Goal: Task Accomplishment & Management: Complete application form

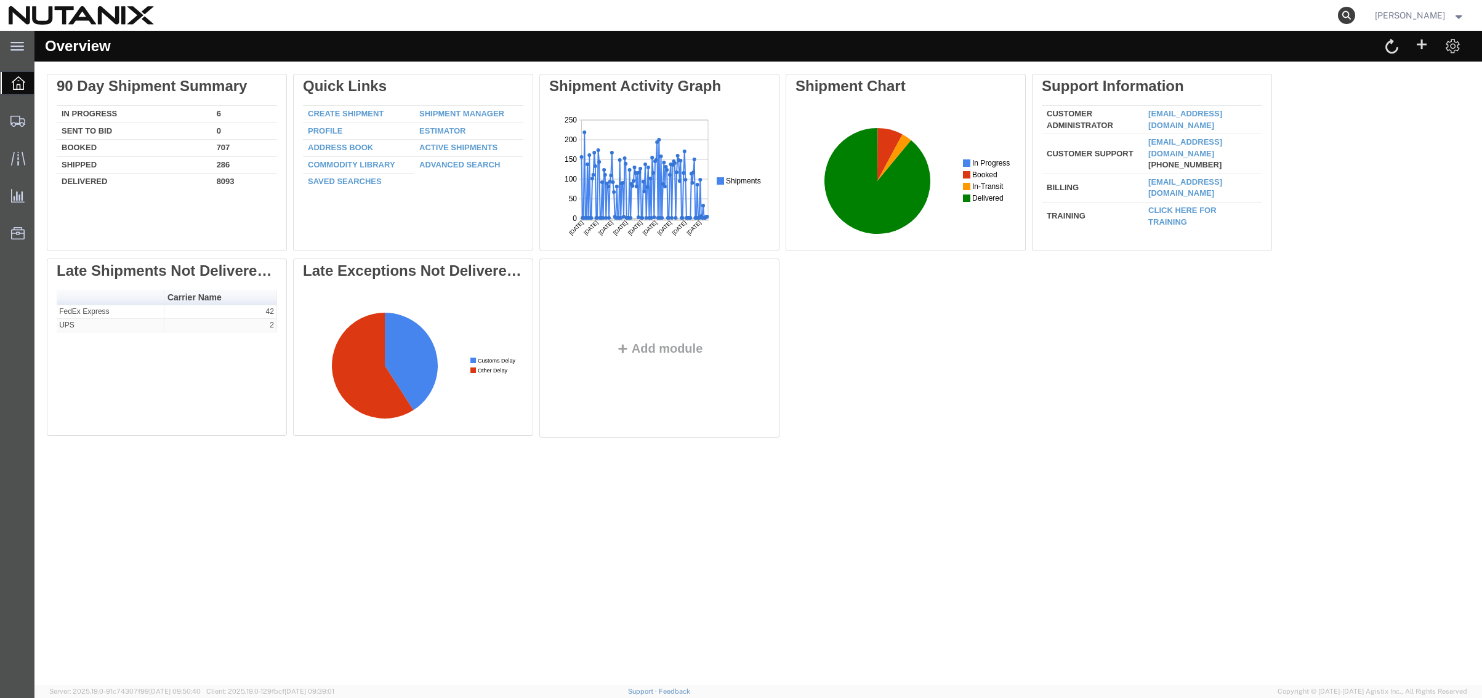
click at [1341, 14] on icon at bounding box center [1346, 15] width 17 height 17
click at [996, 16] on input "search" at bounding box center [1151, 16] width 374 height 30
paste input "392427210253"
type input "392427210253"
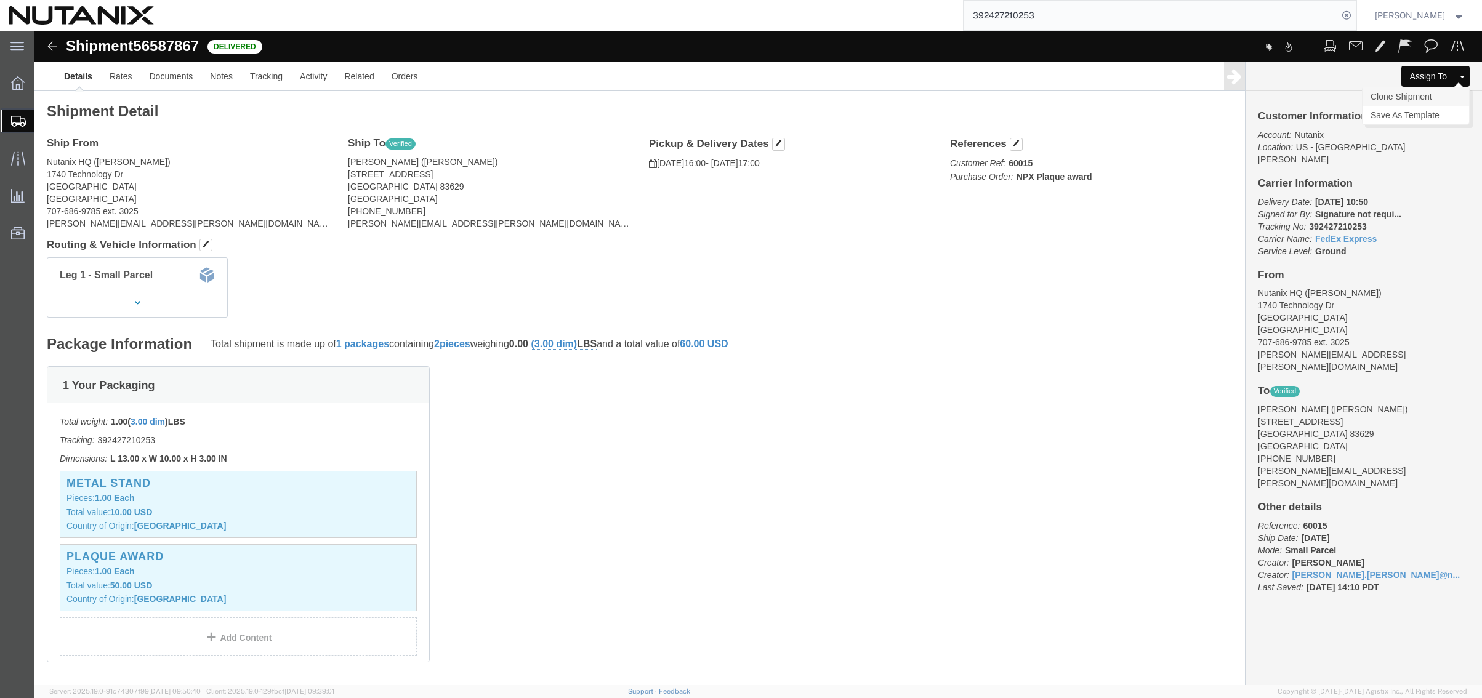
click link "Clone Shipment"
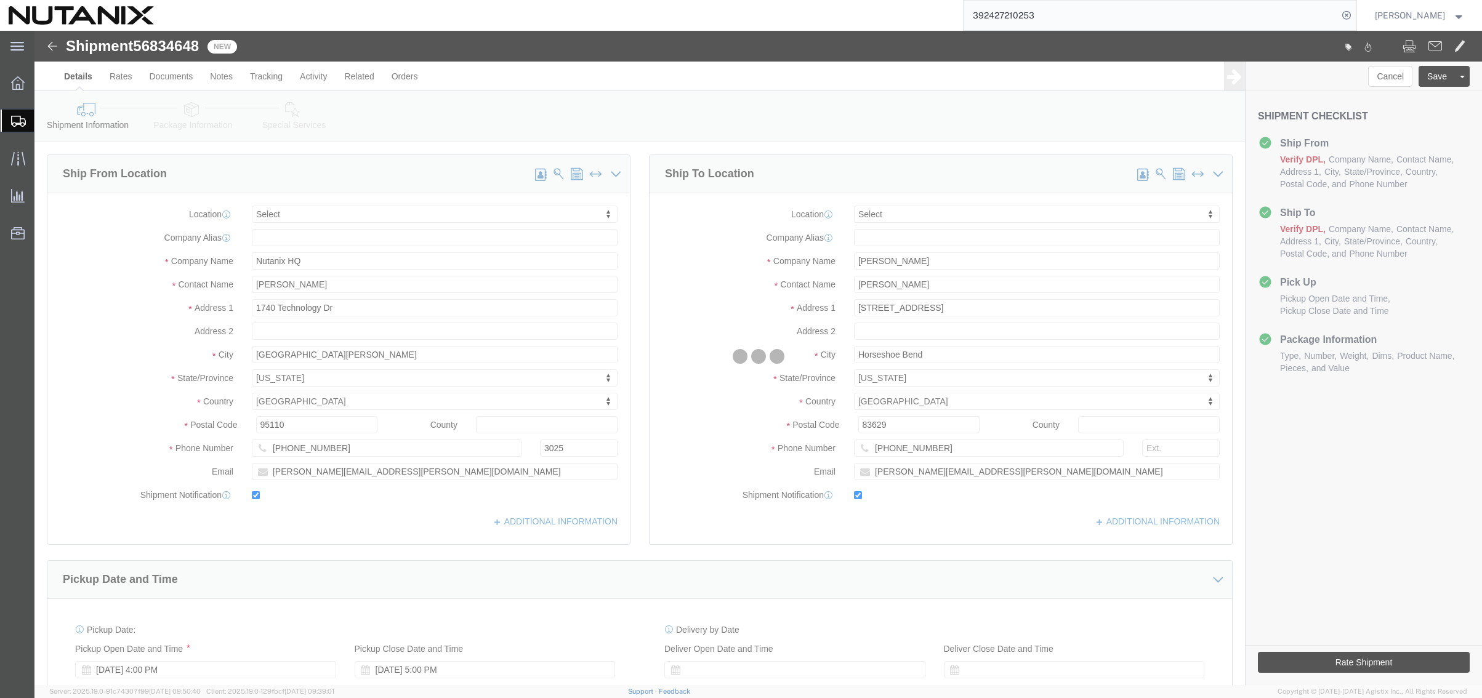
select select
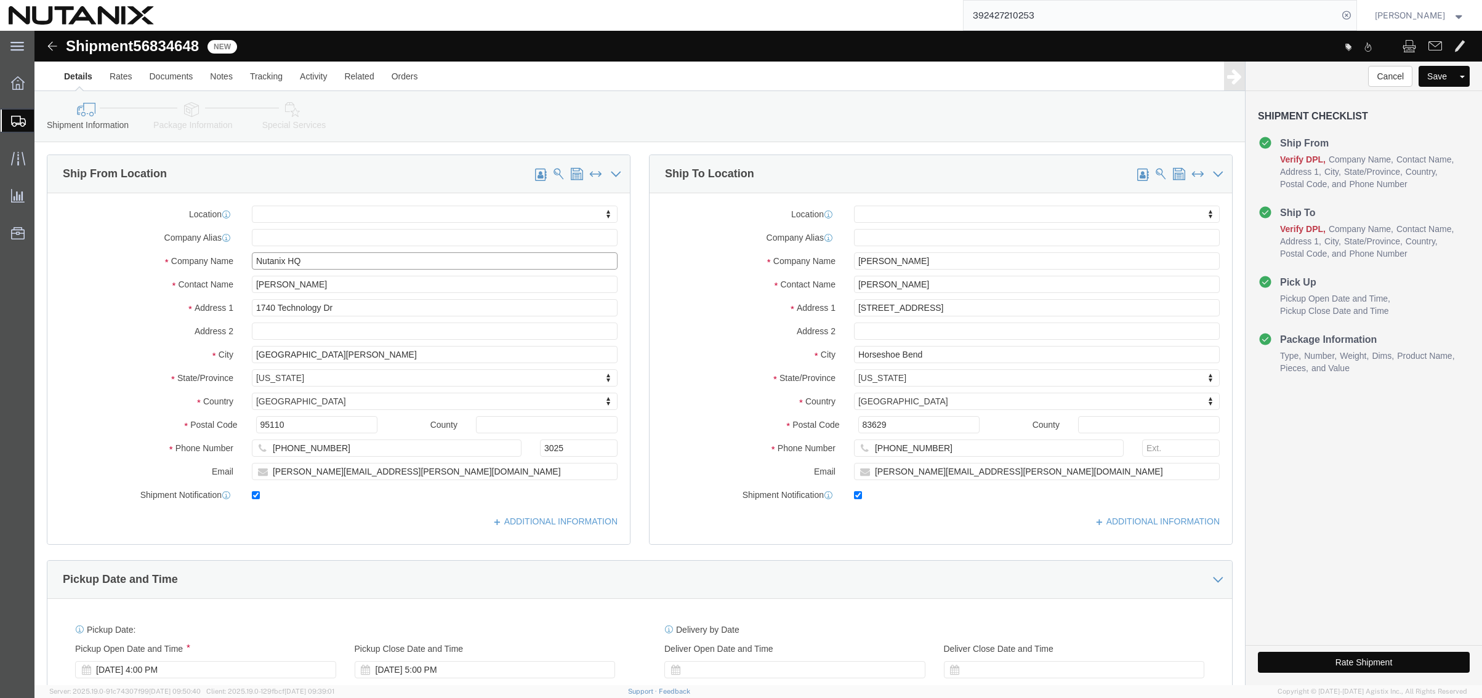
drag, startPoint x: 300, startPoint y: 230, endPoint x: 83, endPoint y: 220, distance: 217.6
click div "Company Name Nutanix HQ"
paste input "[PERSON_NAME]"
type input "[PERSON_NAME]"
drag, startPoint x: 317, startPoint y: 254, endPoint x: 109, endPoint y: 244, distance: 207.7
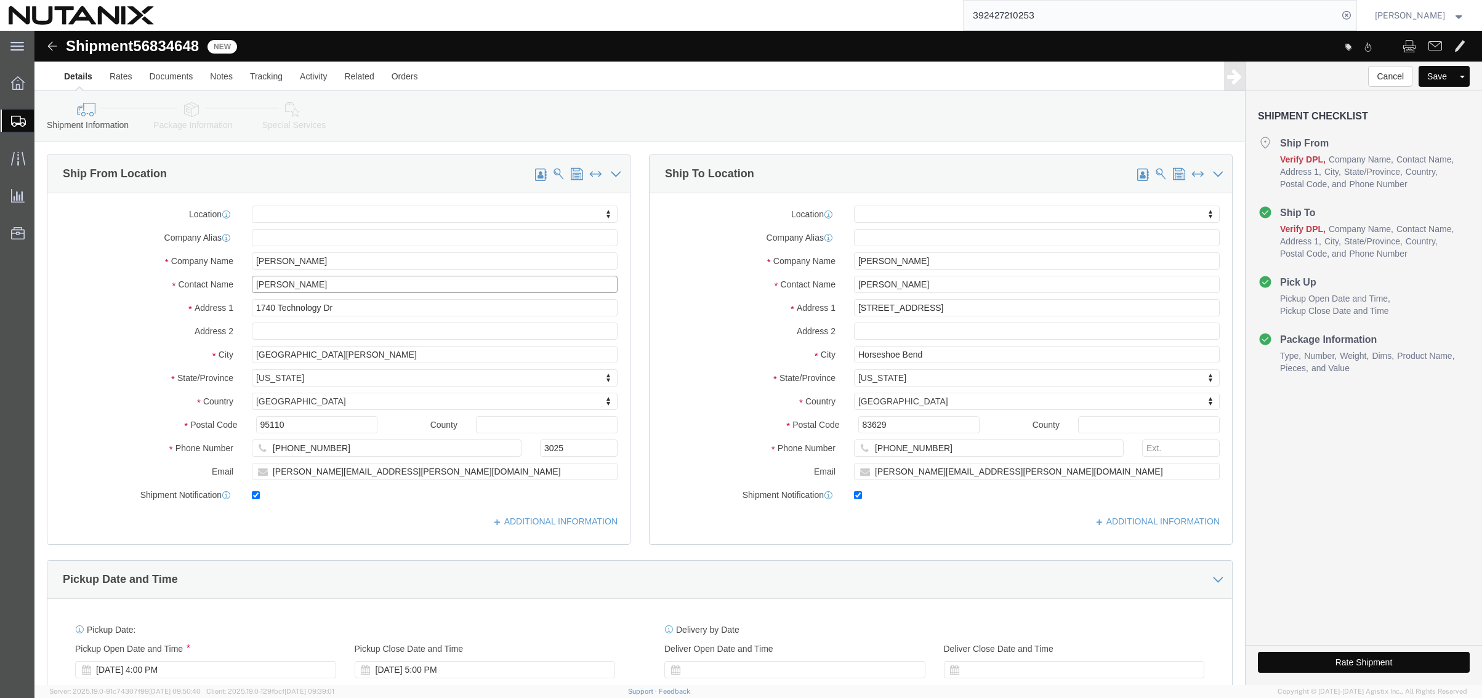
click div "Contact Name [PERSON_NAME]"
paste input "[PERSON_NAME]"
type input "[PERSON_NAME]"
click input "[PERSON_NAME]"
type input "[PERSON_NAME]"
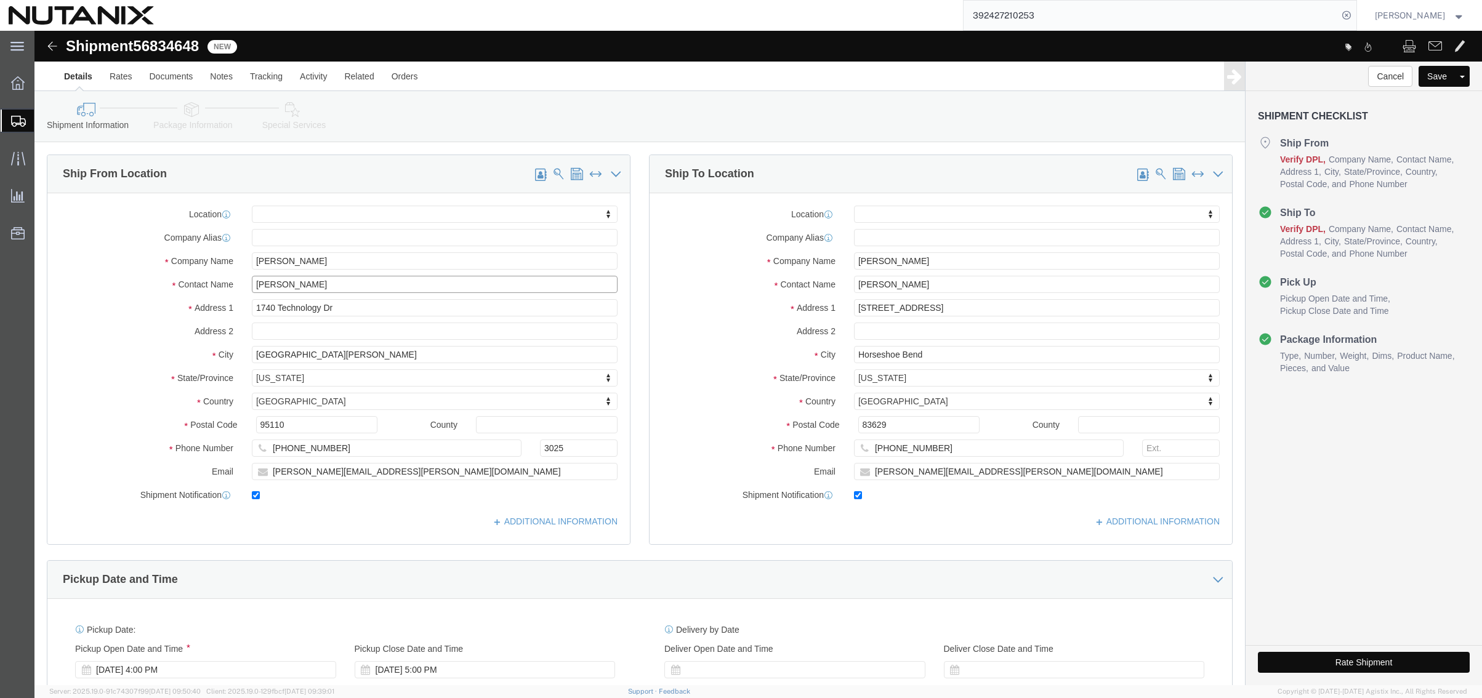
type input "[PERSON_NAME]"
select select
click input "text"
paste input "[STREET_ADDRESS]"
type input "[STREET_ADDRESS]"
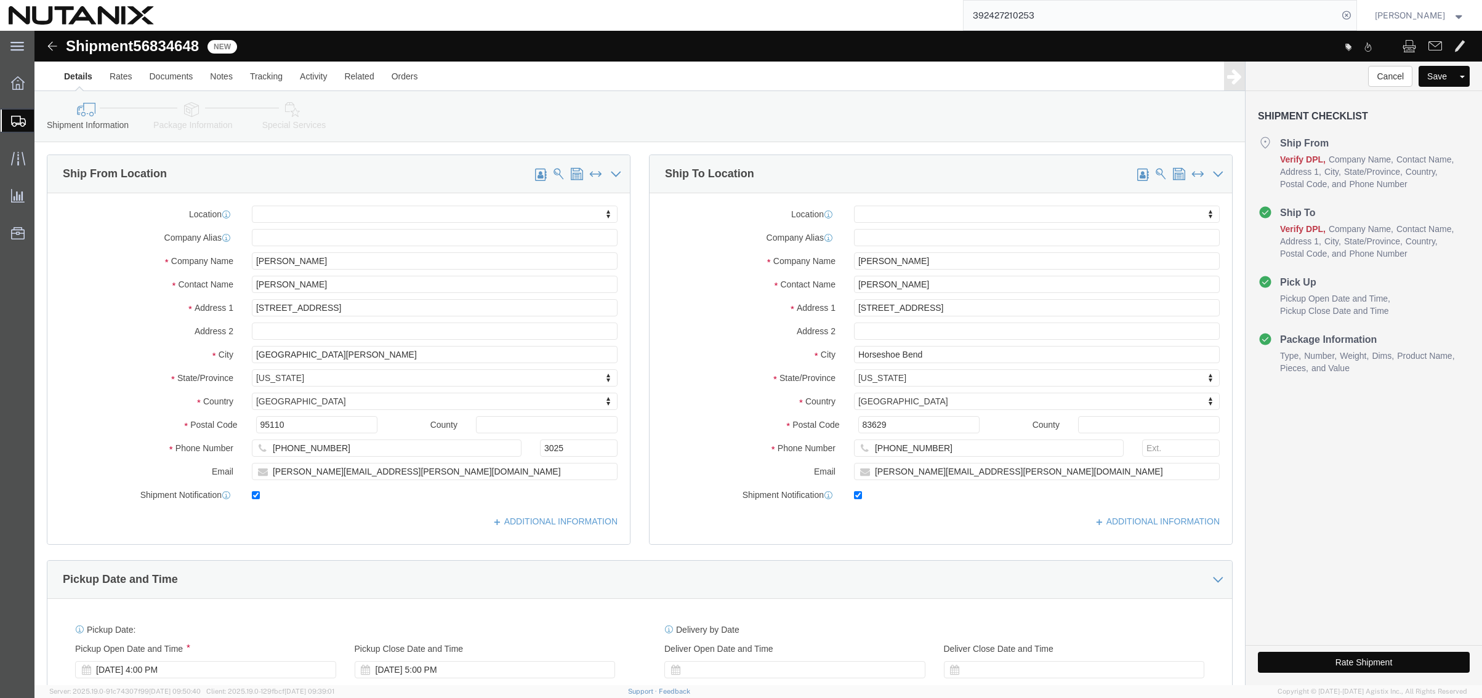
select select
drag, startPoint x: 268, startPoint y: 329, endPoint x: -4, endPoint y: 322, distance: 272.3
click html "Shipment 56834648 New Details Rates Documents Notes Tracking Activity Related O…"
paste input "[GEOGRAPHIC_DATA]"
type input "[GEOGRAPHIC_DATA]"
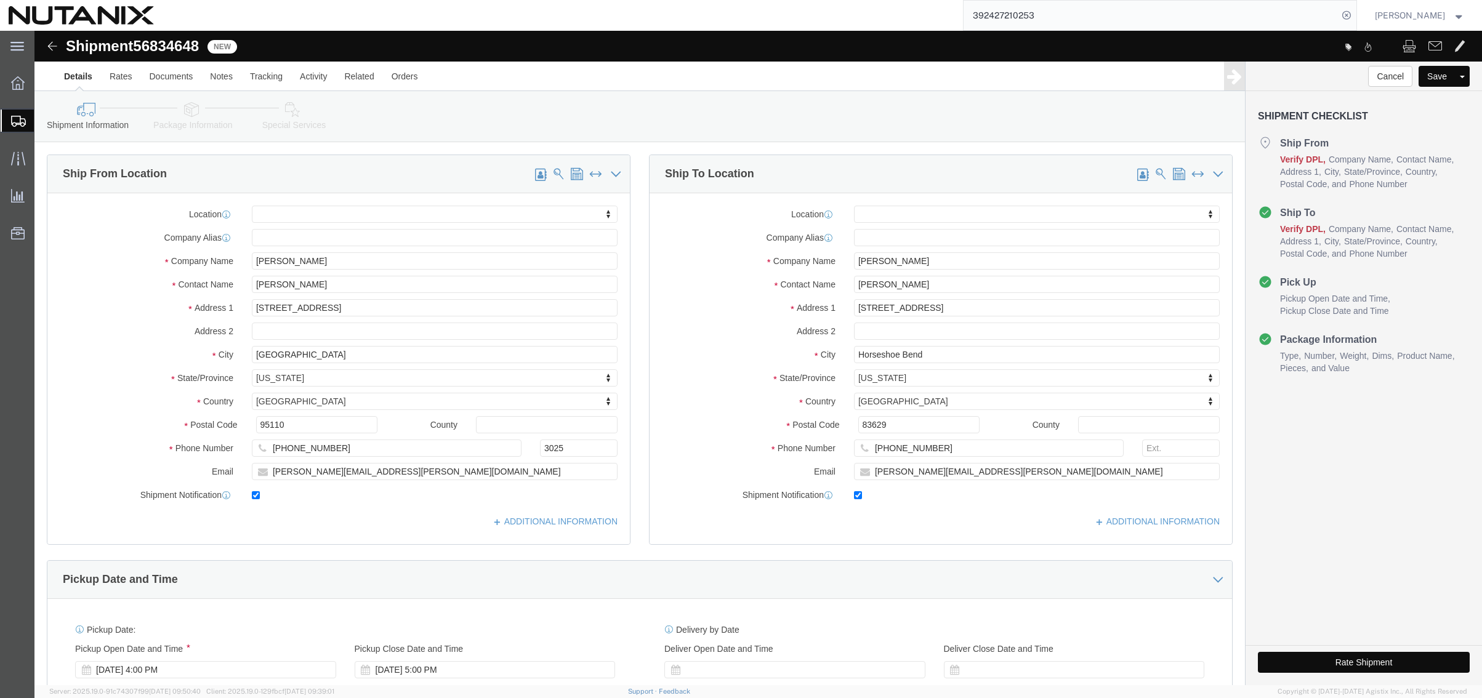
select select
type input "f"
type input "flori"
select select
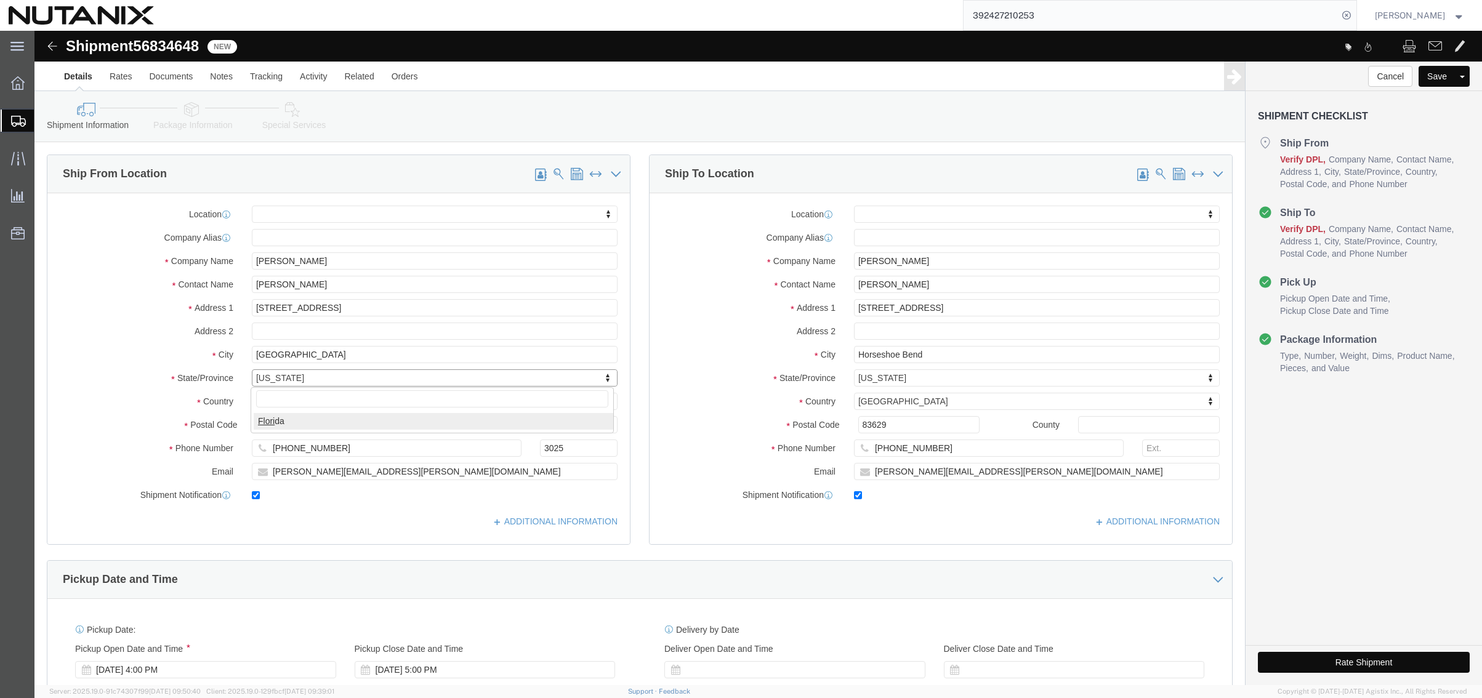
select select "FL"
drag, startPoint x: 260, startPoint y: 393, endPoint x: 147, endPoint y: 384, distance: 114.3
click div "Location My Profile Location [GEOGRAPHIC_DATA] - [GEOGRAPHIC_DATA] [GEOGRAPHIC_…"
type input "33414"
select select
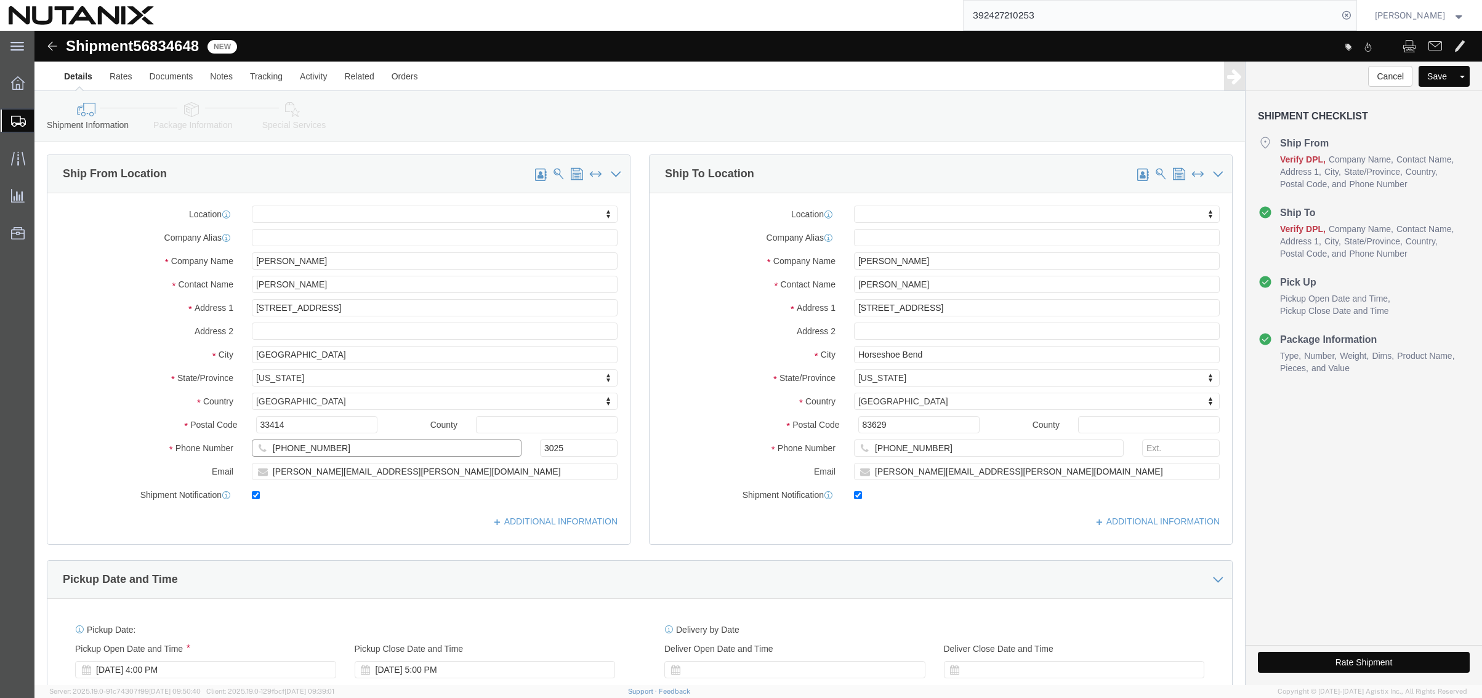
click input "[PHONE_NUMBER]"
drag, startPoint x: 312, startPoint y: 422, endPoint x: 206, endPoint y: 413, distance: 106.3
click div "Phone Number [PHONE_NUMBER] 3025"
type input "6184027091"
click input "[PERSON_NAME][EMAIL_ADDRESS][PERSON_NAME][DOMAIN_NAME]"
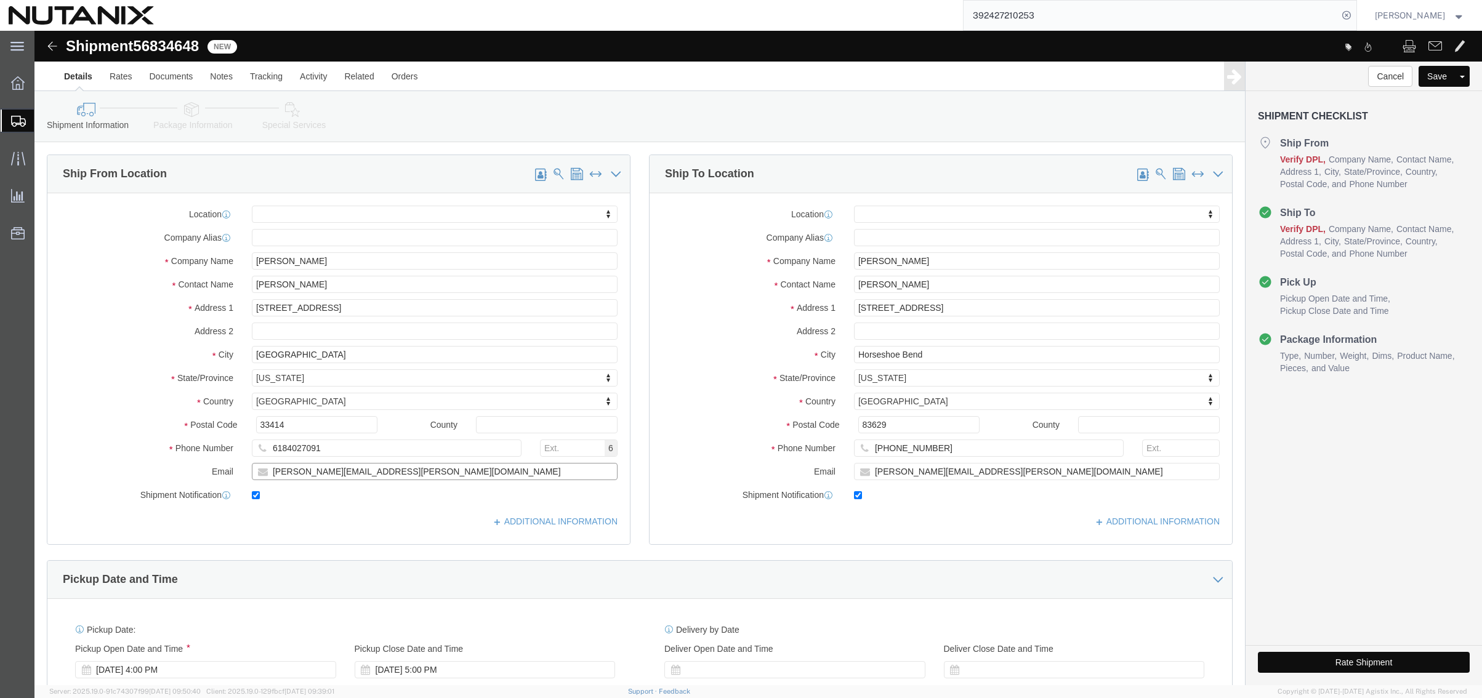
click input "[PERSON_NAME][EMAIL_ADDRESS][PERSON_NAME][DOMAIN_NAME]"
paste input "[PERSON_NAME].[PERSON_NAME]"
type input "[PERSON_NAME][EMAIL_ADDRESS][PERSON_NAME][DOMAIN_NAME]"
drag, startPoint x: 864, startPoint y: 228, endPoint x: 618, endPoint y: 228, distance: 245.7
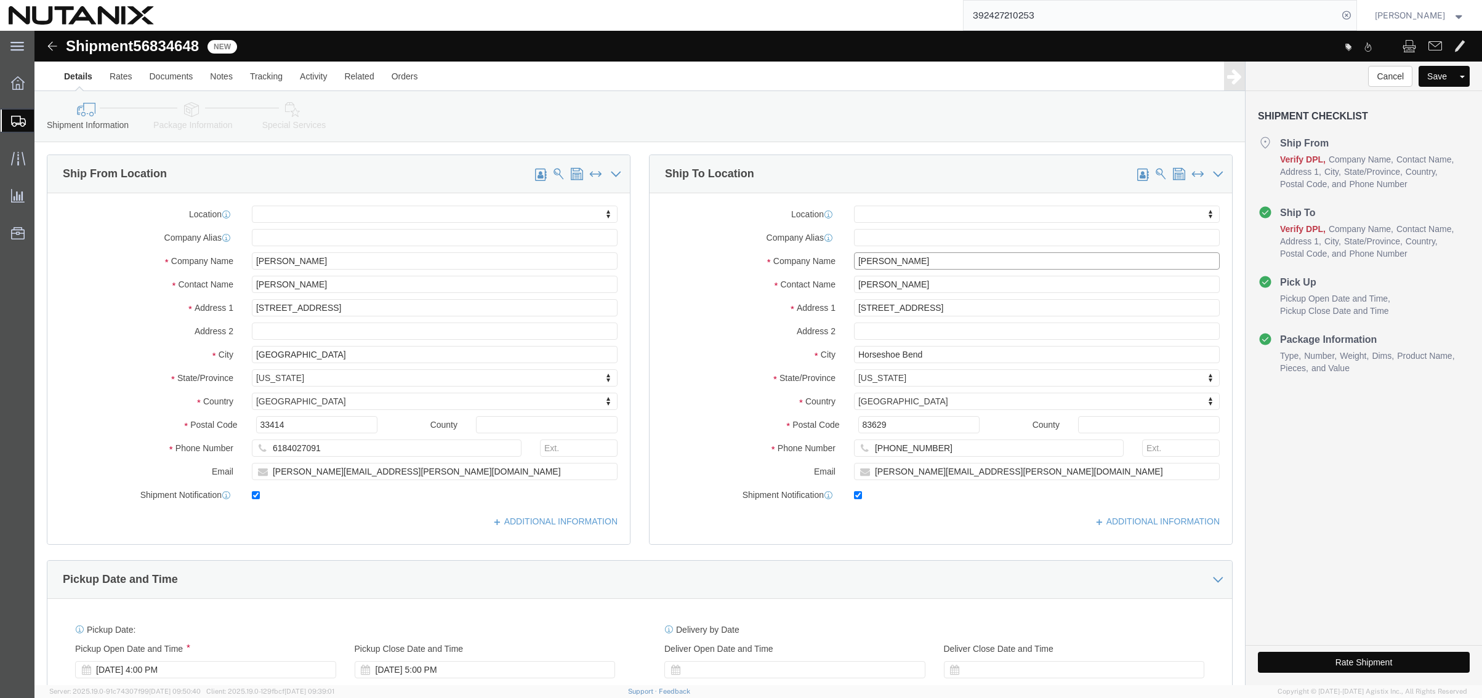
click div "Company Name [PERSON_NAME]"
paste input "ave [PERSON_NAME]"
type input "[PERSON_NAME]"
drag, startPoint x: 885, startPoint y: 257, endPoint x: 557, endPoint y: 234, distance: 329.6
click div "Ship From Location Location My Profile Location [GEOGRAPHIC_DATA] - [GEOGRAPHIC…"
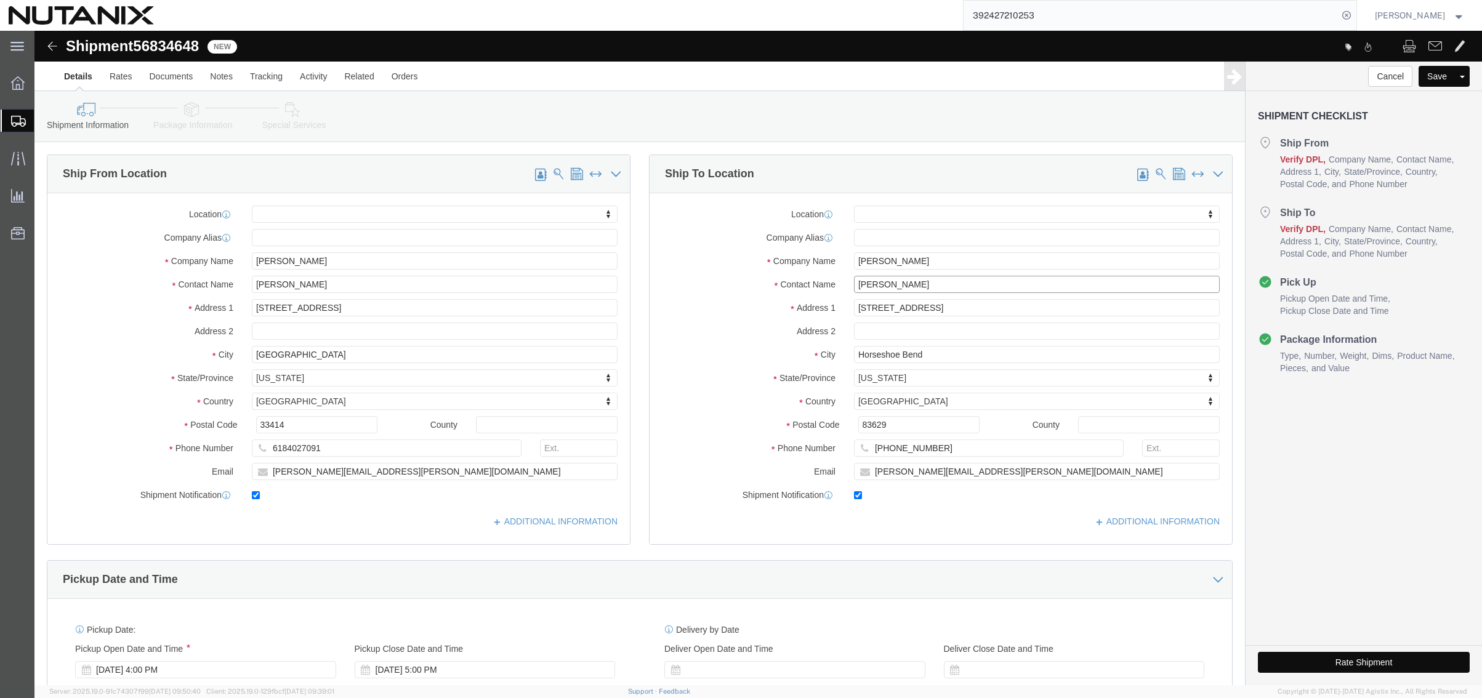
paste input "ave [PERSON_NAME]"
type input "[PERSON_NAME]"
drag, startPoint x: 903, startPoint y: 281, endPoint x: 485, endPoint y: 280, distance: 418.1
click div "Ship From Location Location My Profile Location [GEOGRAPHIC_DATA] - [GEOGRAPHIC…"
paste input "[STREET_ADDRESS]"
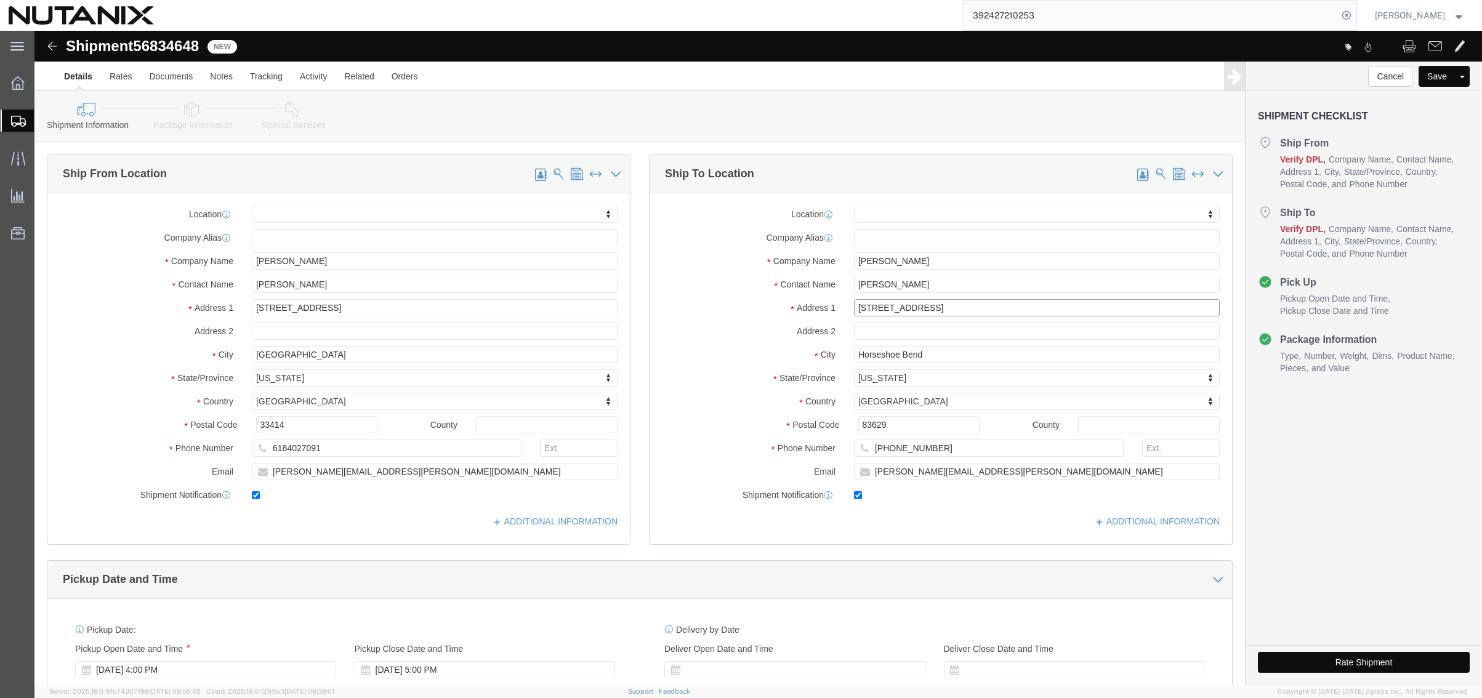
type input "[STREET_ADDRESS]"
select select
drag, startPoint x: 919, startPoint y: 324, endPoint x: 635, endPoint y: 329, distance: 283.9
click div "City [GEOGRAPHIC_DATA]"
paste input "Bremerton"
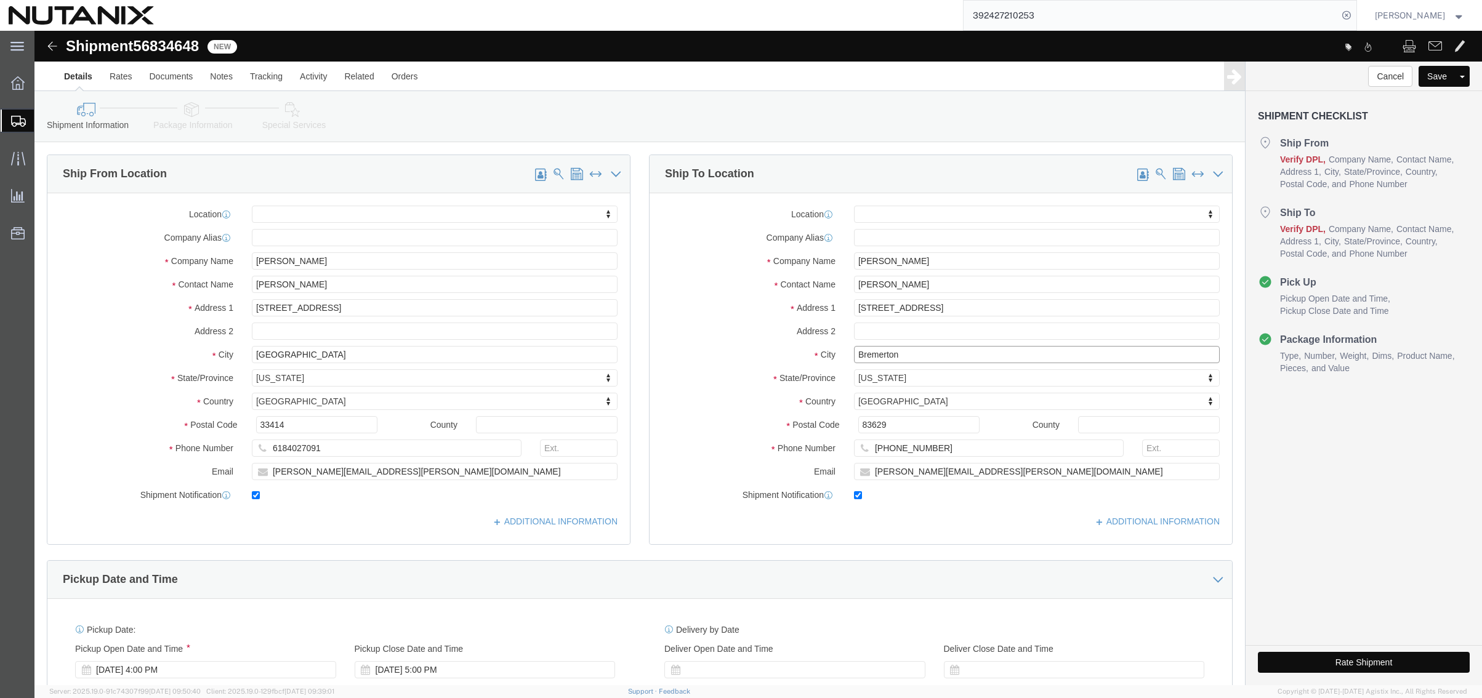
type input "Bremerton"
select select
type input "w"
type input "washing"
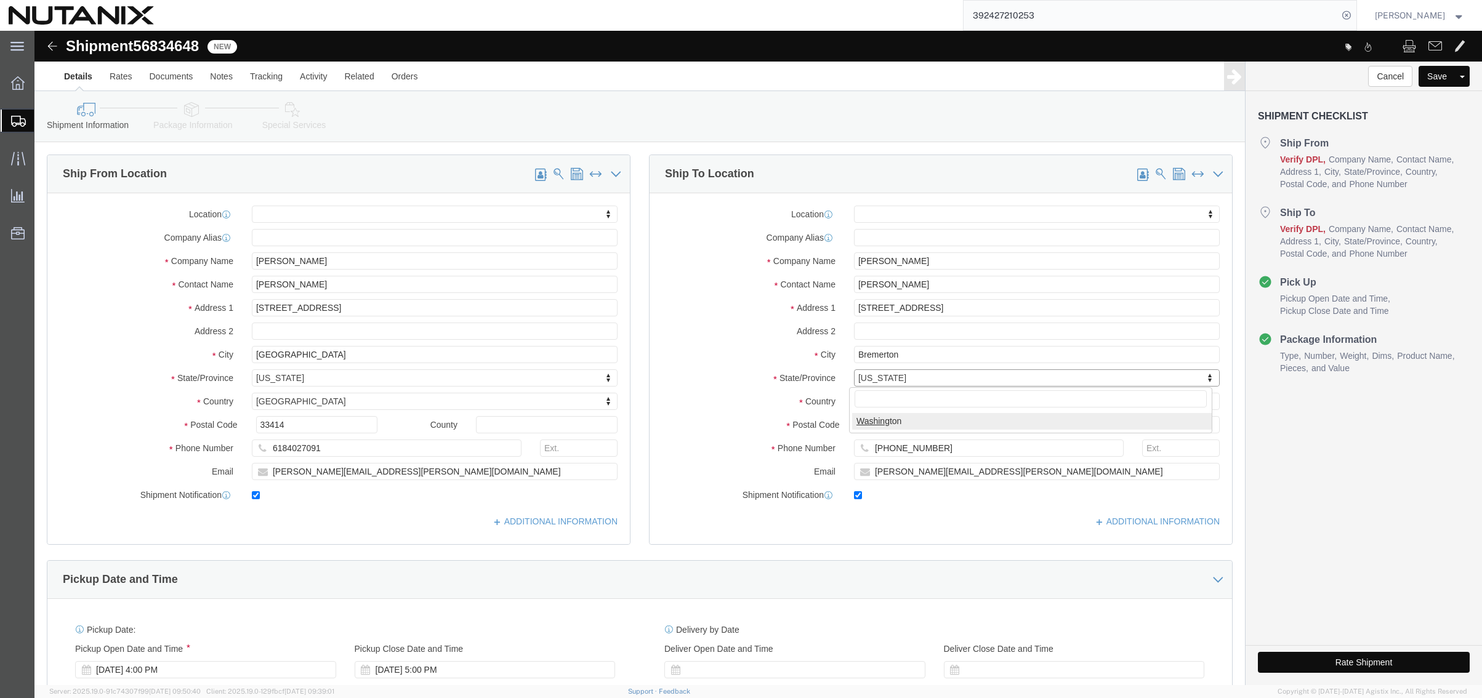
select select
select select "WA"
drag, startPoint x: 806, startPoint y: 400, endPoint x: 693, endPoint y: 393, distance: 112.9
click div "Postal Code 83629"
paste input "98312"
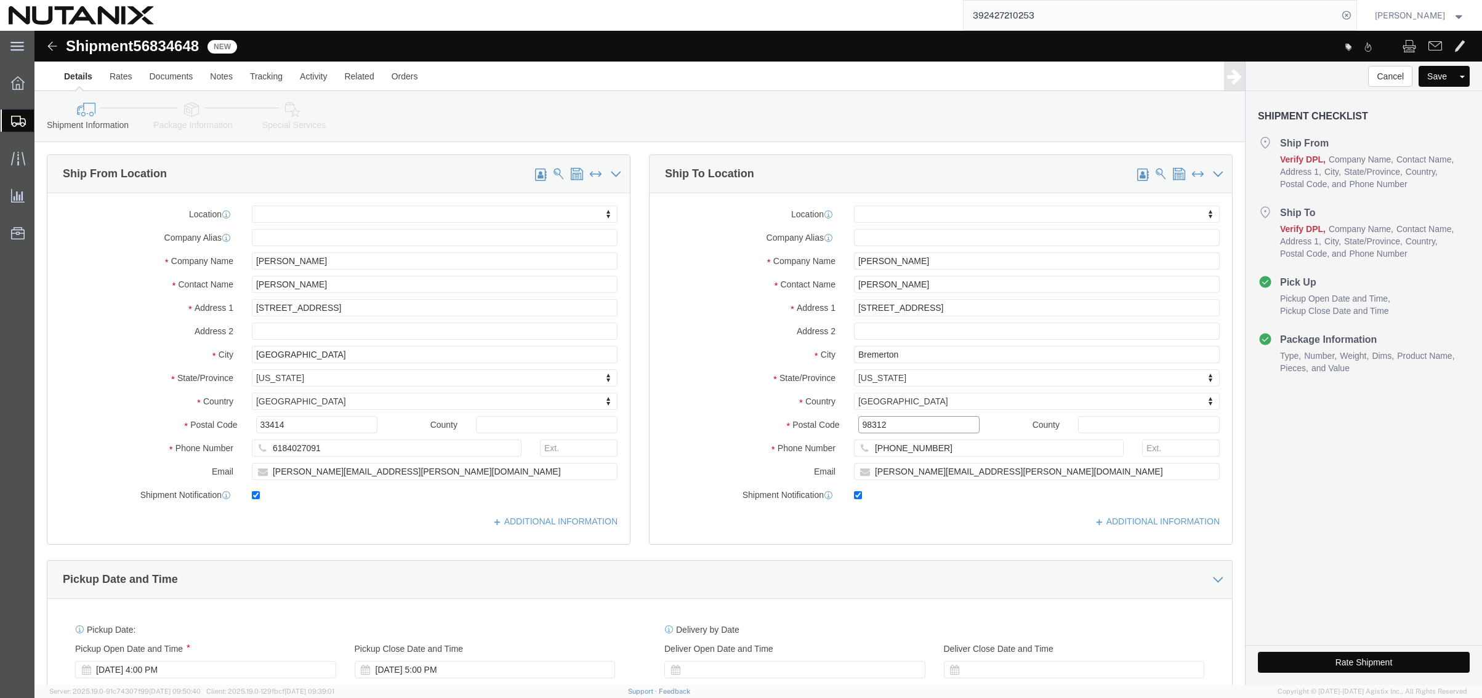
type input "98312"
select select
drag, startPoint x: 327, startPoint y: 420, endPoint x: 103, endPoint y: 414, distance: 223.6
click div "Phone Number 6184027091"
drag, startPoint x: 919, startPoint y: 417, endPoint x: 543, endPoint y: 369, distance: 379.3
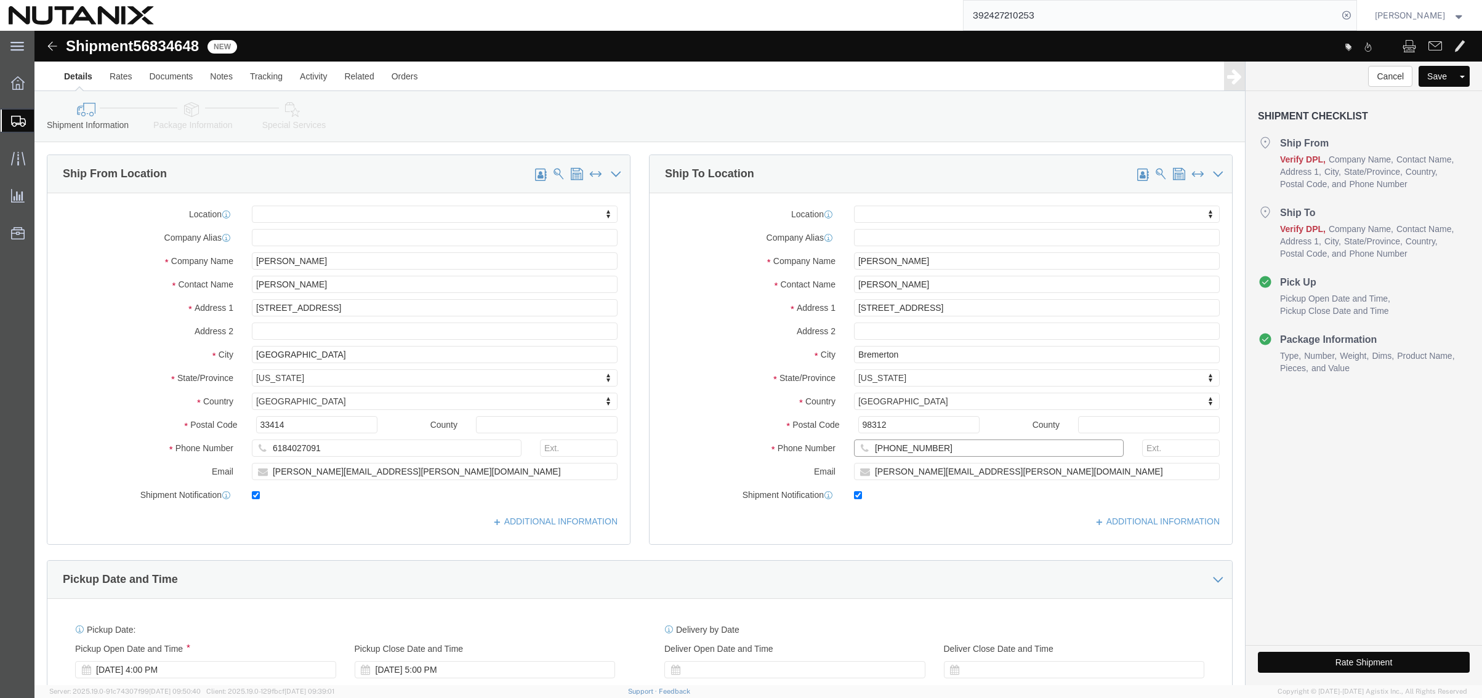
click div "Ship From Location Location My Profile Location [GEOGRAPHIC_DATA] - [GEOGRAPHIC…"
paste input "618402709"
type input "6184027091"
checkbox input "false"
click div "Ship From Location Location My Profile Location [GEOGRAPHIC_DATA] - [GEOGRAPHIC…"
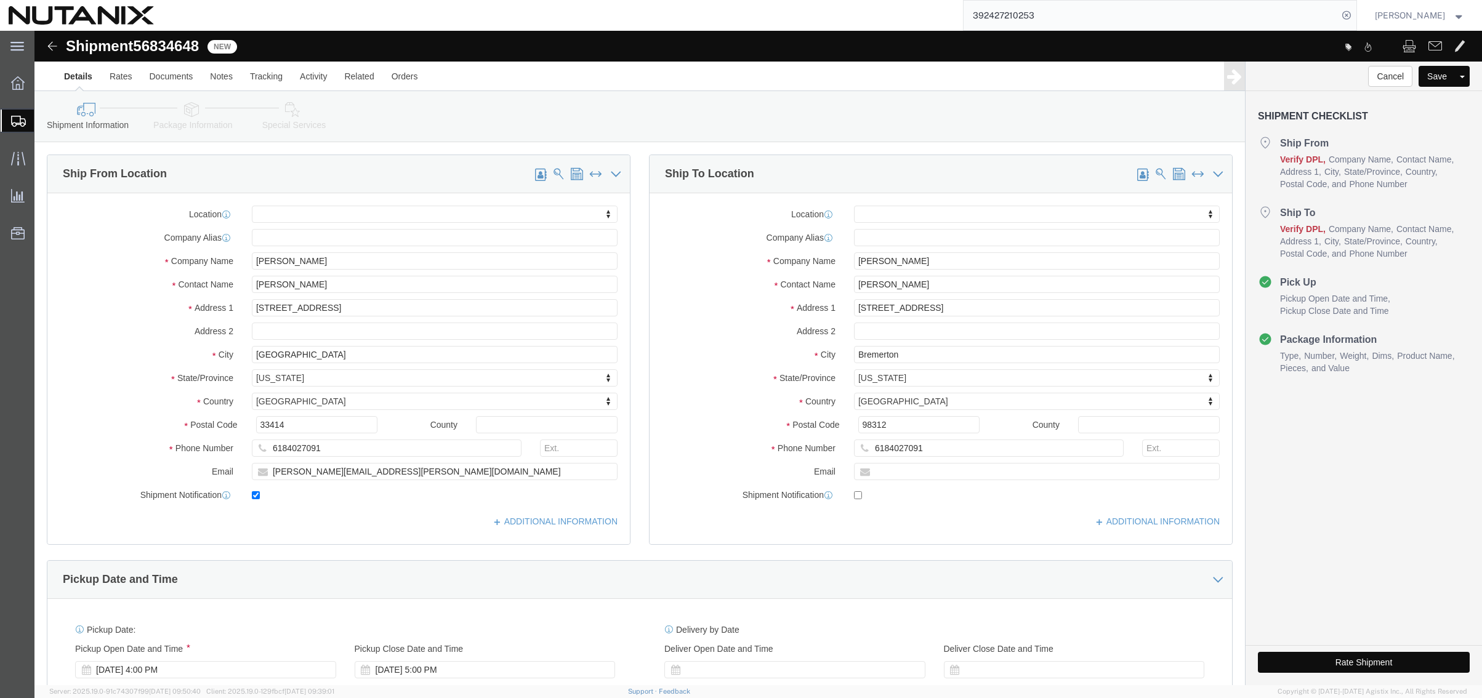
click div "Ship From Location Location My Profile Location [GEOGRAPHIC_DATA] - [GEOGRAPHIC…"
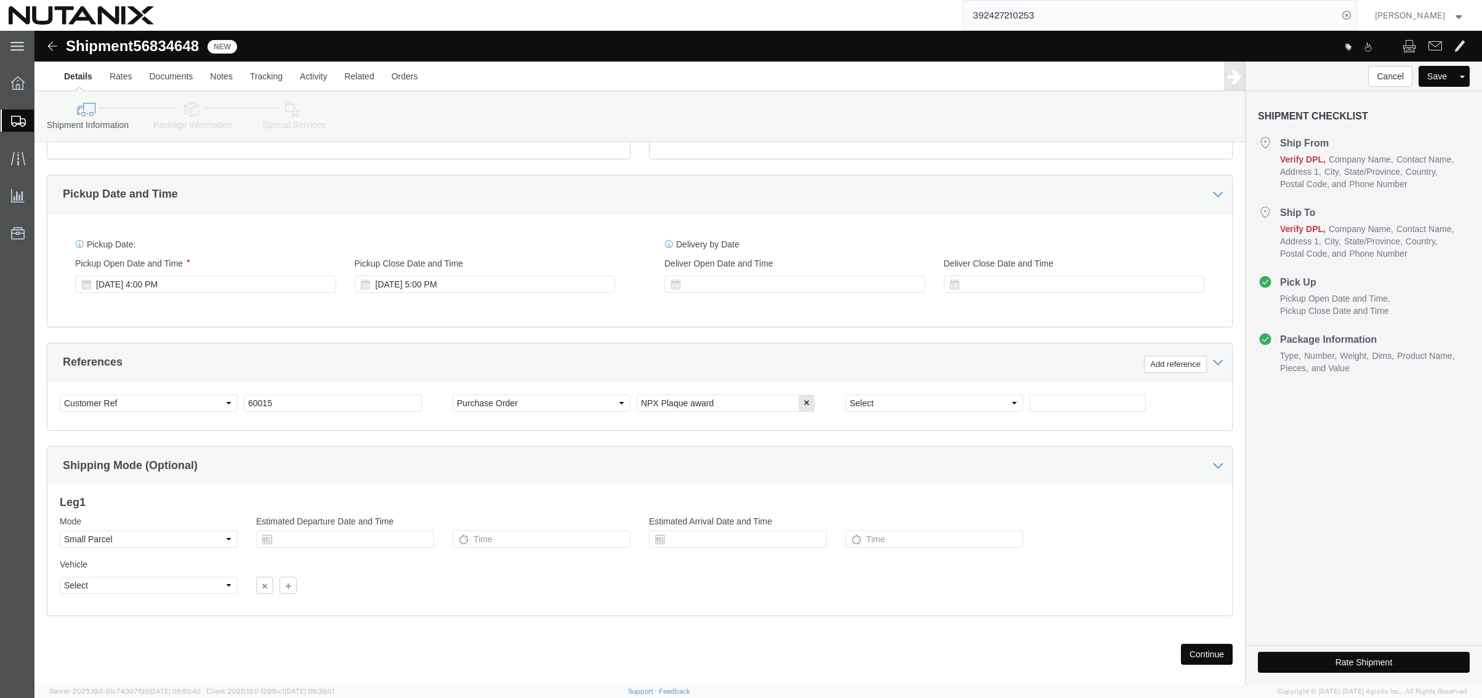
scroll to position [403, 0]
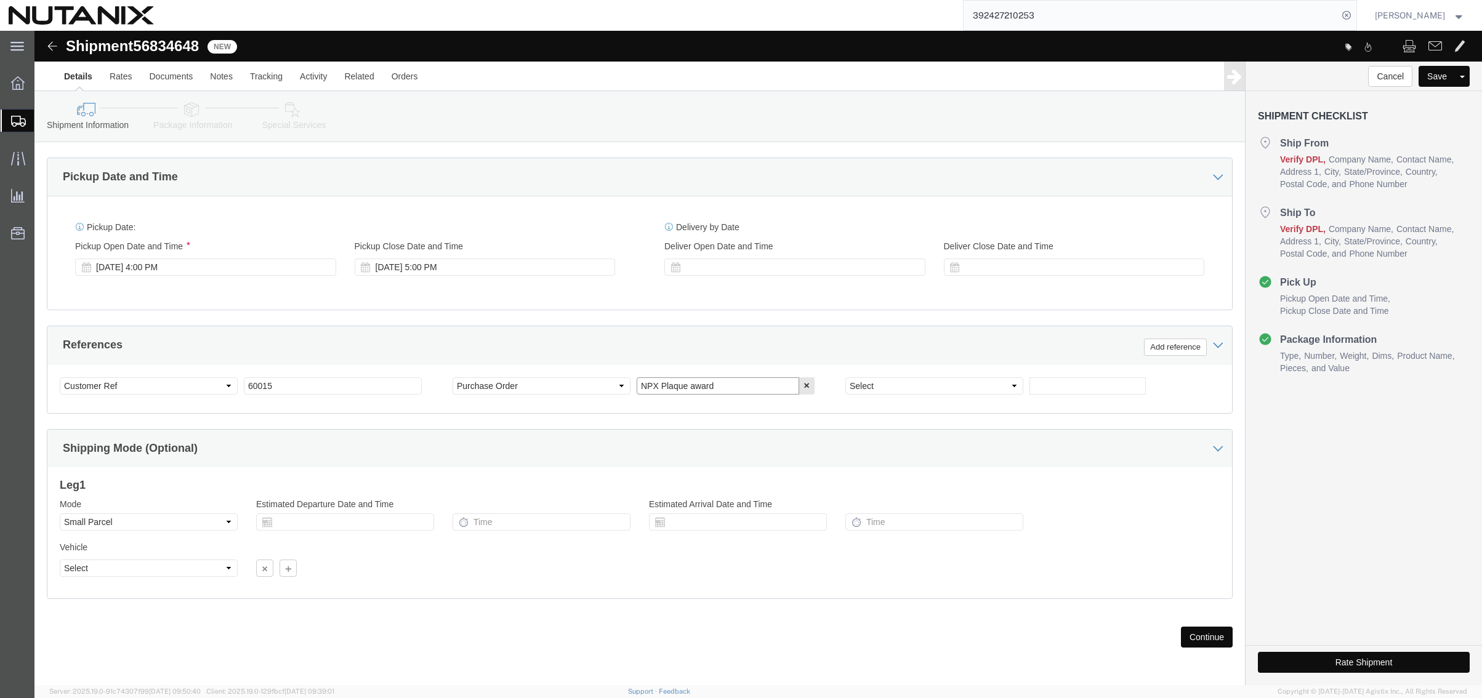
drag, startPoint x: 705, startPoint y: 361, endPoint x: 594, endPoint y: 357, distance: 111.6
click div "Select Account Type Activity ID Airline Appointment Number ASN Batch Request # …"
type input "Equipment"
click button "Continue"
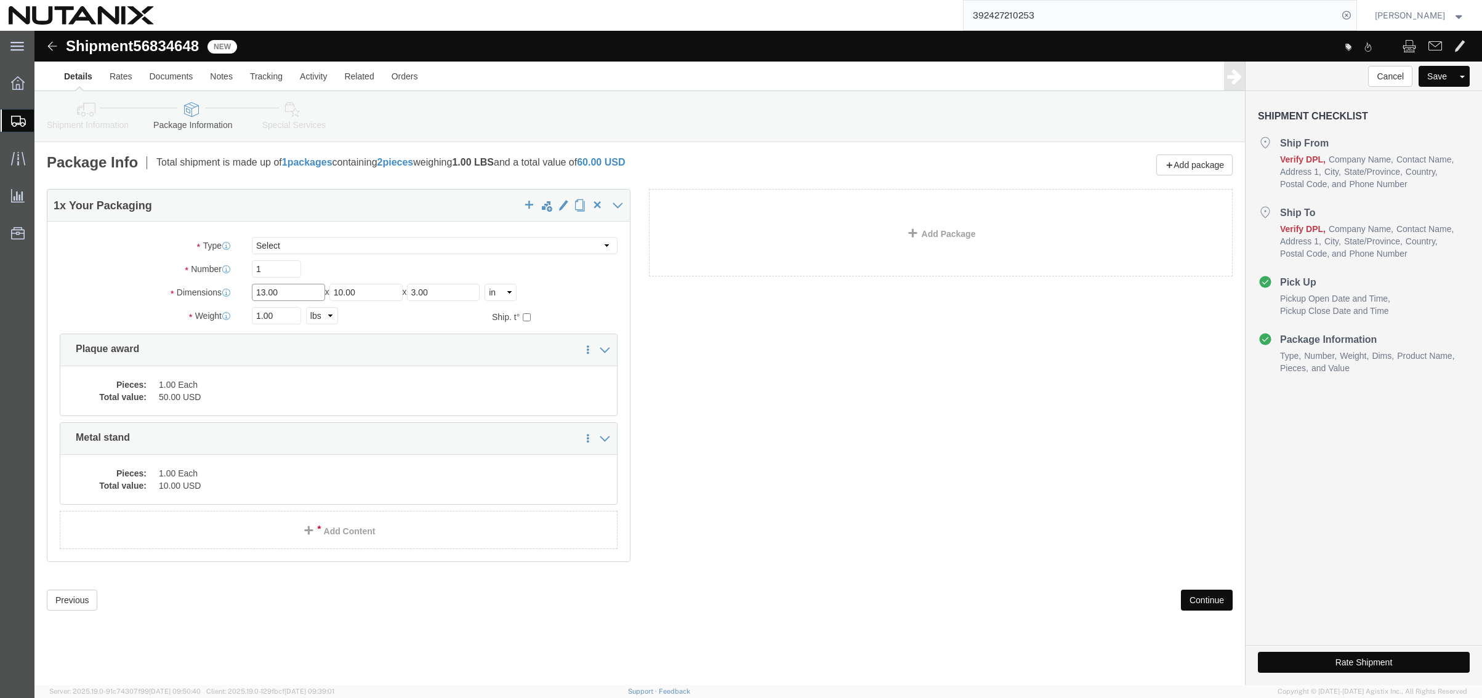
drag, startPoint x: 262, startPoint y: 262, endPoint x: 67, endPoint y: 252, distance: 195.4
click div "Package Type Select Envelope Large Box Medium Box PAK Rack Small Box Tube Your …"
type input "6"
type input "4"
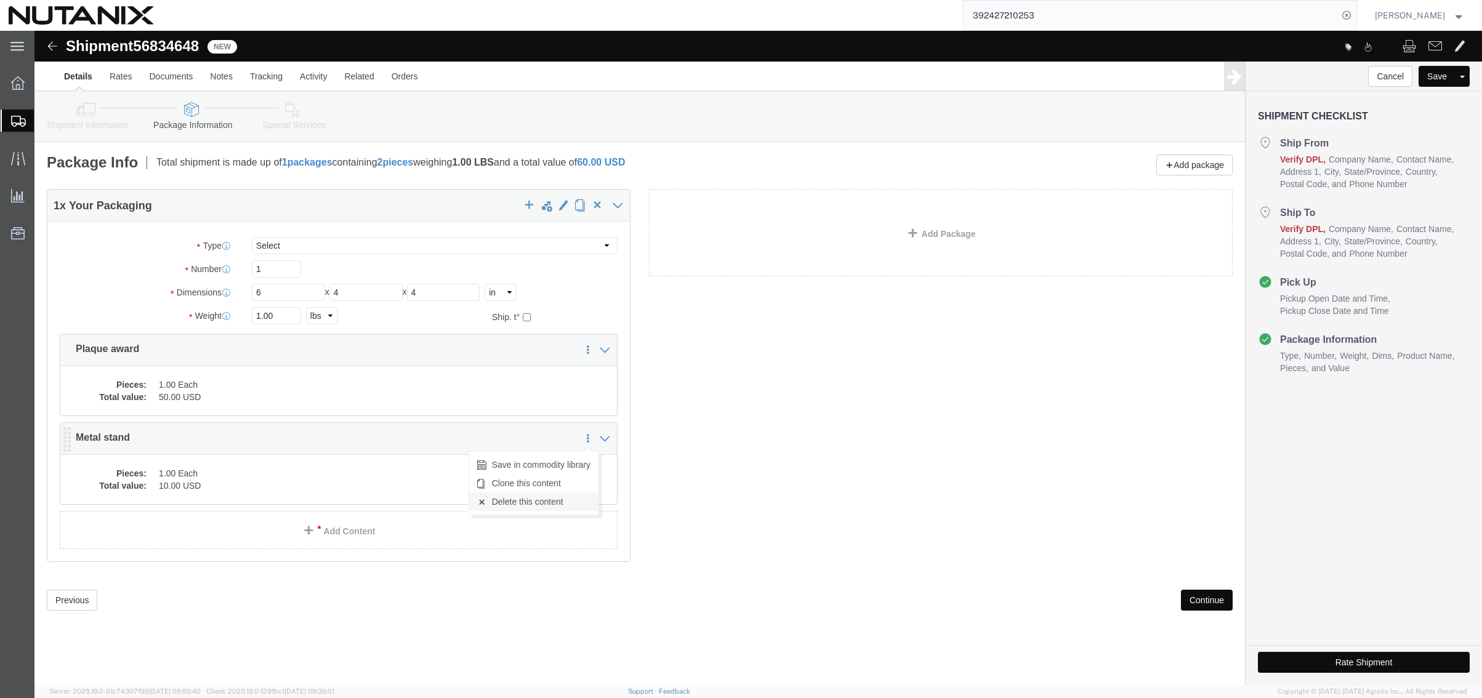
click link "Delete this content"
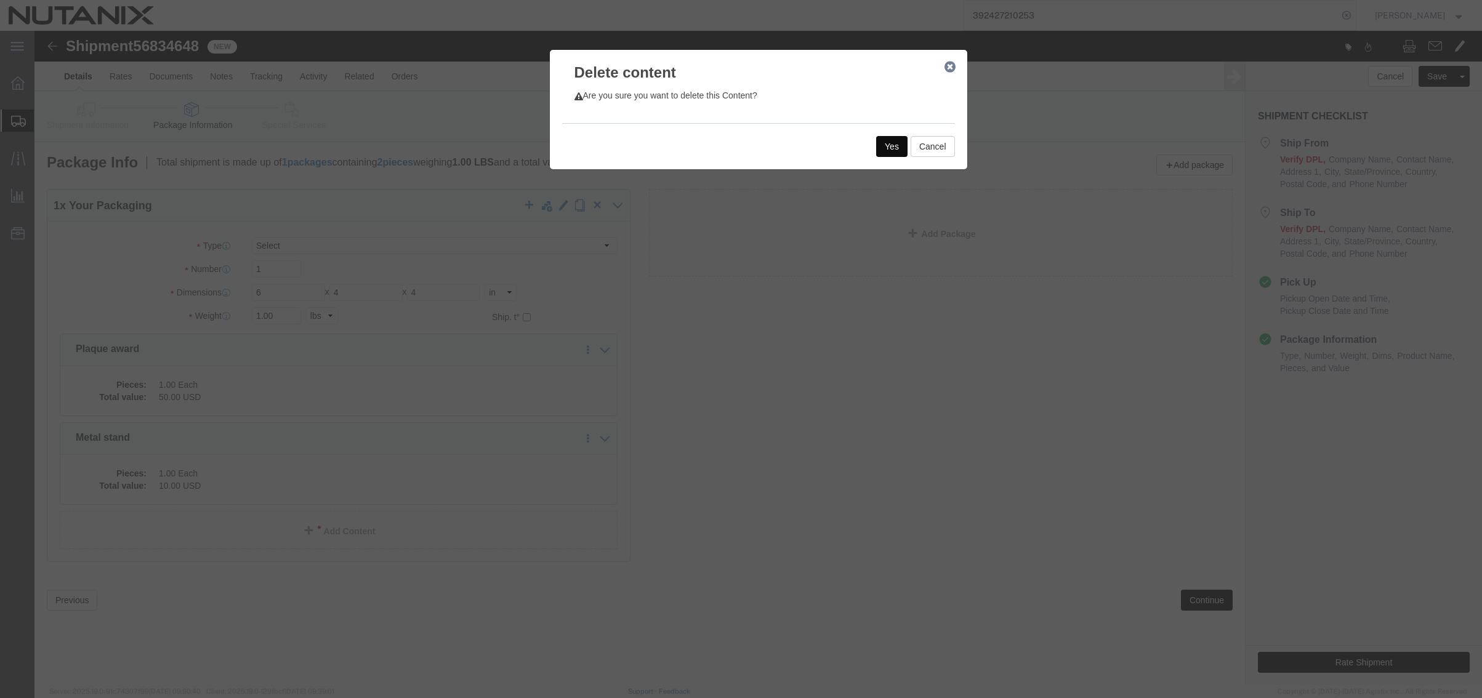
click button "Yes"
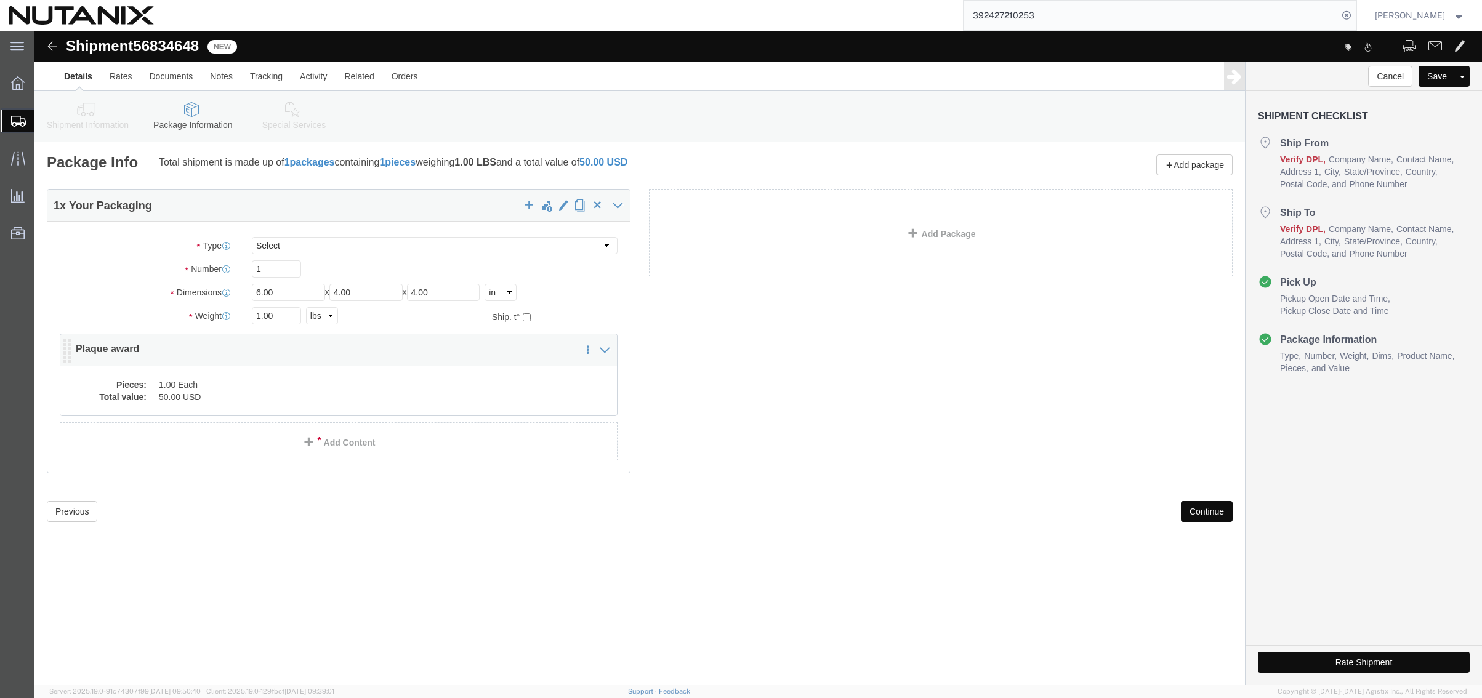
click dd "1.00 Each"
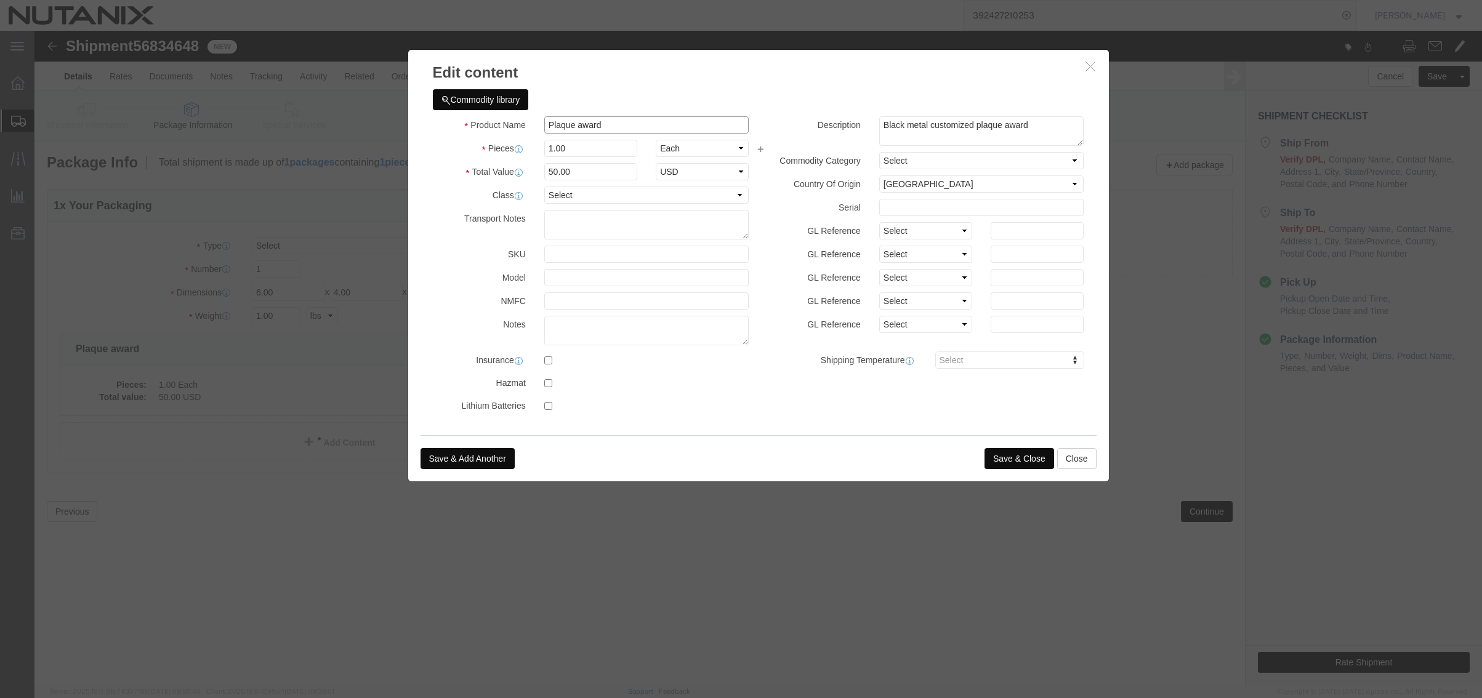
drag, startPoint x: 594, startPoint y: 88, endPoint x: 433, endPoint y: 89, distance: 160.7
click div "Product Name Plaque award"
click input "Power Supplu"
type input "Power Supply"
type input "50"
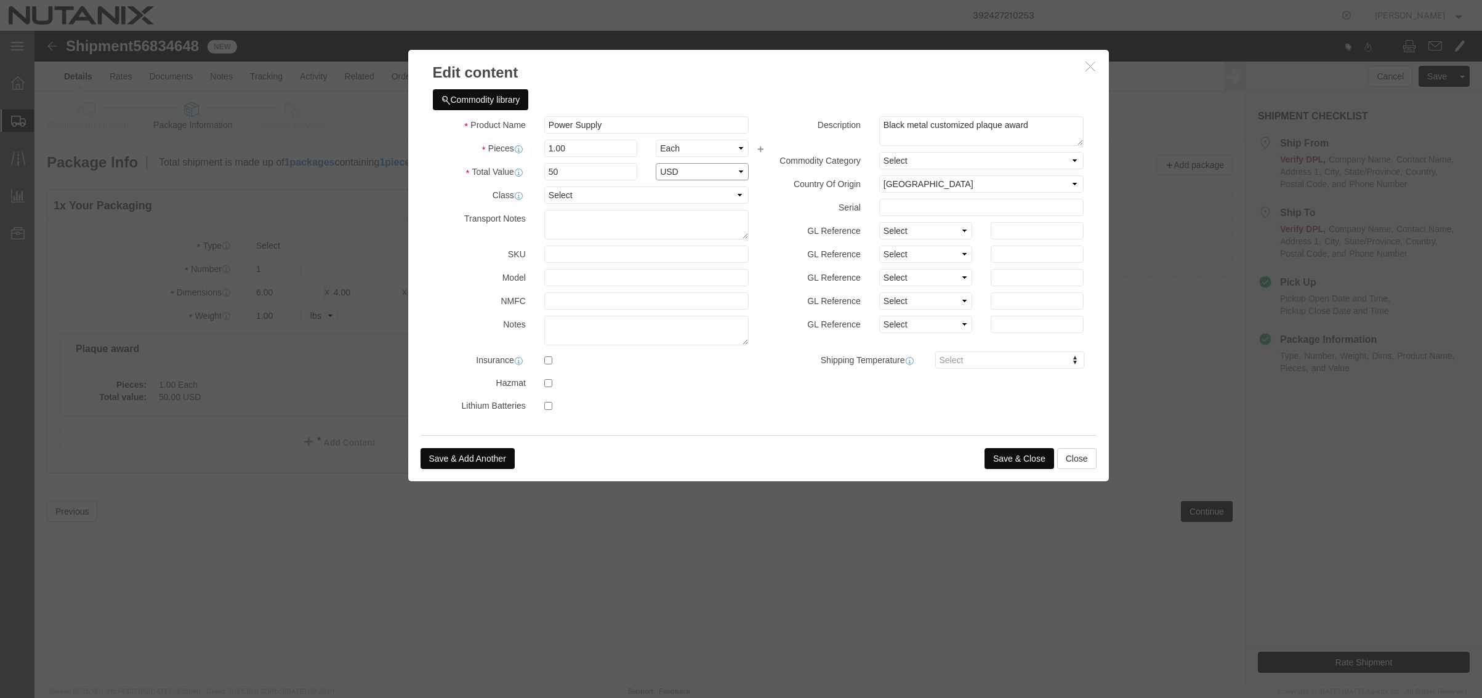
select select "USD"
drag, startPoint x: 1022, startPoint y: 95, endPoint x: 816, endPoint y: 76, distance: 206.6
click div "Commodity library Product Name Power Supply Pieces 1.00 Select Bag Barrels 100B…"
click button "Save & Close"
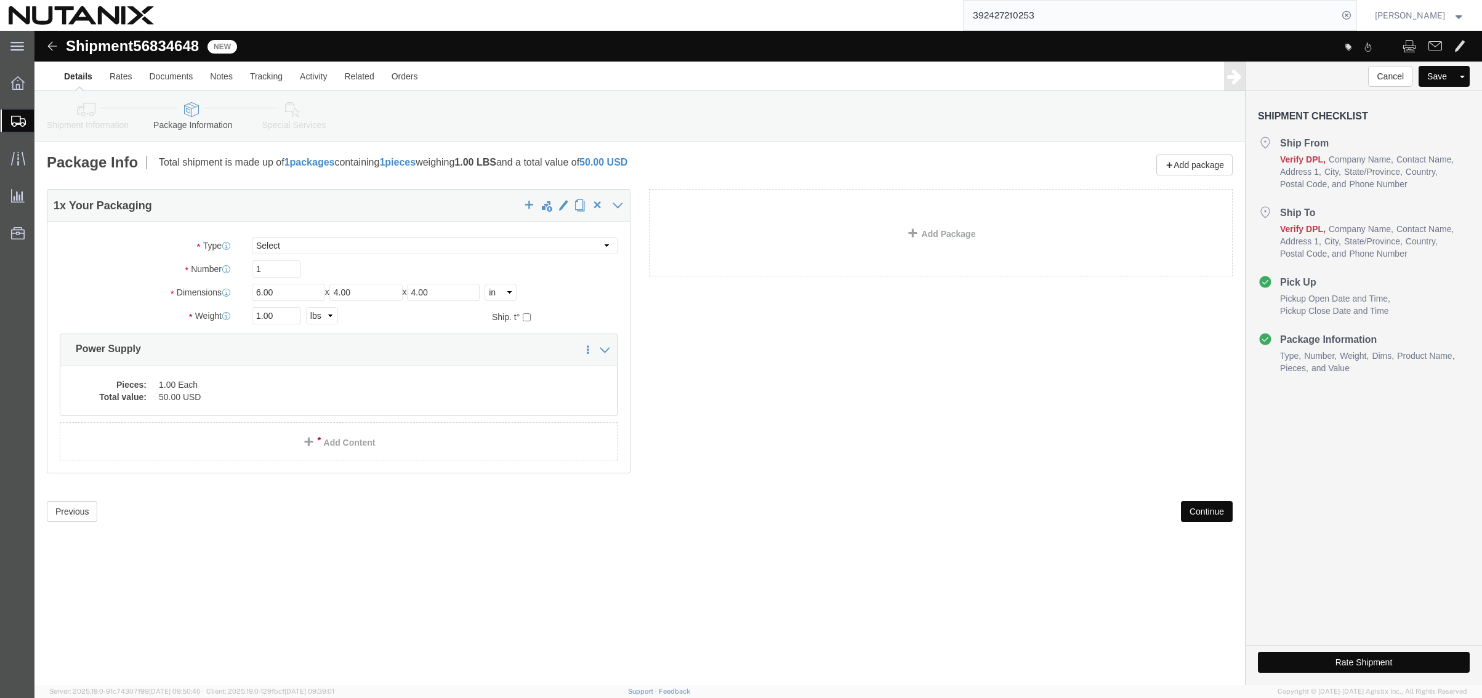
click button "Continue"
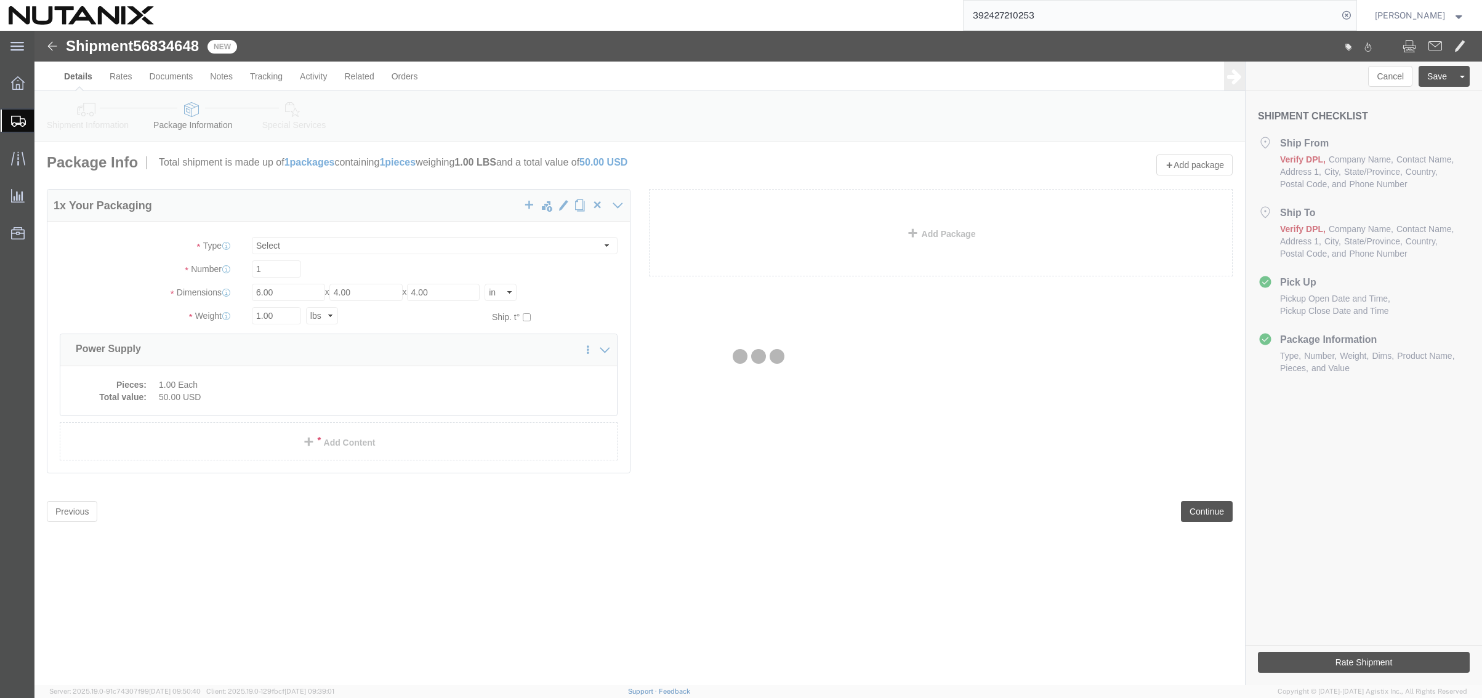
select select
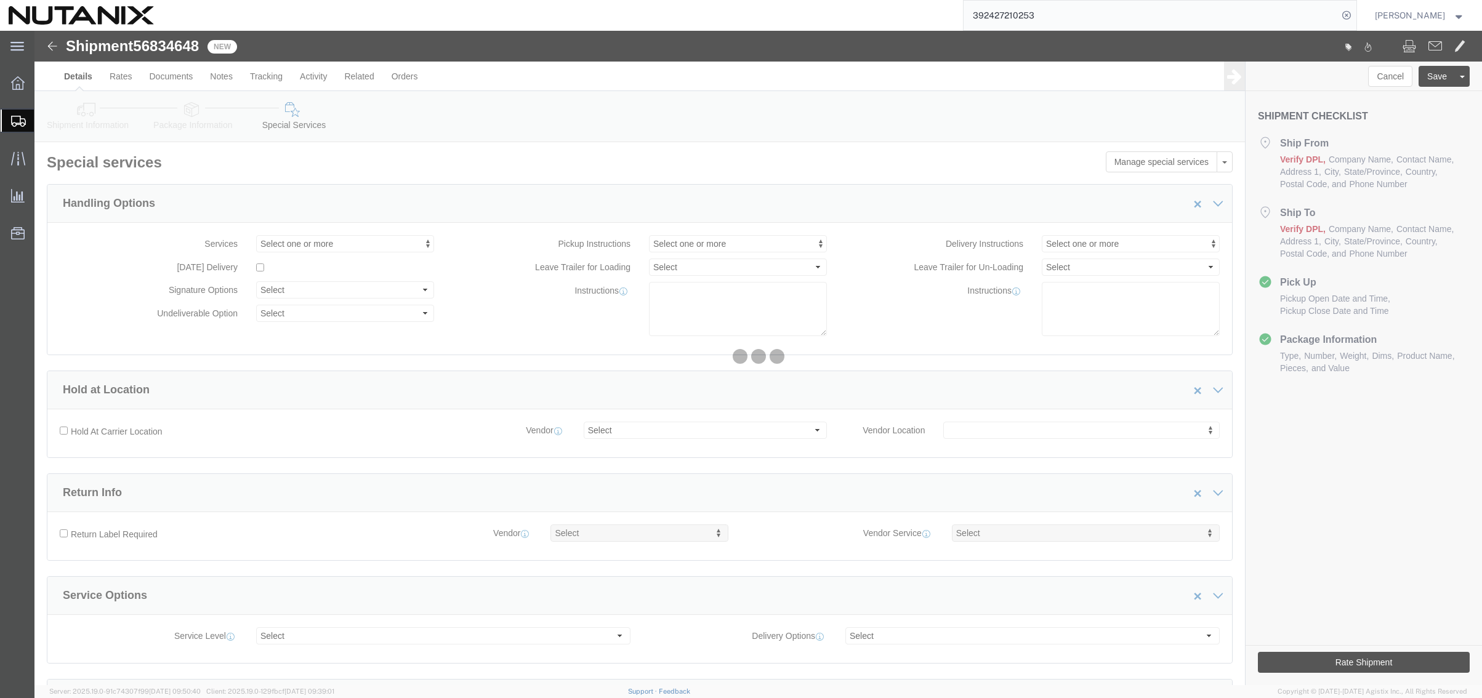
select select "COSTCENTER"
select select "48694"
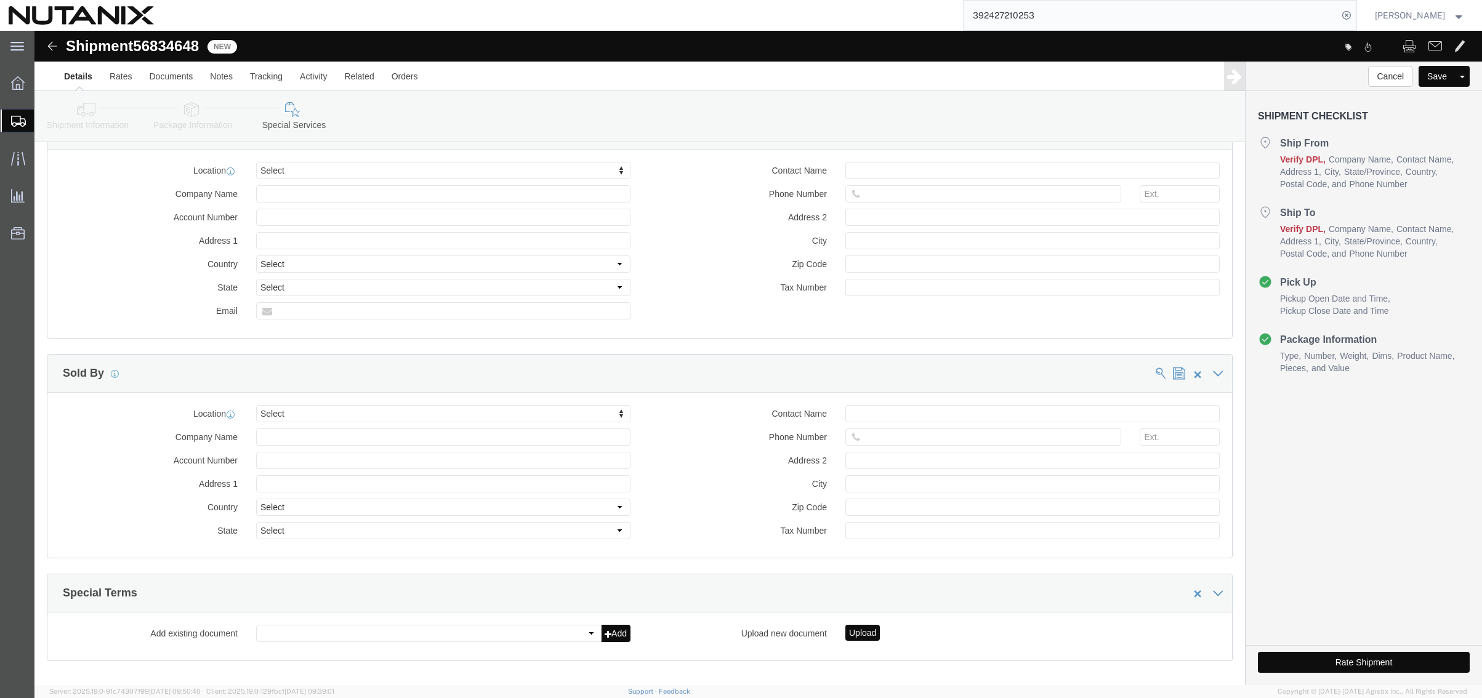
scroll to position [1099, 0]
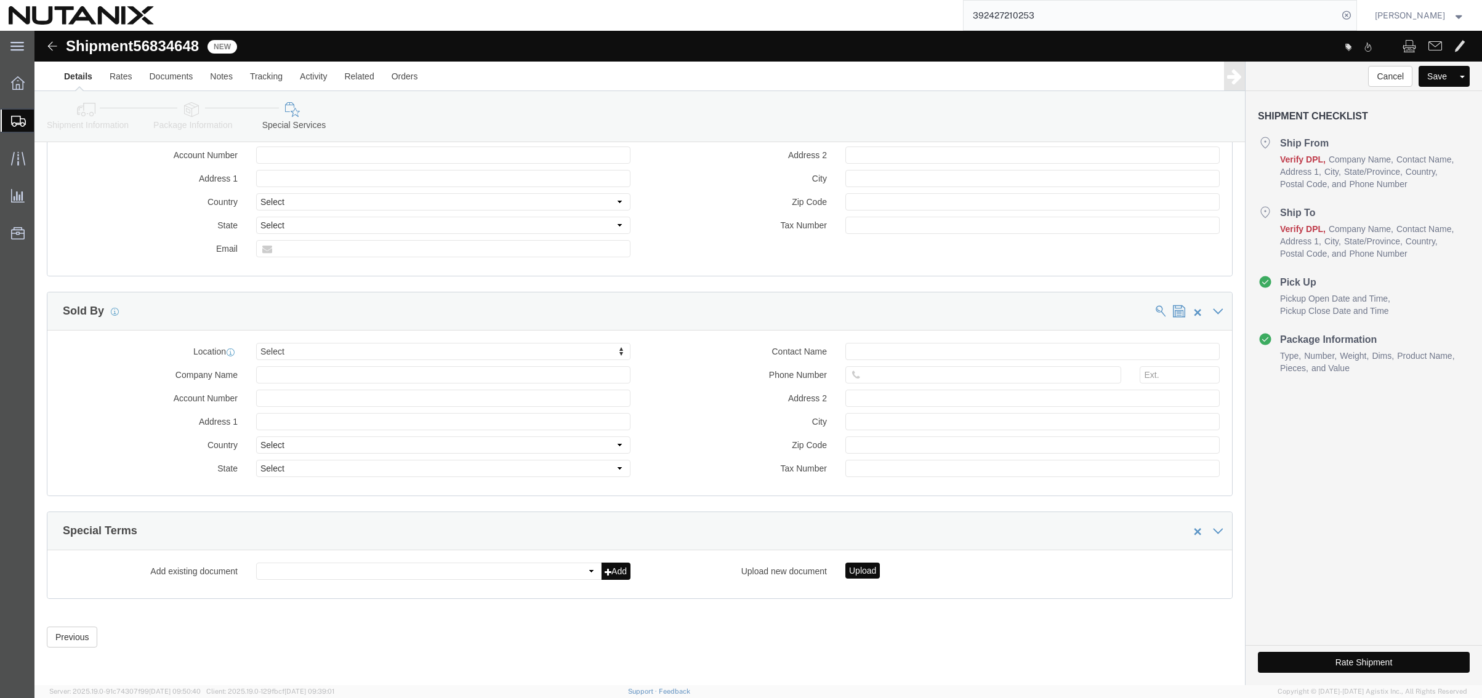
click button "Rate Shipment"
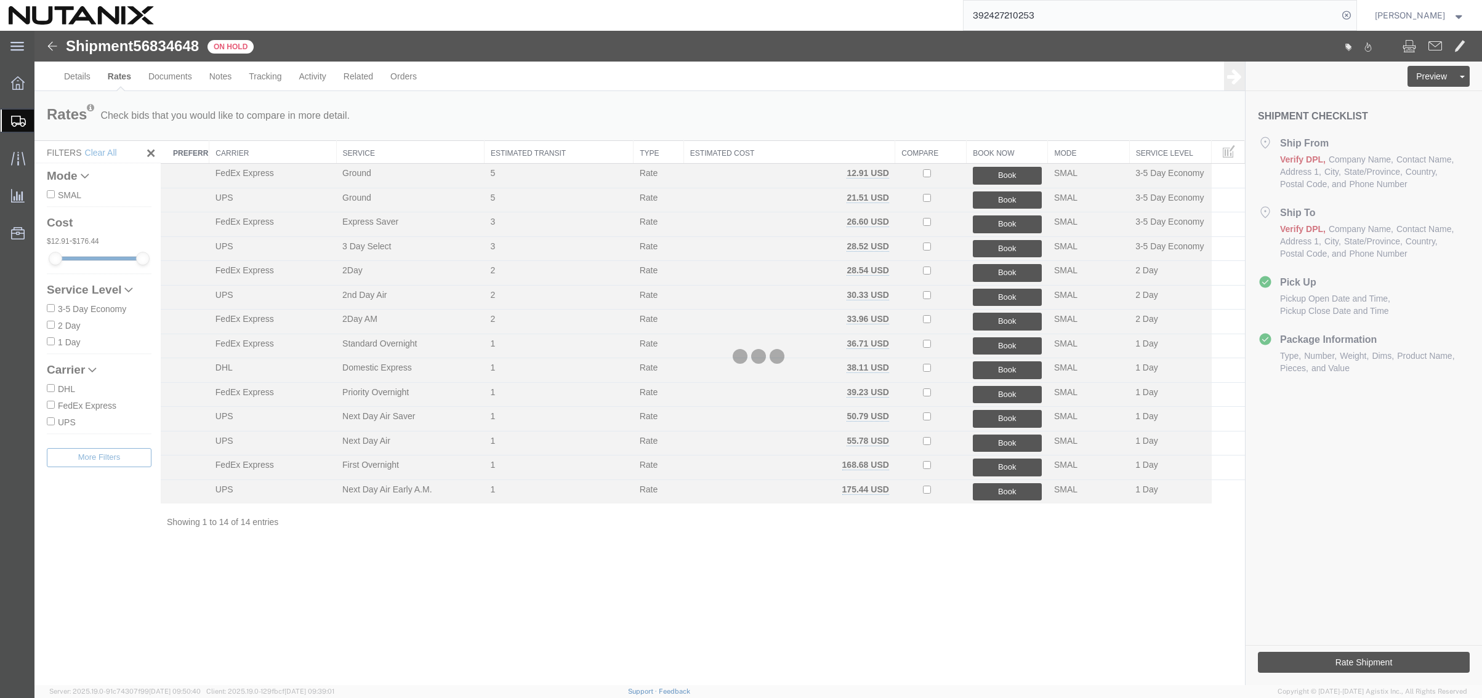
scroll to position [0, 0]
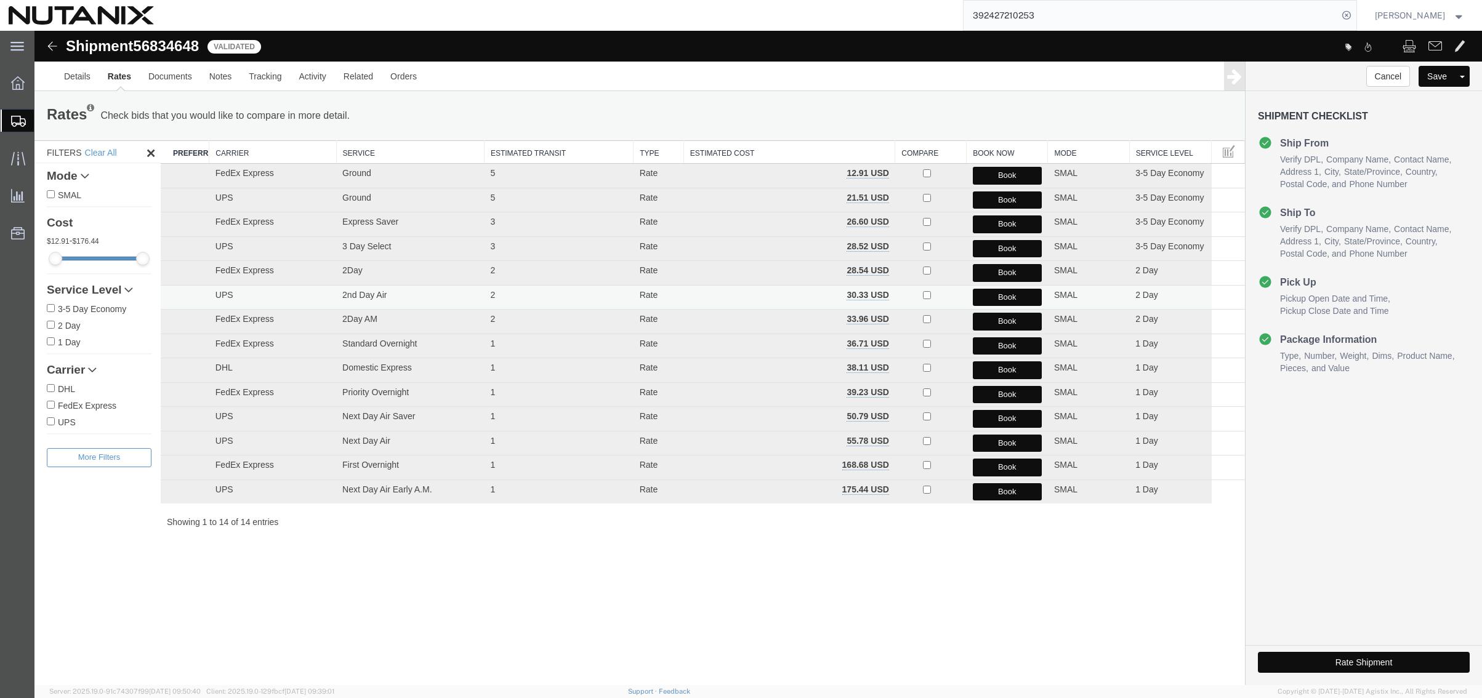
click at [985, 297] on button "Book" at bounding box center [1007, 298] width 69 height 18
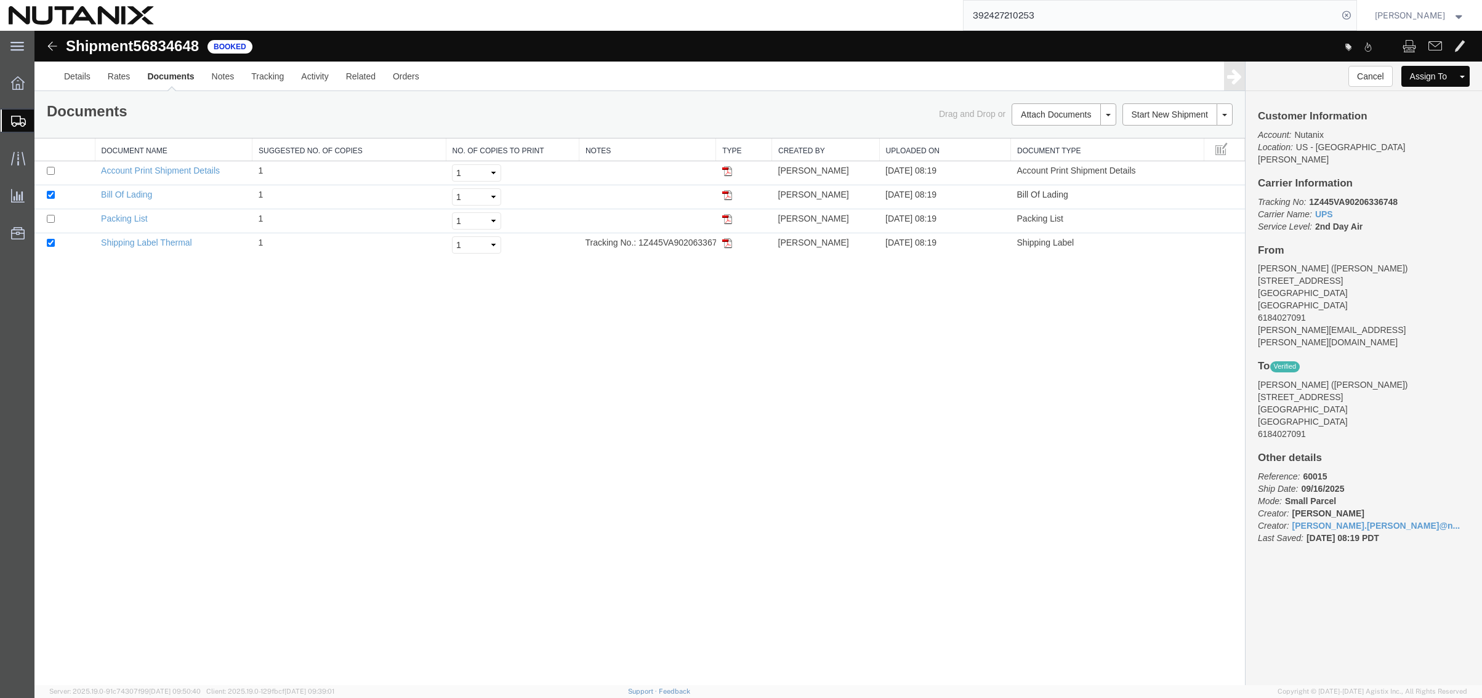
drag, startPoint x: 727, startPoint y: 245, endPoint x: 592, endPoint y: 295, distance: 144.4
click at [727, 245] on img at bounding box center [727, 243] width 10 height 10
click at [18, 158] on icon at bounding box center [17, 158] width 14 height 14
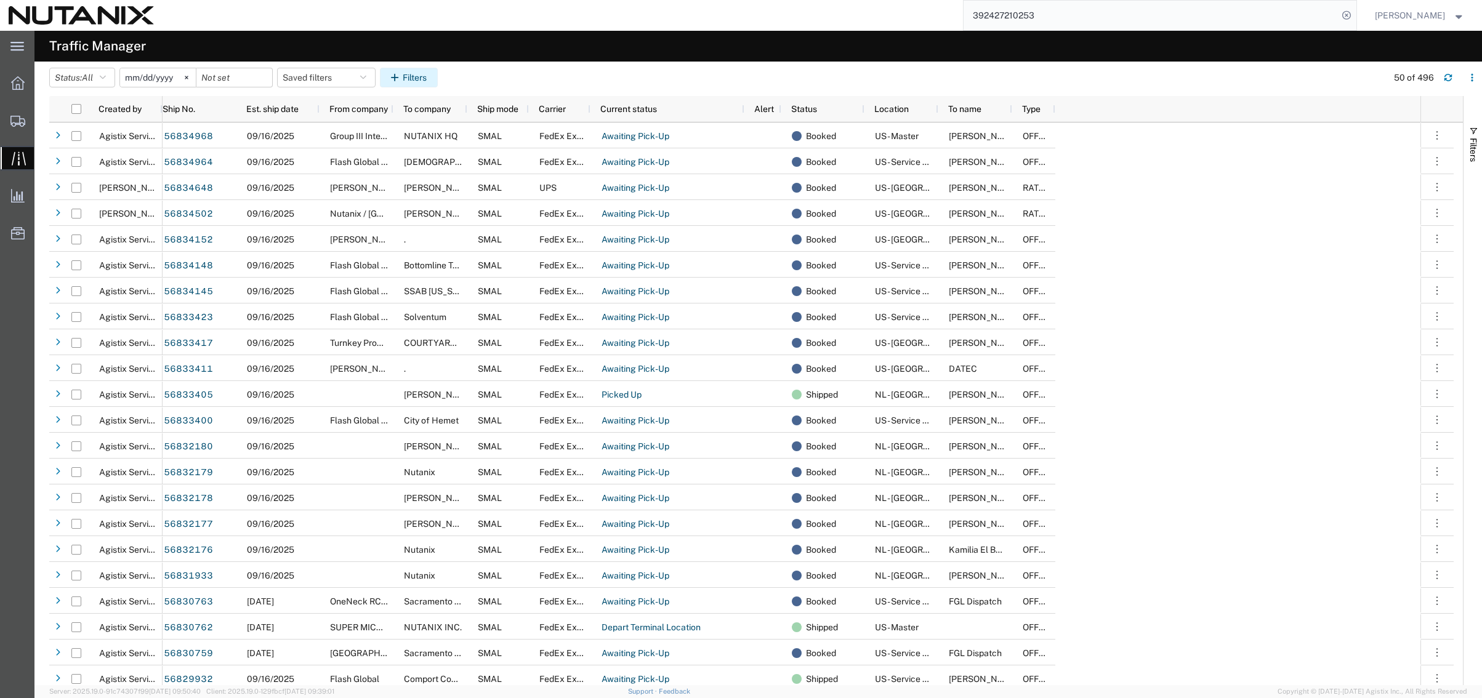
click at [424, 80] on button "Filters" at bounding box center [409, 78] width 58 height 20
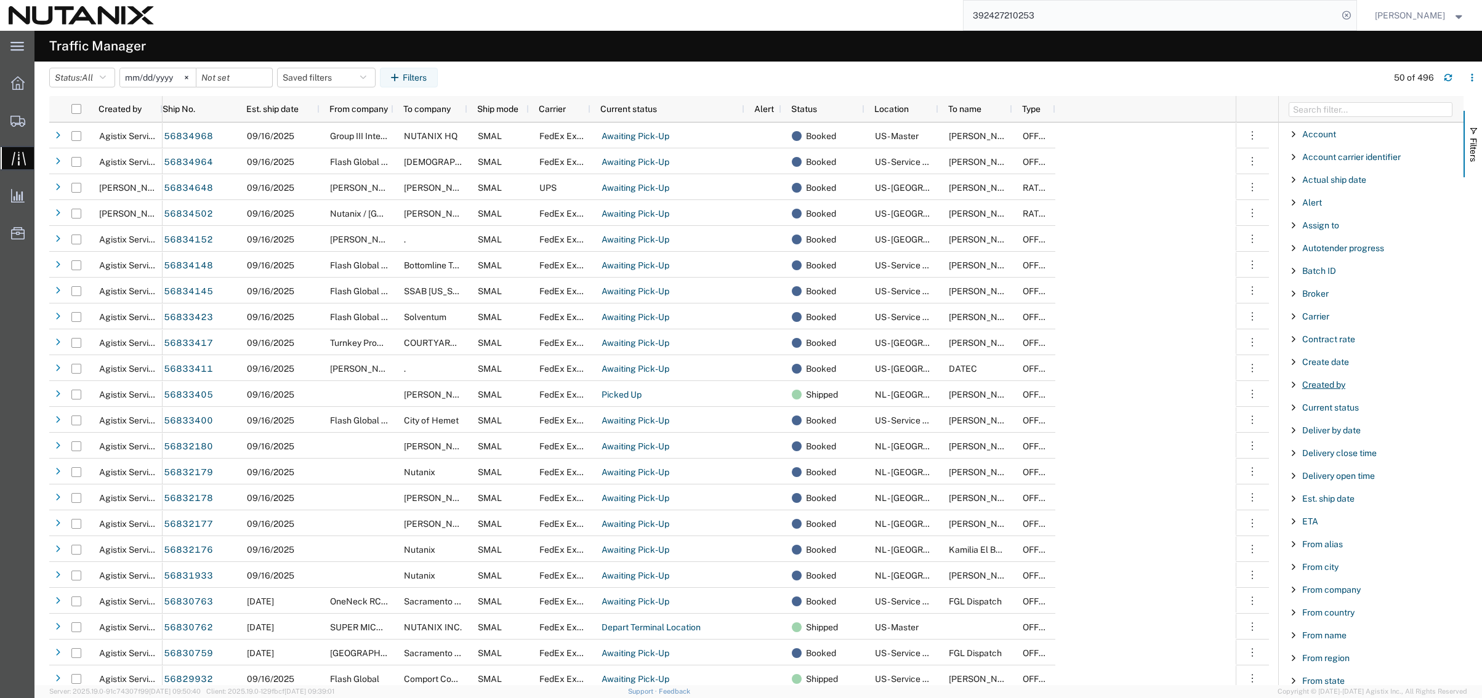
click at [1328, 385] on span "Created by" at bounding box center [1323, 385] width 43 height 10
type input "[PERSON_NAME]"
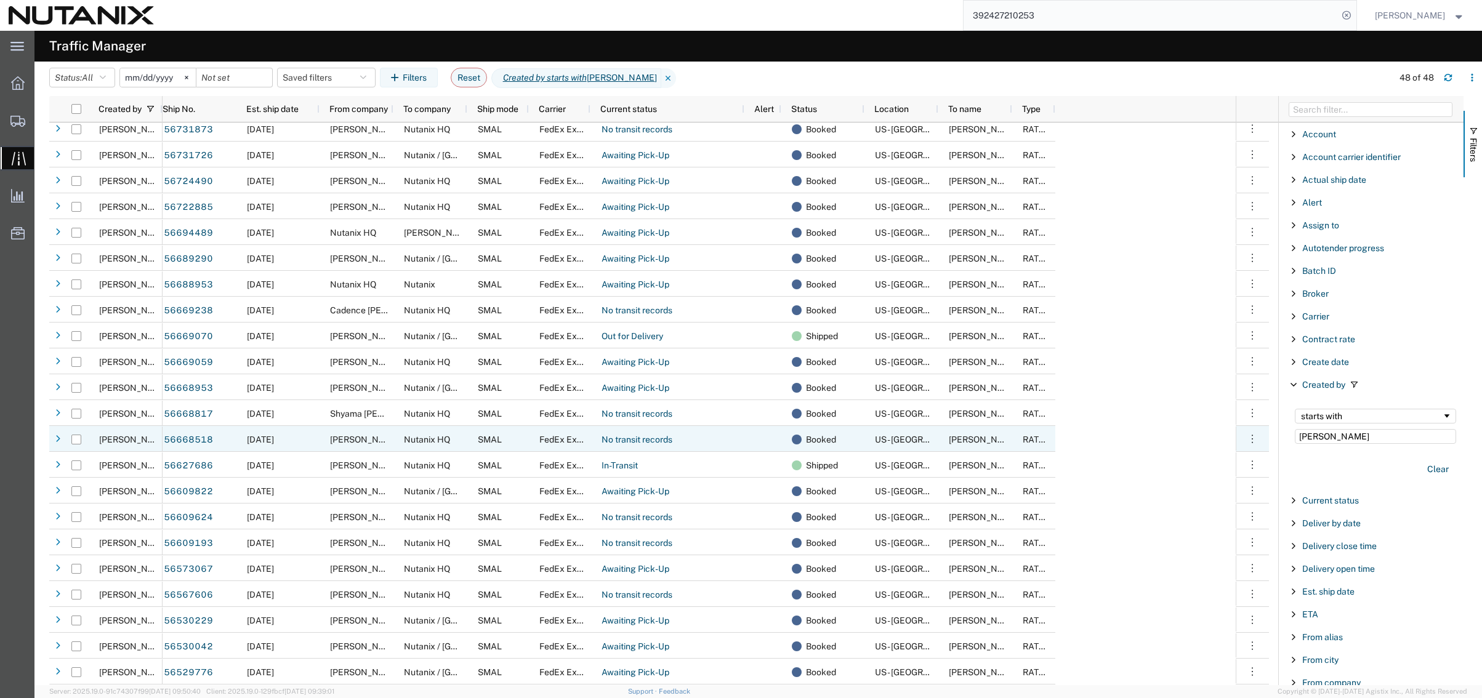
scroll to position [679, 0]
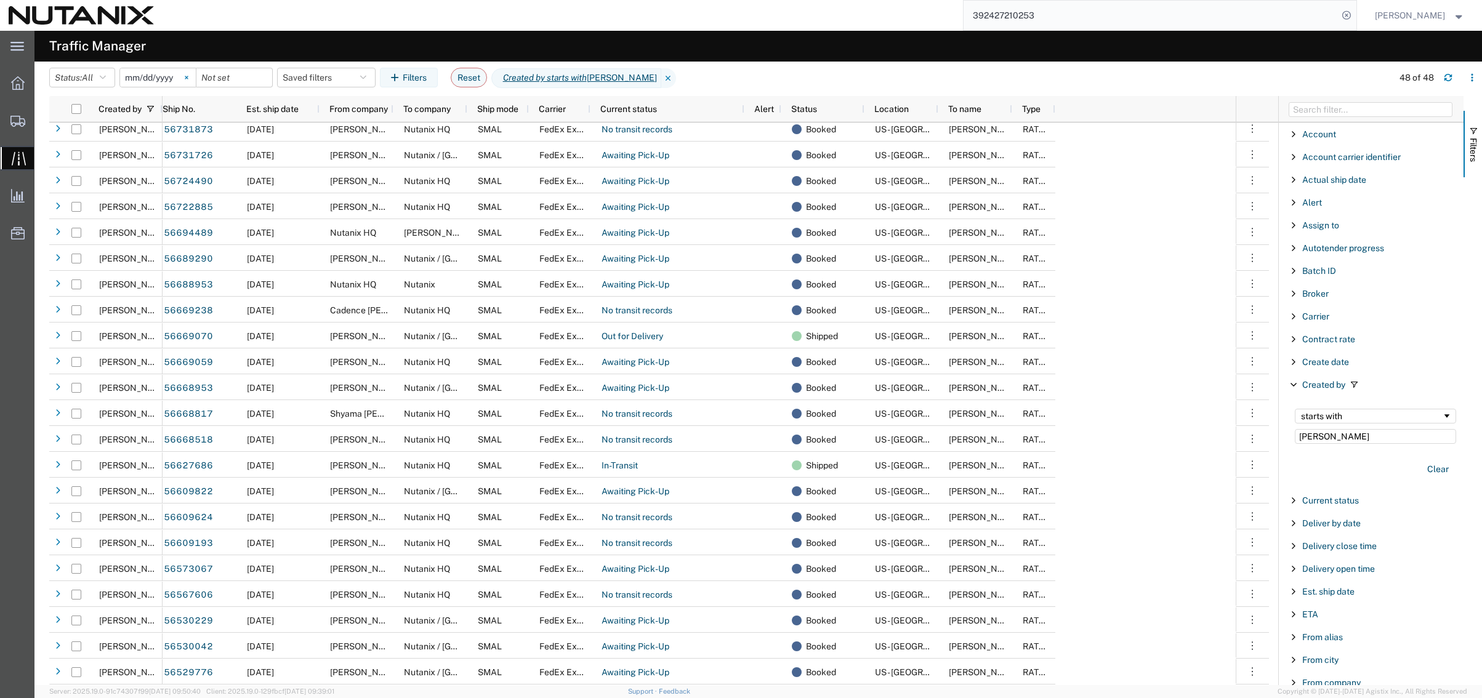
click at [183, 78] on svg-icon at bounding box center [186, 77] width 18 height 18
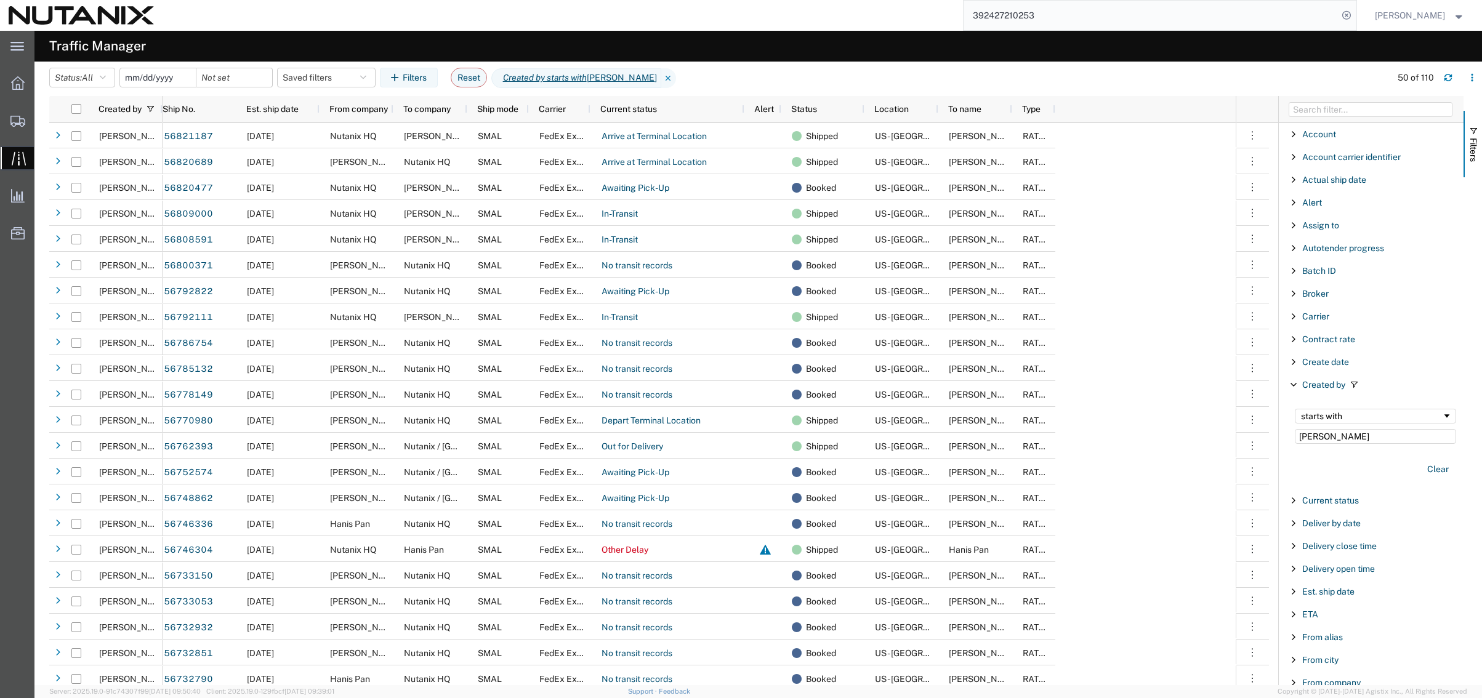
click at [140, 77] on input "date" at bounding box center [158, 77] width 76 height 18
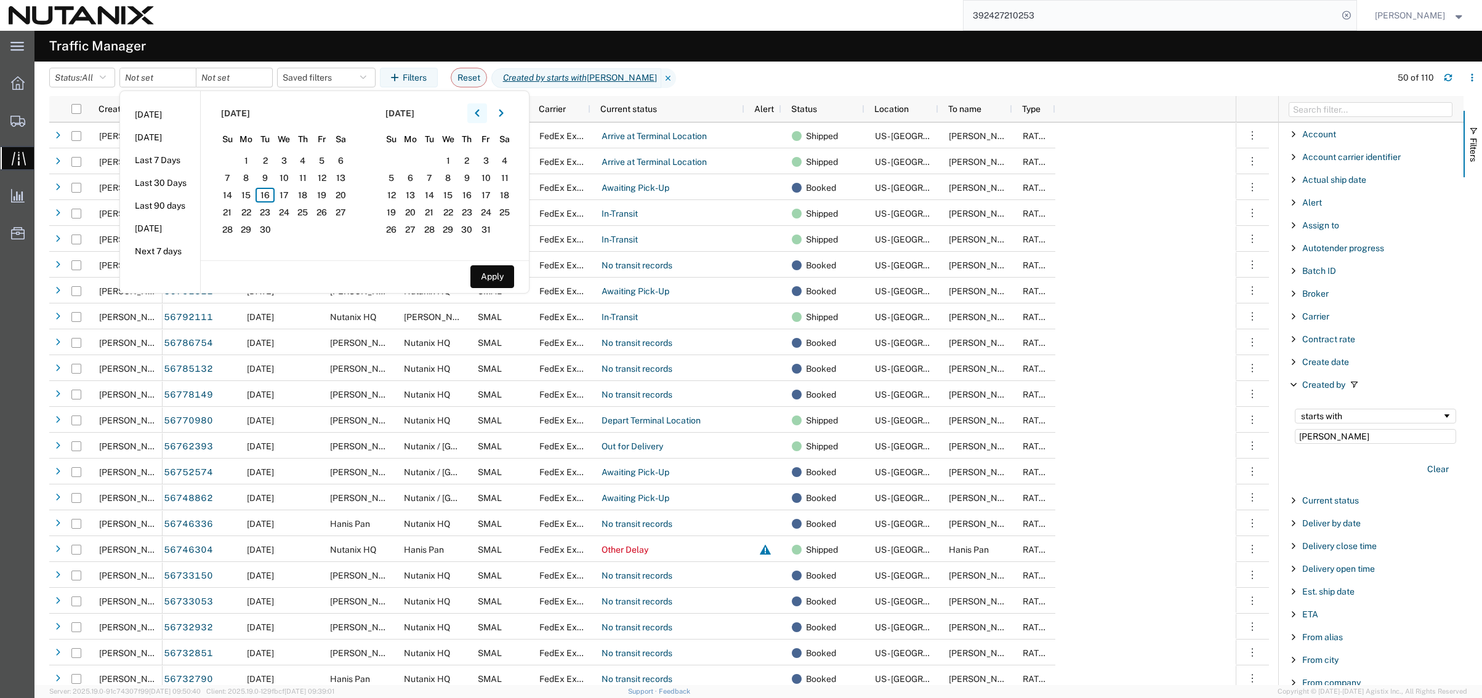
click at [480, 115] on icon "button" at bounding box center [477, 113] width 5 height 9
click at [246, 231] on span "25" at bounding box center [246, 229] width 19 height 15
click at [331, 231] on span "29" at bounding box center [321, 229] width 19 height 15
click at [507, 278] on button "Apply" at bounding box center [492, 276] width 44 height 23
type input "[DATE]"
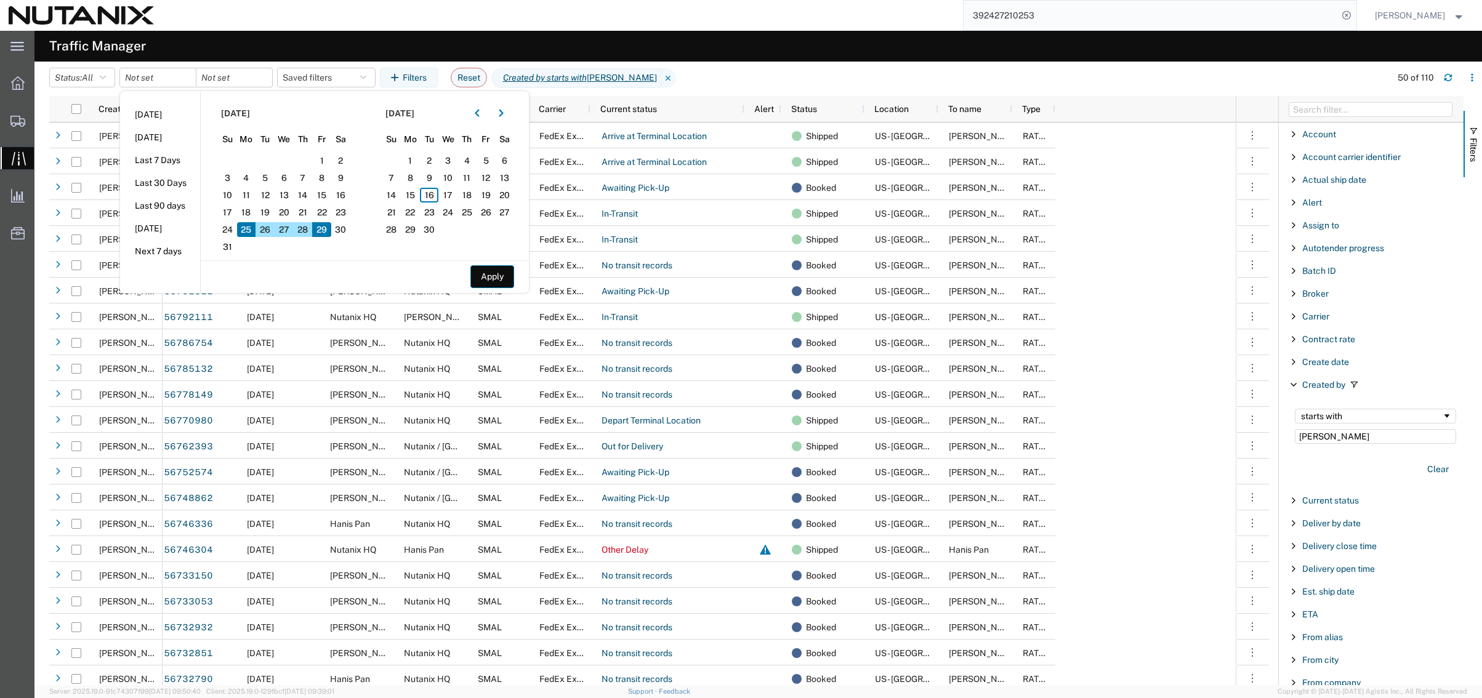
type input "[DATE]"
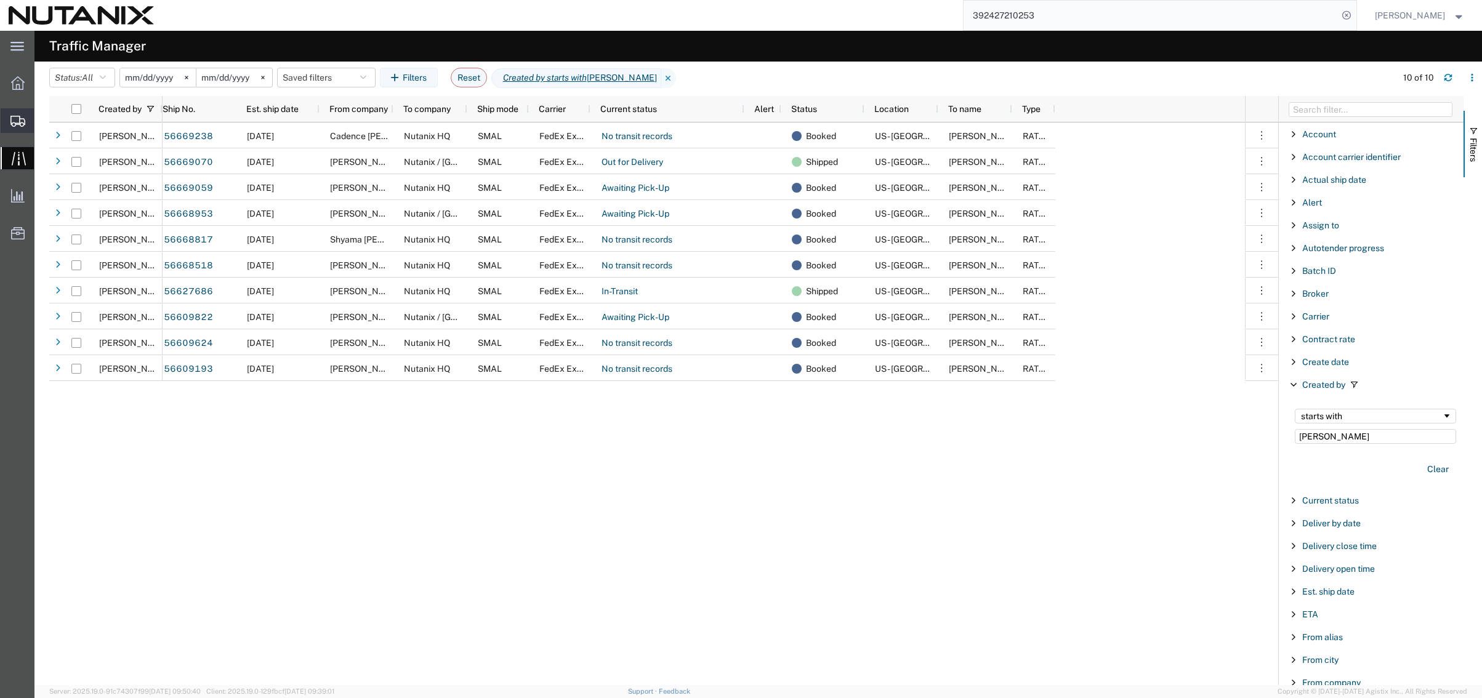
click at [0, 0] on span "Shipment Manager" at bounding box center [0, 0] width 0 height 0
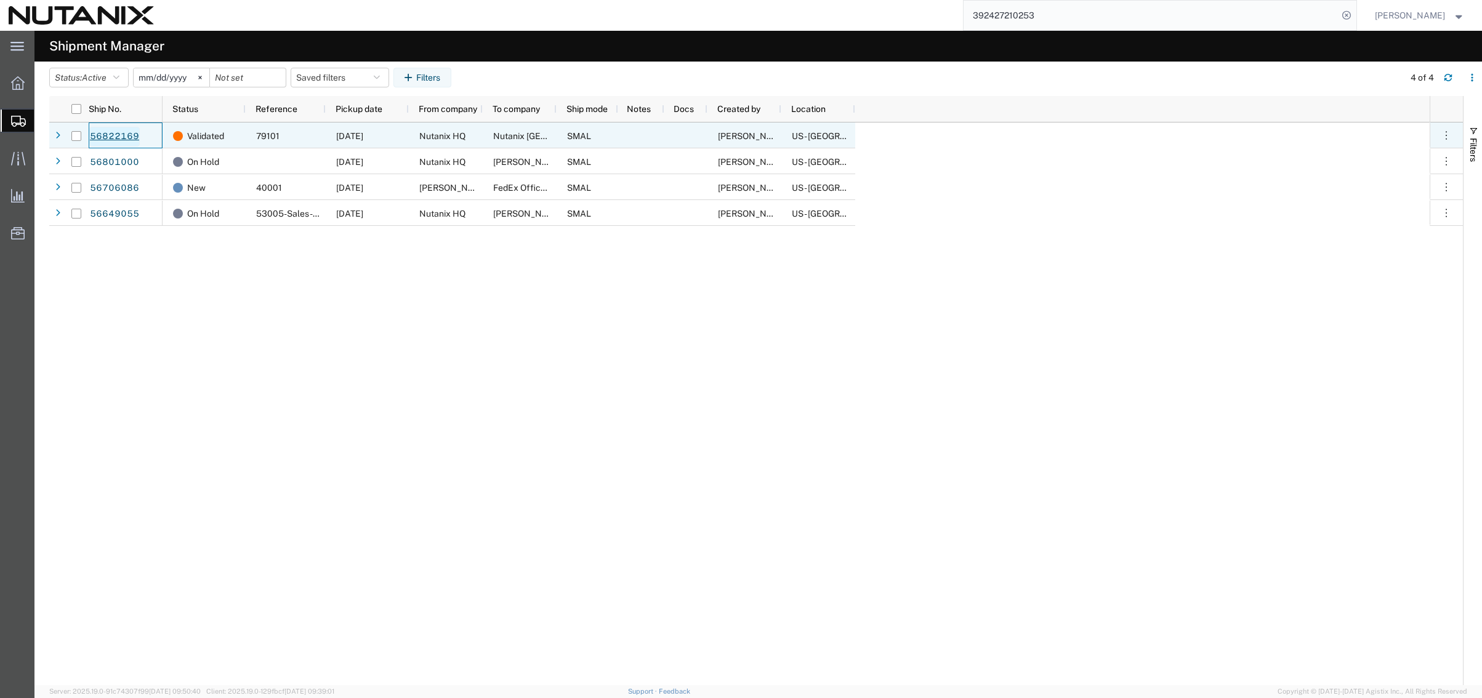
click at [116, 133] on link "56822169" at bounding box center [114, 137] width 50 height 20
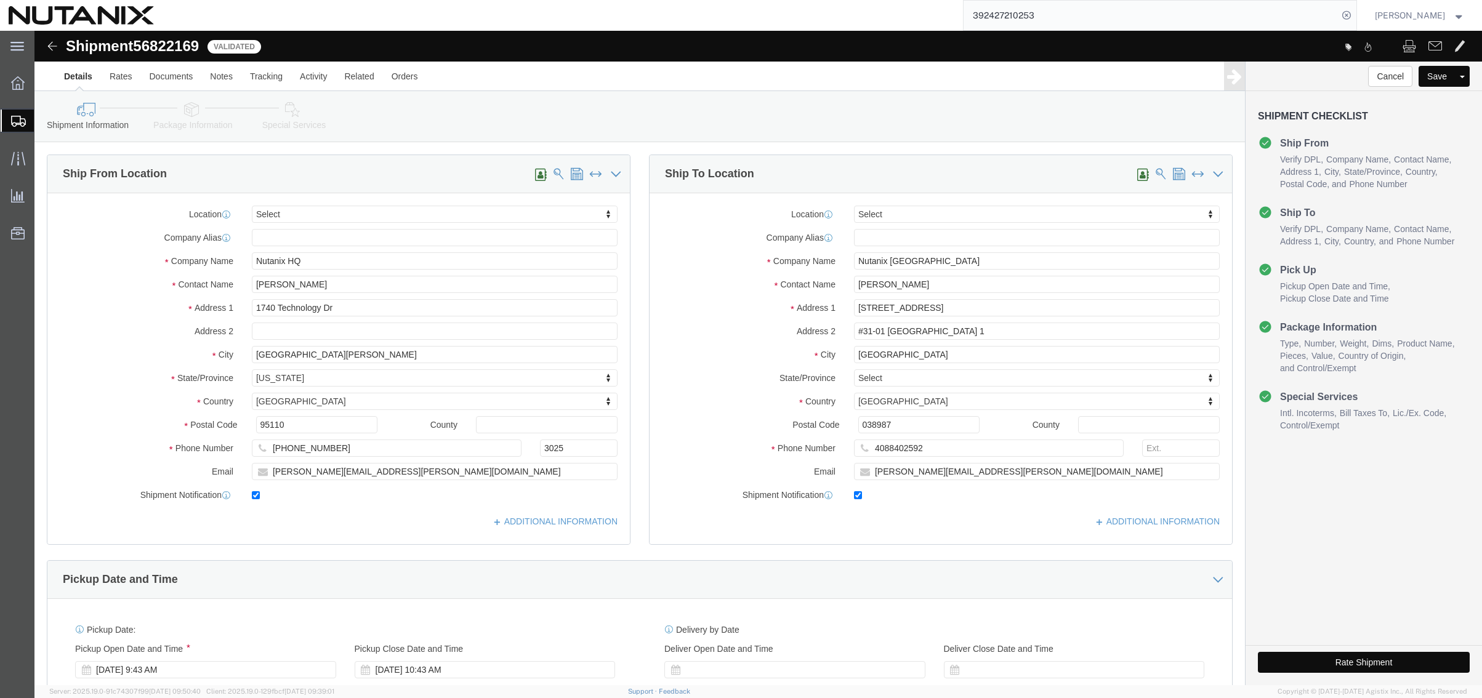
select select
click at [0, 0] on span "Create from Template" at bounding box center [0, 0] width 0 height 0
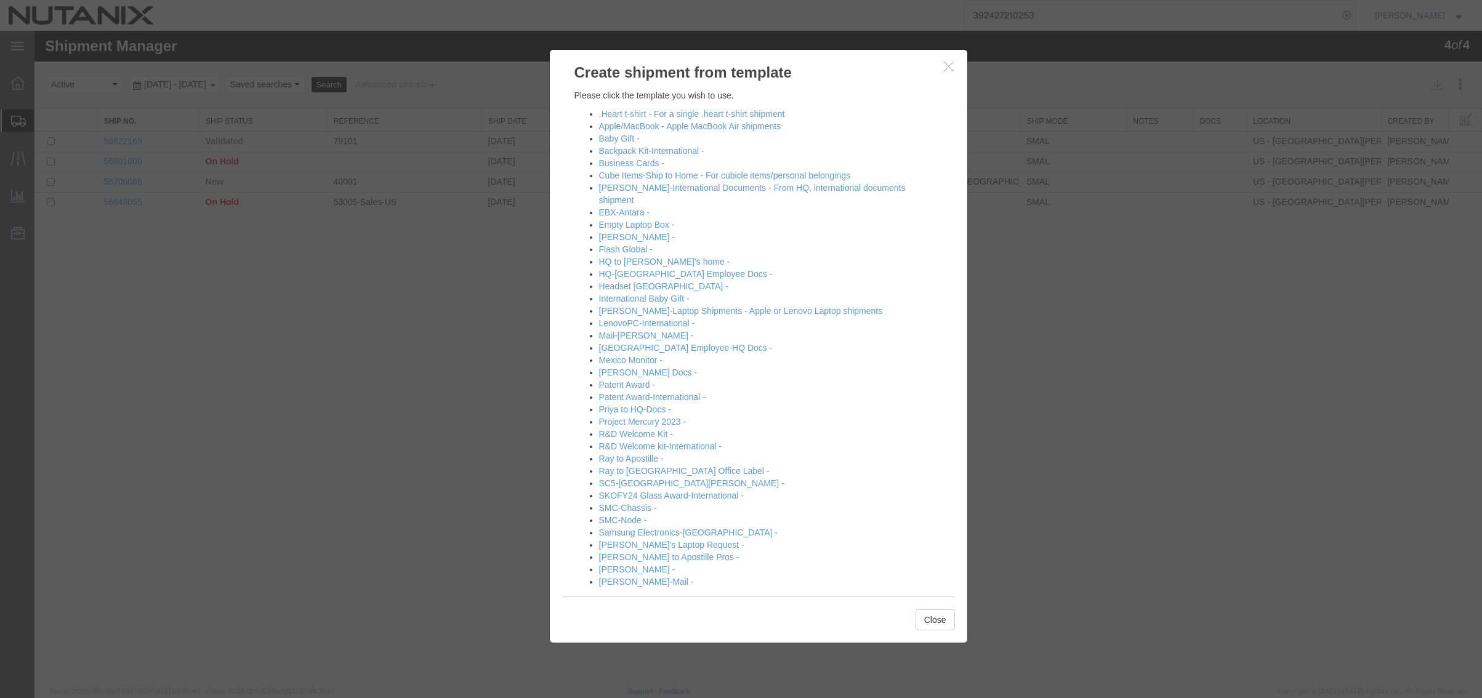
click at [951, 70] on icon "button" at bounding box center [949, 66] width 10 height 10
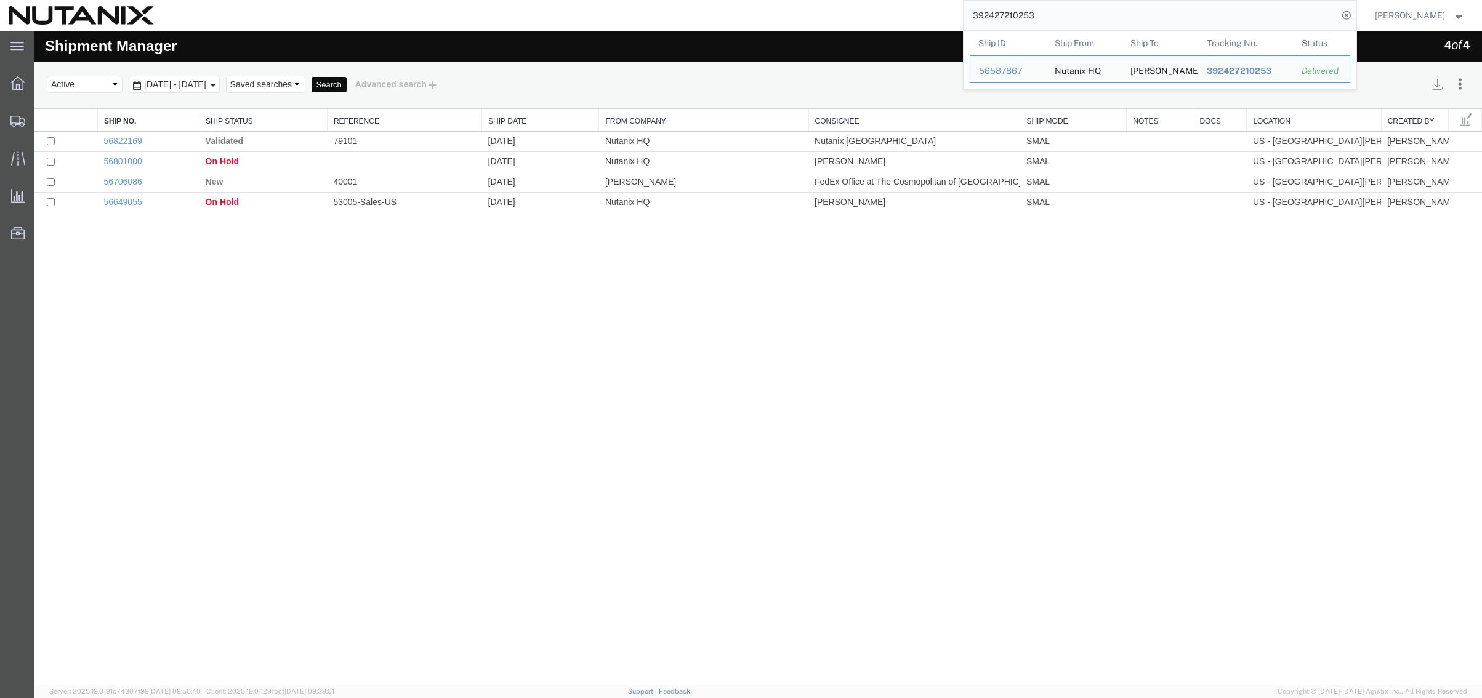
drag, startPoint x: 1077, startPoint y: 18, endPoint x: 670, endPoint y: 10, distance: 407.1
click at [670, 10] on div "392427210253 Ship ID Ship From Ship To Tracking Nu. Status Ship ID 56587867 Shi…" at bounding box center [760, 15] width 1195 height 31
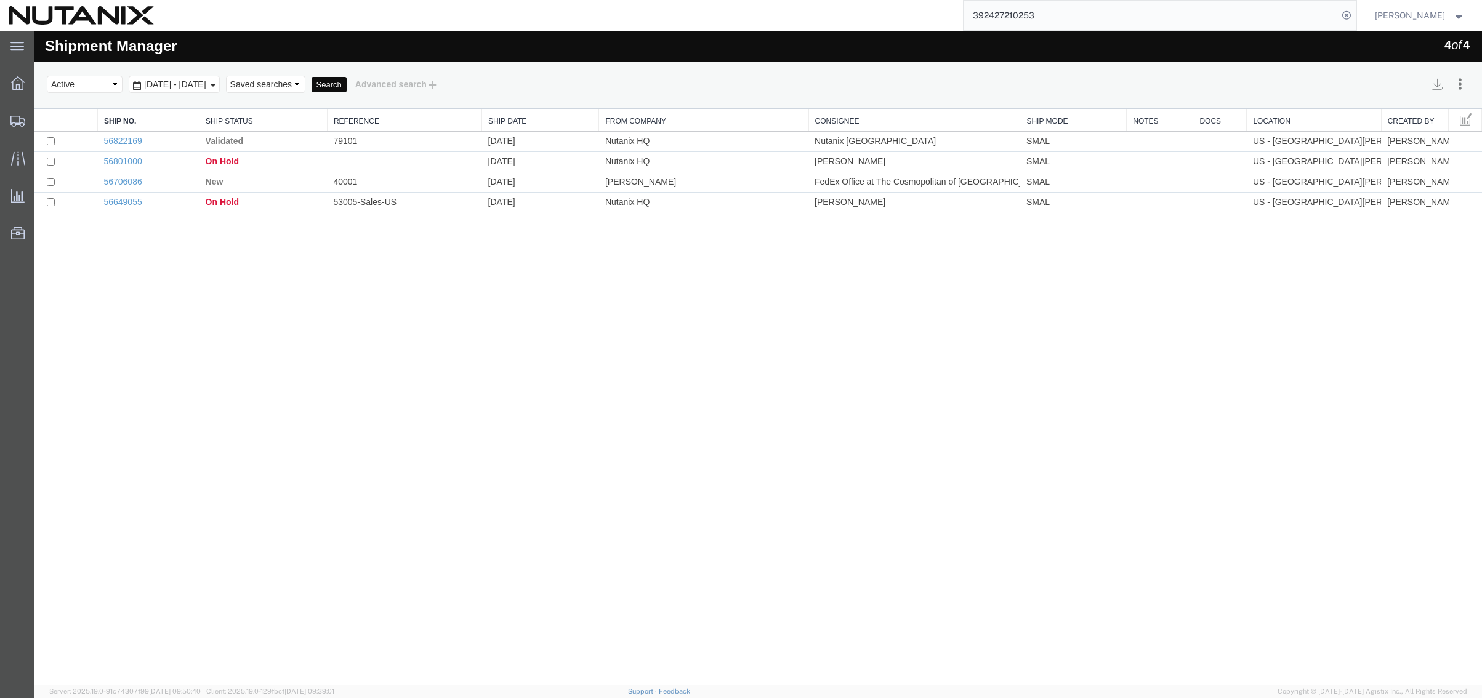
paste input "0745980139"
type input "390745980139"
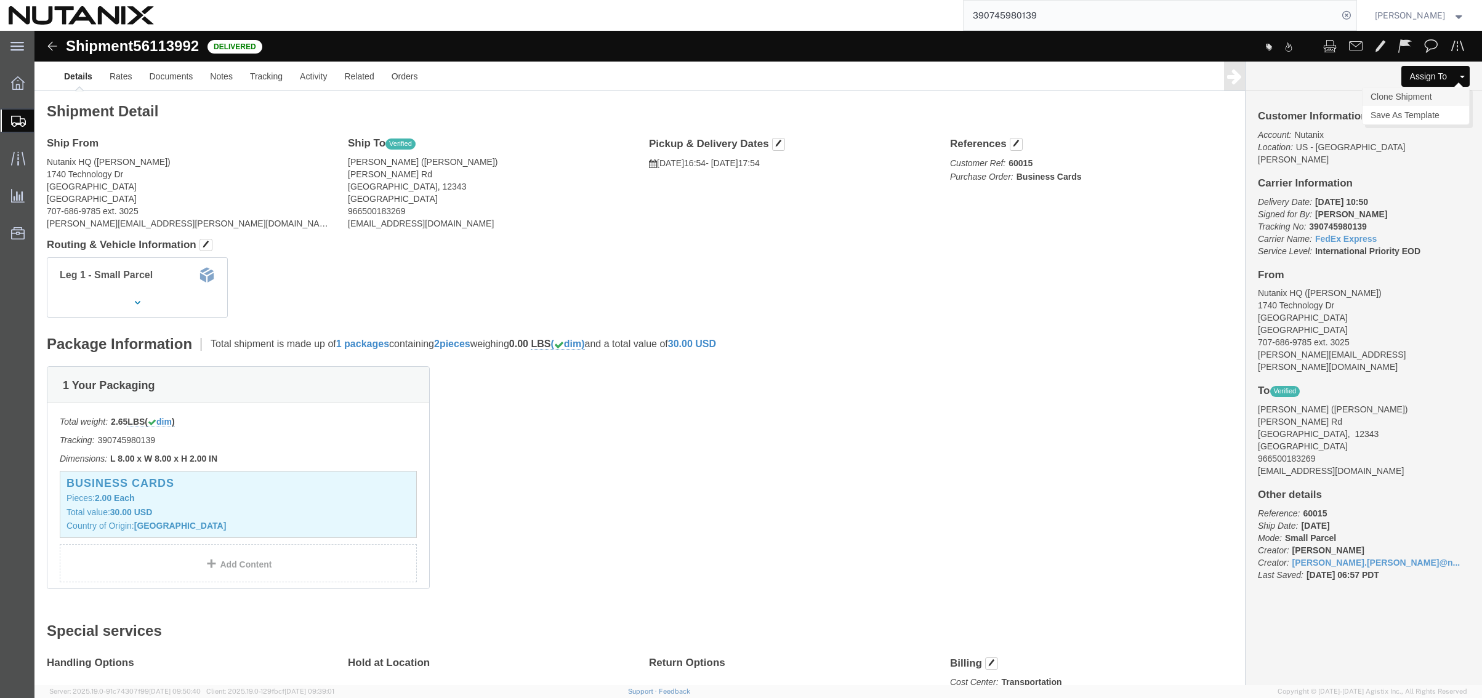
click link "Clone Shipment"
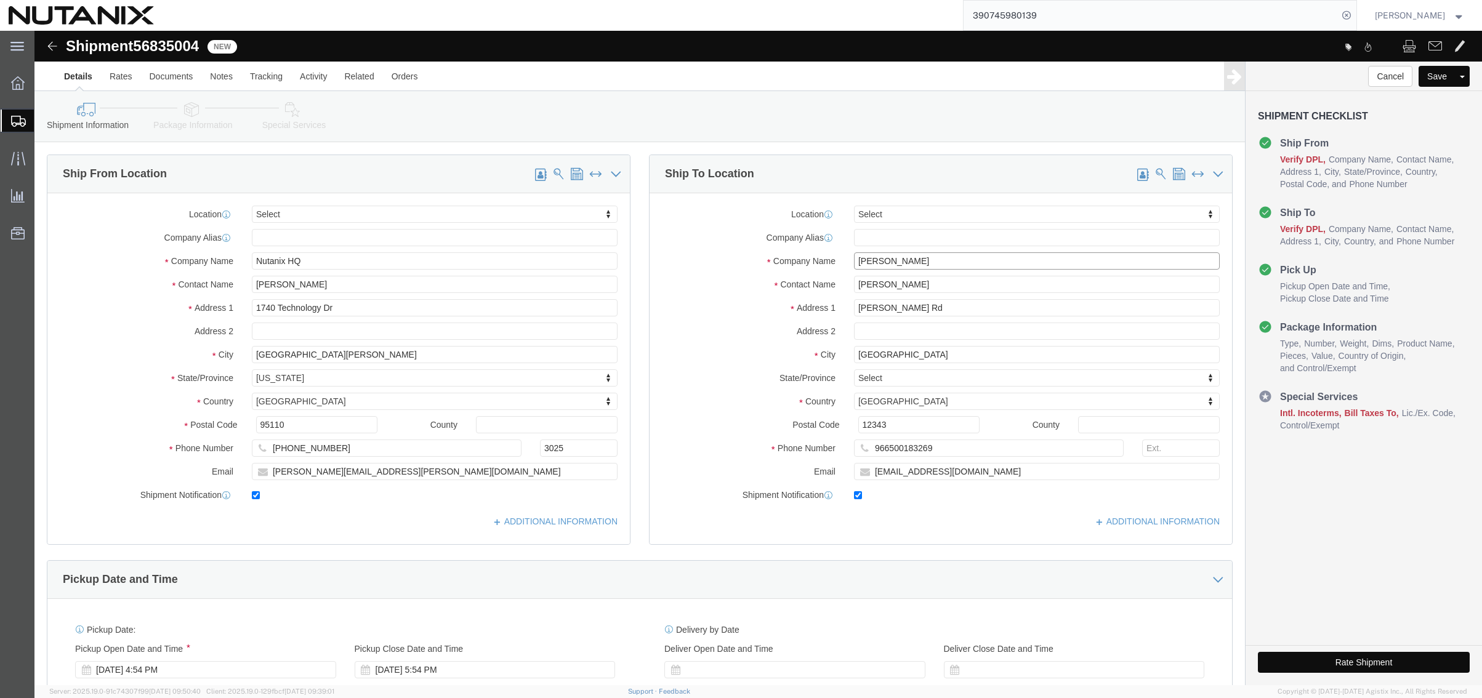
click input "[PERSON_NAME]"
drag, startPoint x: 887, startPoint y: 227, endPoint x: 769, endPoint y: 239, distance: 118.2
click div "Location Select Select My Profile Location [GEOGRAPHIC_DATA] - [GEOGRAPHIC_DATA…"
type input "[PERSON_NAME]"
drag, startPoint x: 903, startPoint y: 222, endPoint x: 892, endPoint y: 227, distance: 12.9
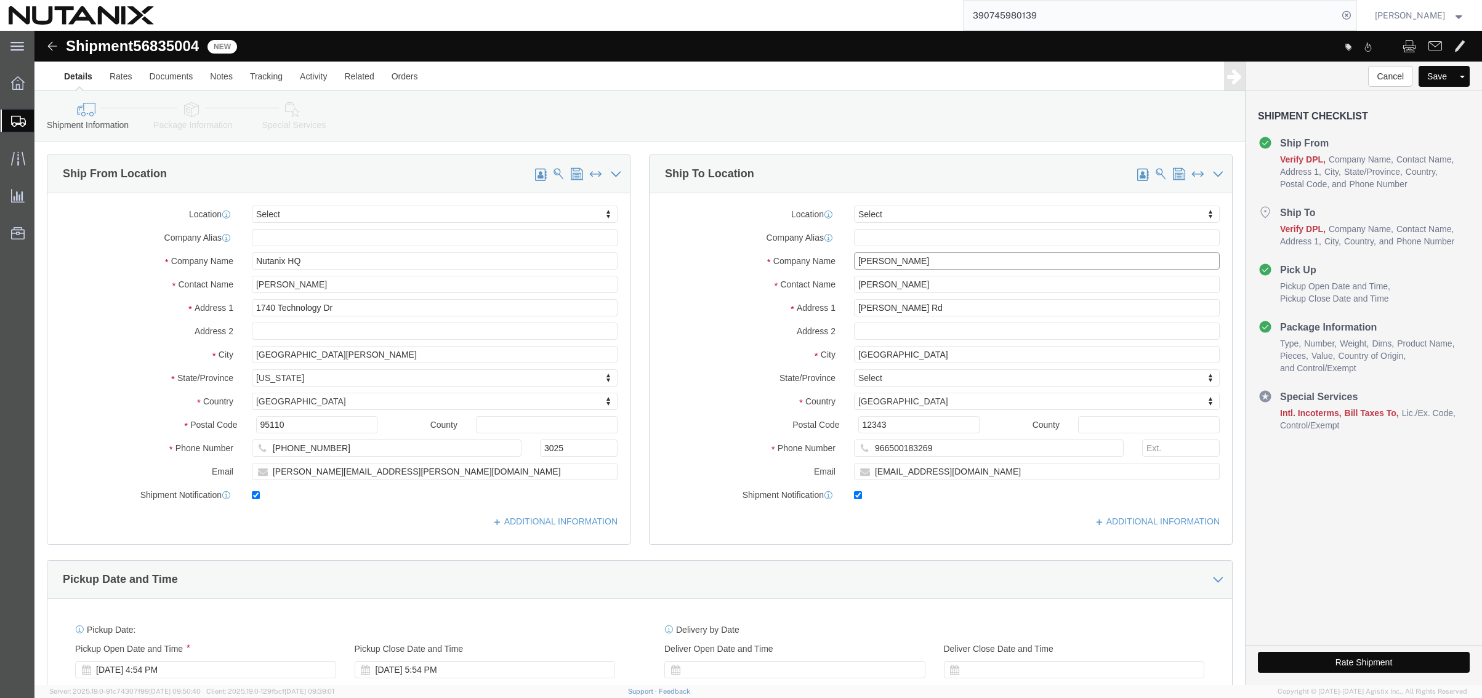
click input "[PERSON_NAME]"
drag, startPoint x: 891, startPoint y: 229, endPoint x: 619, endPoint y: 235, distance: 272.2
click div "Company Name [PERSON_NAME]"
drag, startPoint x: 886, startPoint y: 251, endPoint x: 623, endPoint y: 256, distance: 263.6
click div "Contact Name [PERSON_NAME]"
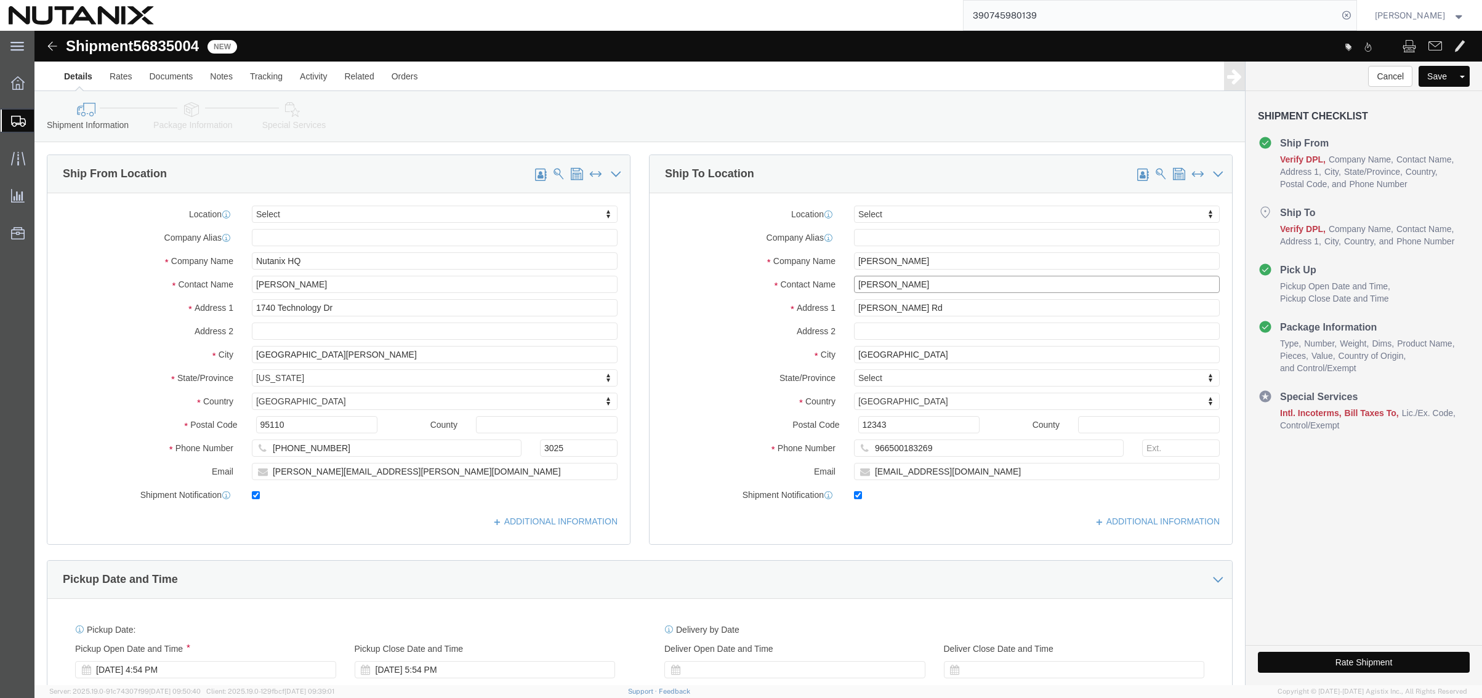
paste input "[PERSON_NAME]"
type input "[PERSON_NAME]"
drag, startPoint x: 977, startPoint y: 440, endPoint x: 547, endPoint y: 440, distance: 430.4
click div "Ship From Location Location Select Select My Profile Location [GEOGRAPHIC_DATA]…"
paste input "reem.[PERSON_NAME]"
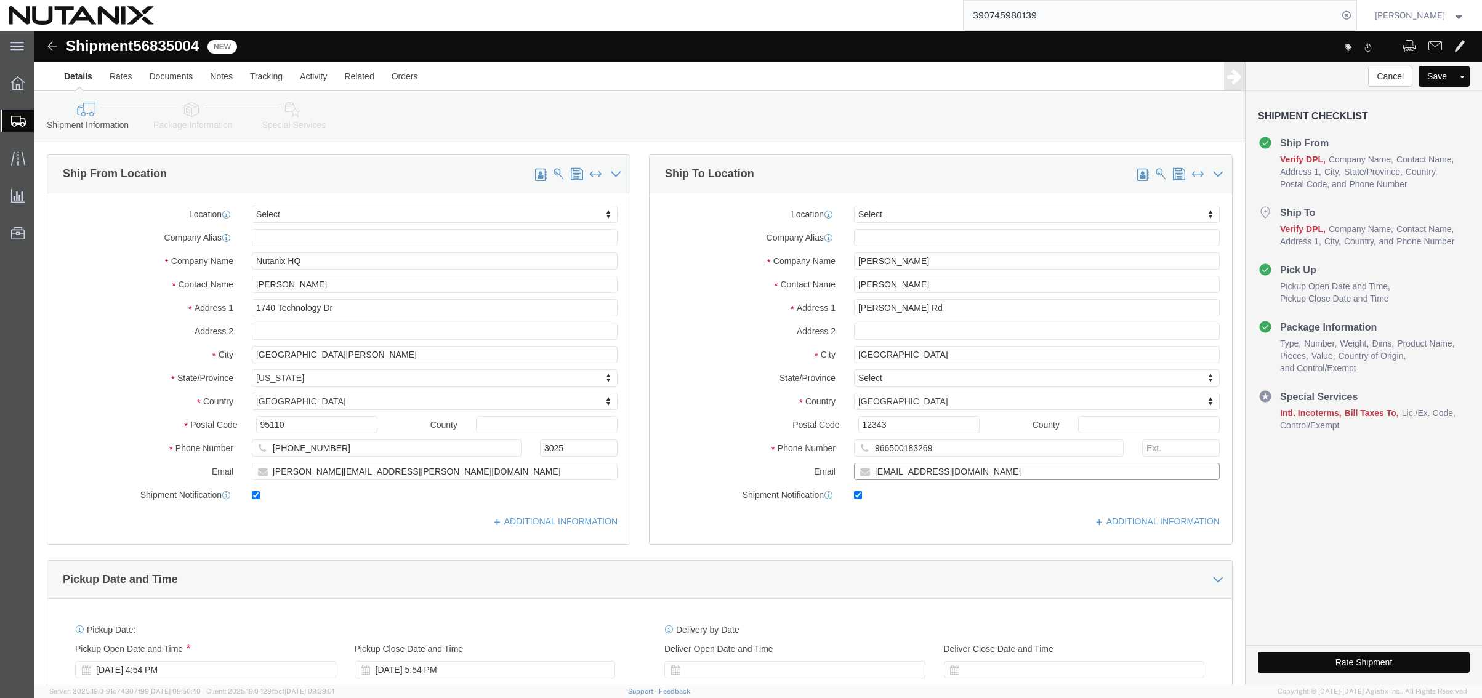
type input "[EMAIL_ADDRESS][DOMAIN_NAME]"
drag, startPoint x: 873, startPoint y: 422, endPoint x: 619, endPoint y: 411, distance: 253.9
click div "Phone Number [PHONE_NUMBER]"
paste input "00966532982266"
drag, startPoint x: 845, startPoint y: 417, endPoint x: 751, endPoint y: 411, distance: 94.4
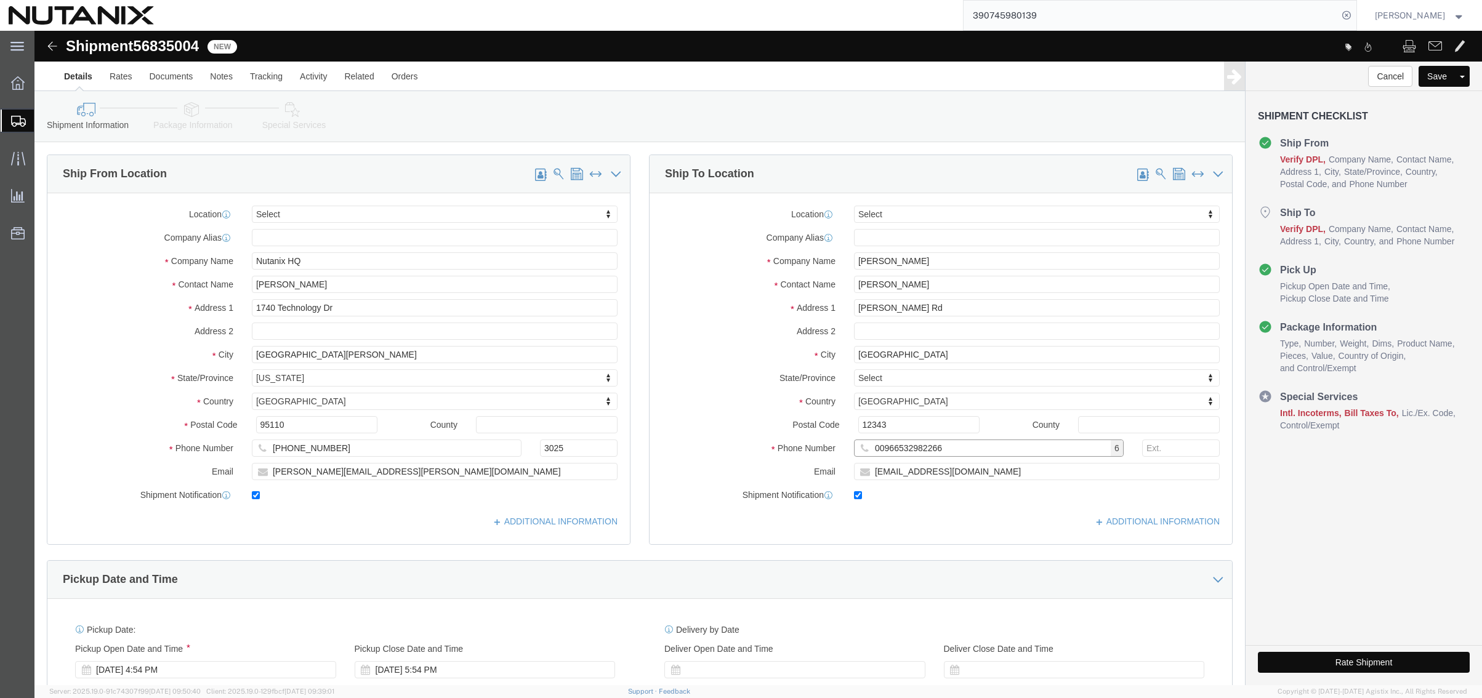
click div "Phone Number 00966532982266 6"
type input "966532982266"
click div "Ship To Location Location Select Select My Profile Location [GEOGRAPHIC_DATA] -…"
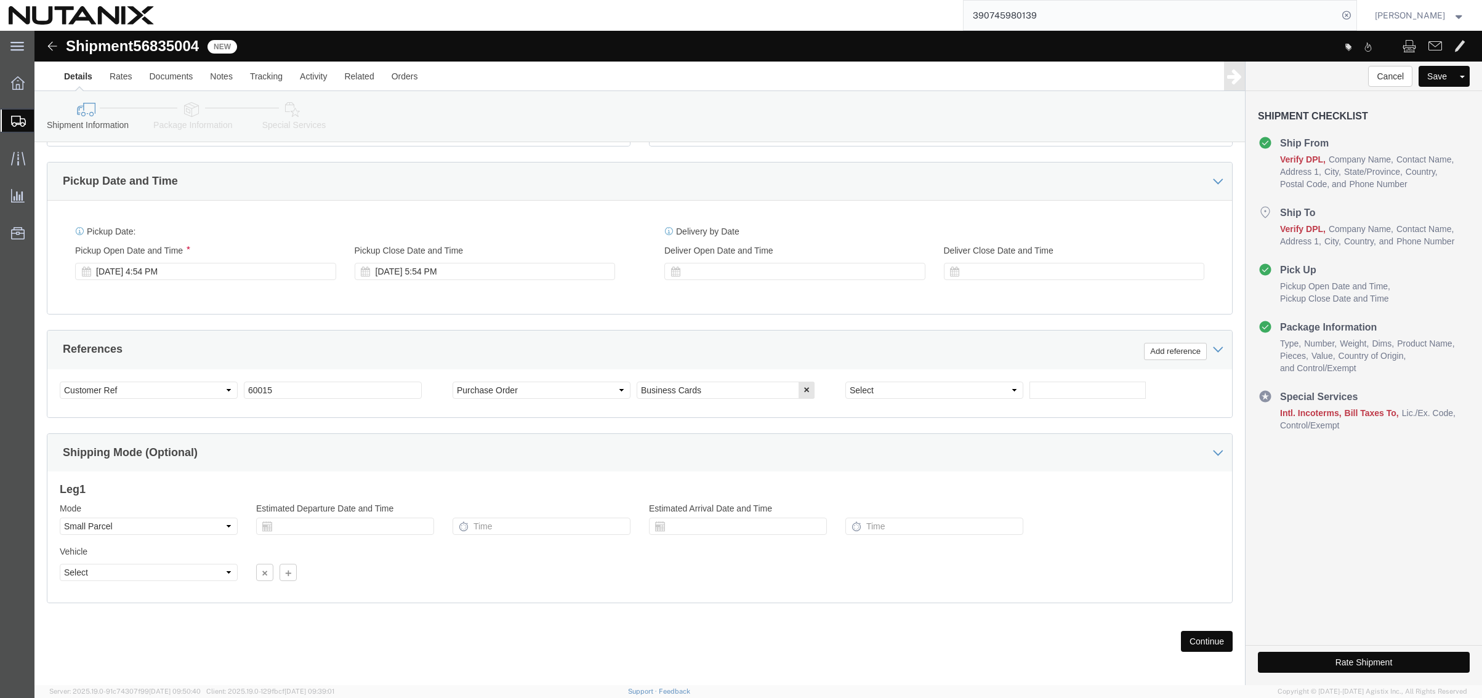
scroll to position [403, 0]
click button "Continue"
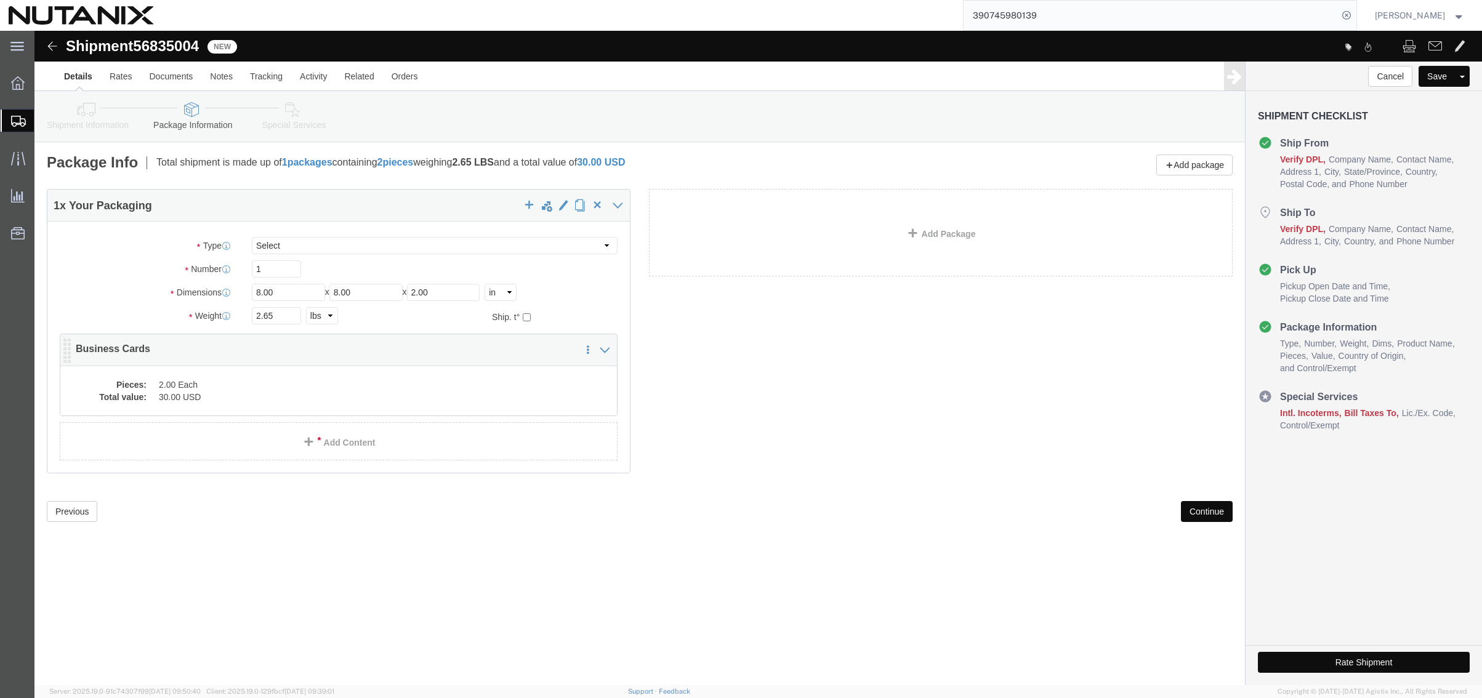
click div "1 x Your Packaging Package Type Select Envelope Large Box Medium Box PAK Rack S…"
click dd "2.00 Each"
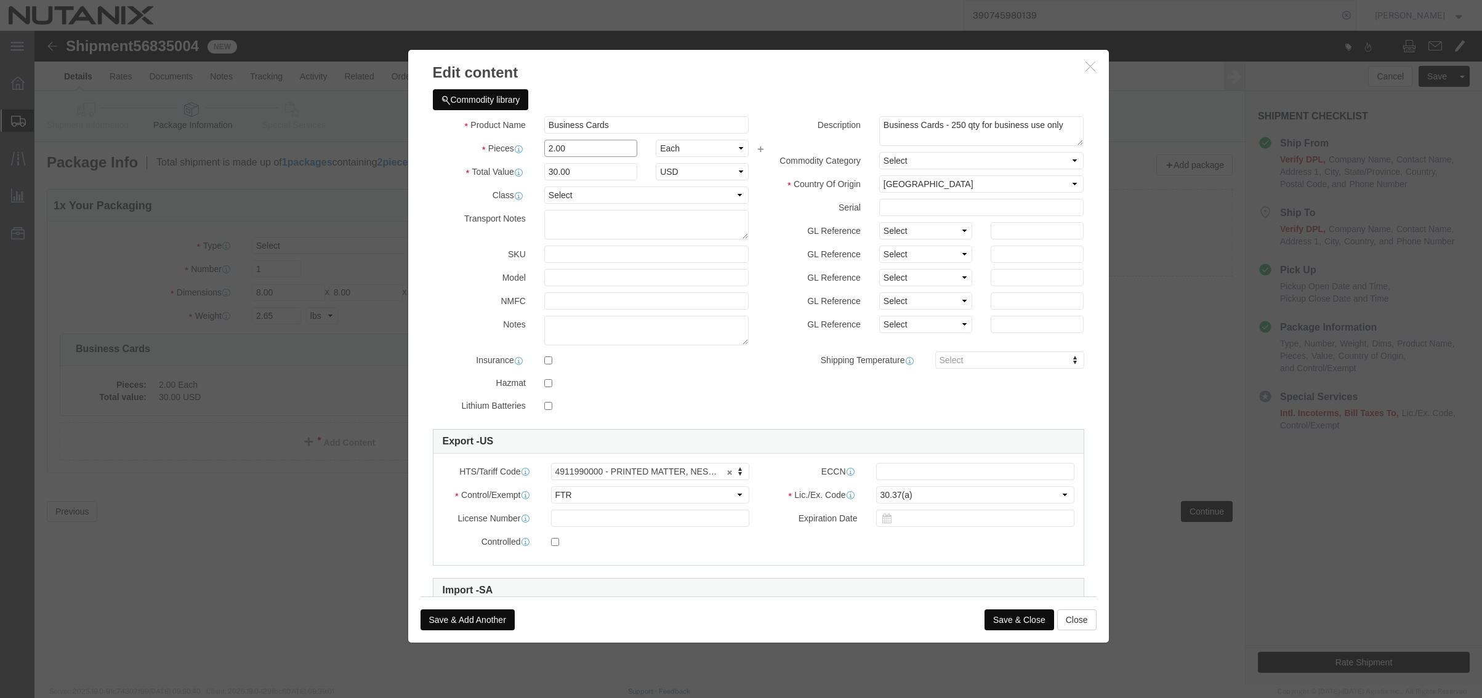
drag, startPoint x: 542, startPoint y: 116, endPoint x: 437, endPoint y: 115, distance: 105.3
click div "Pieces 2.00 Select Bag Barrels 100Board Feet Bottle Box Blister Pack Carats Can…"
type input "4"
type input "60"
click button "Save & Close"
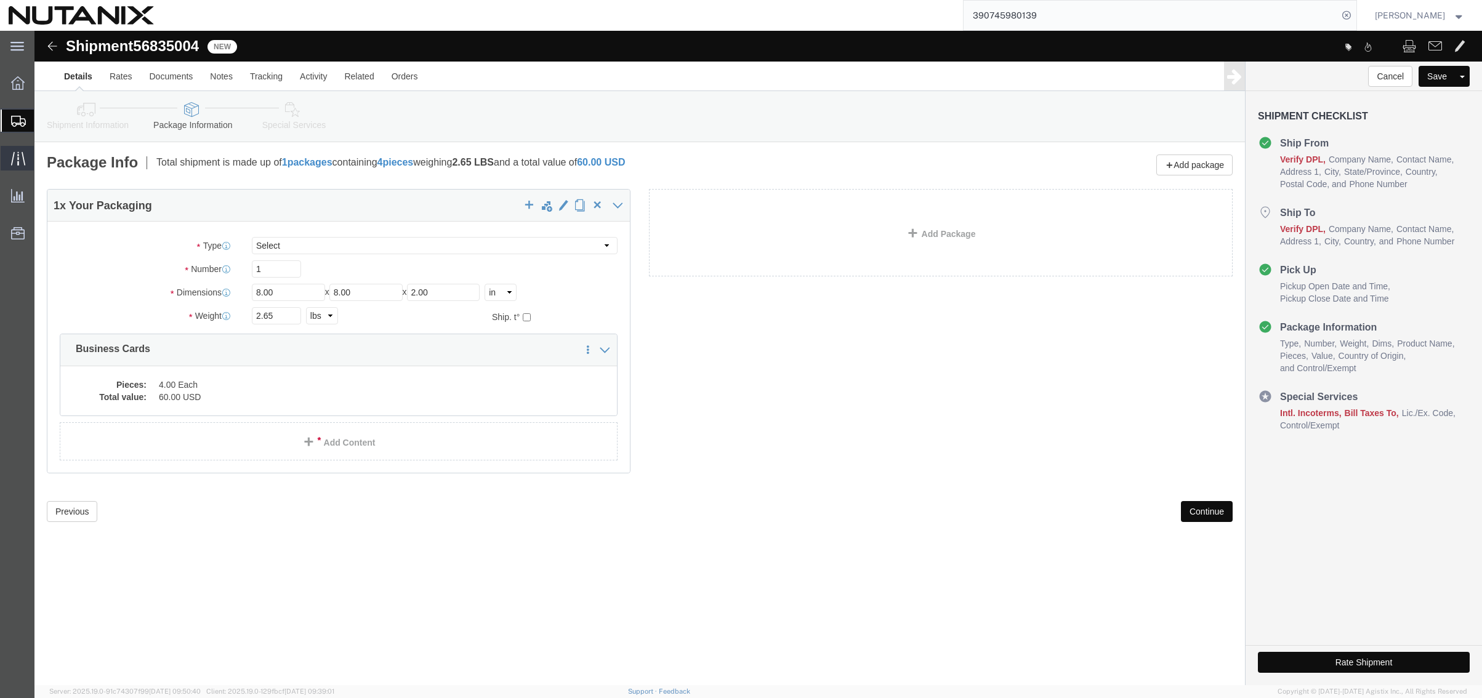
click at [17, 158] on icon at bounding box center [17, 158] width 14 height 14
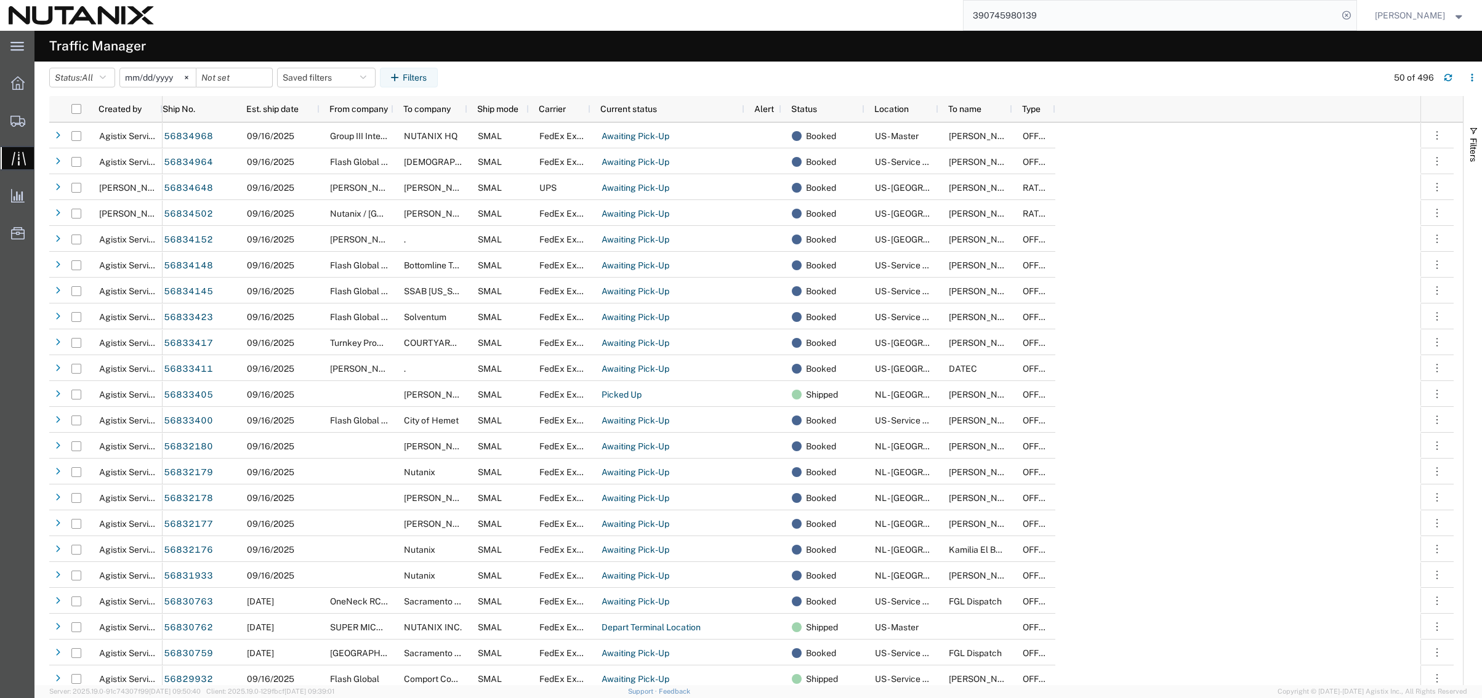
click at [174, 75] on input "[DATE]" at bounding box center [158, 77] width 76 height 18
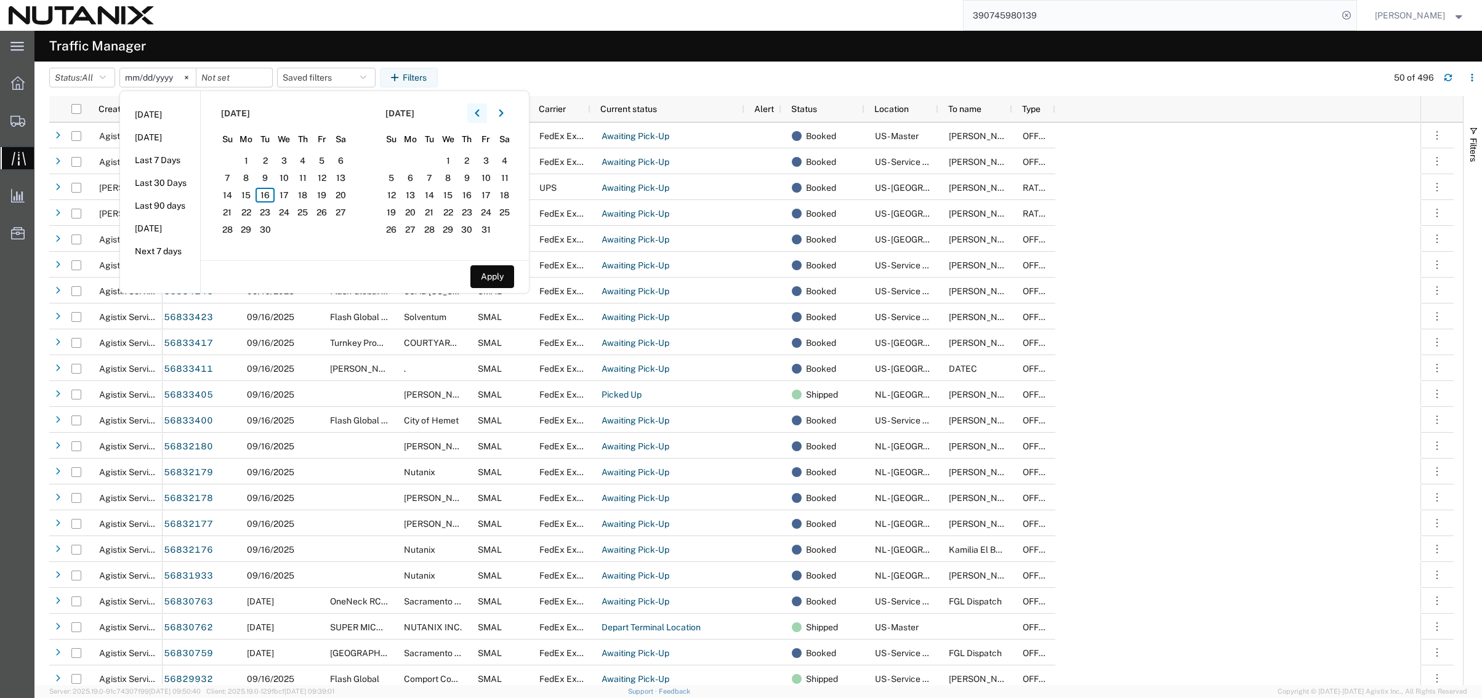
click at [480, 109] on icon "button" at bounding box center [477, 113] width 5 height 9
click at [249, 227] on span "25" at bounding box center [246, 229] width 19 height 15
click at [330, 225] on span "29" at bounding box center [321, 229] width 19 height 15
click at [499, 277] on button "Apply" at bounding box center [492, 276] width 44 height 23
type input "[DATE]"
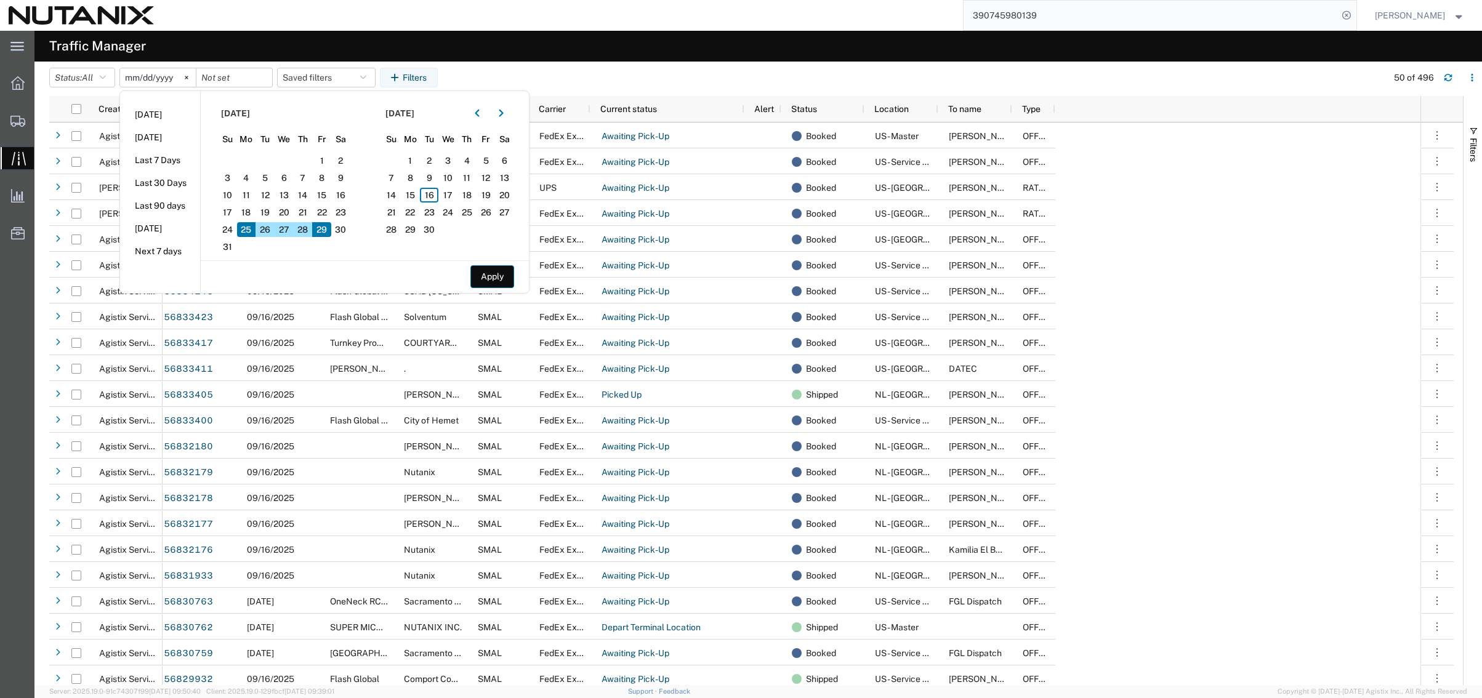
type input "[DATE]"
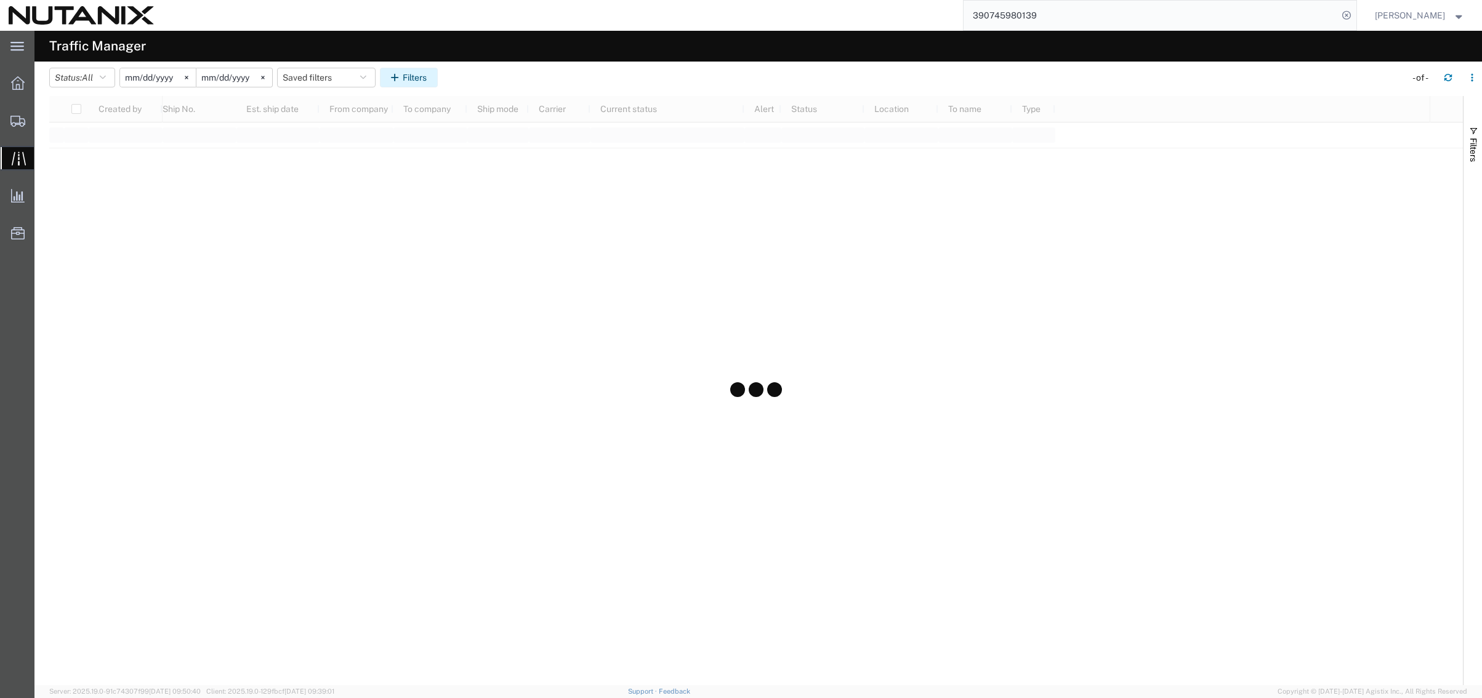
click at [410, 82] on button "Filters" at bounding box center [409, 78] width 58 height 20
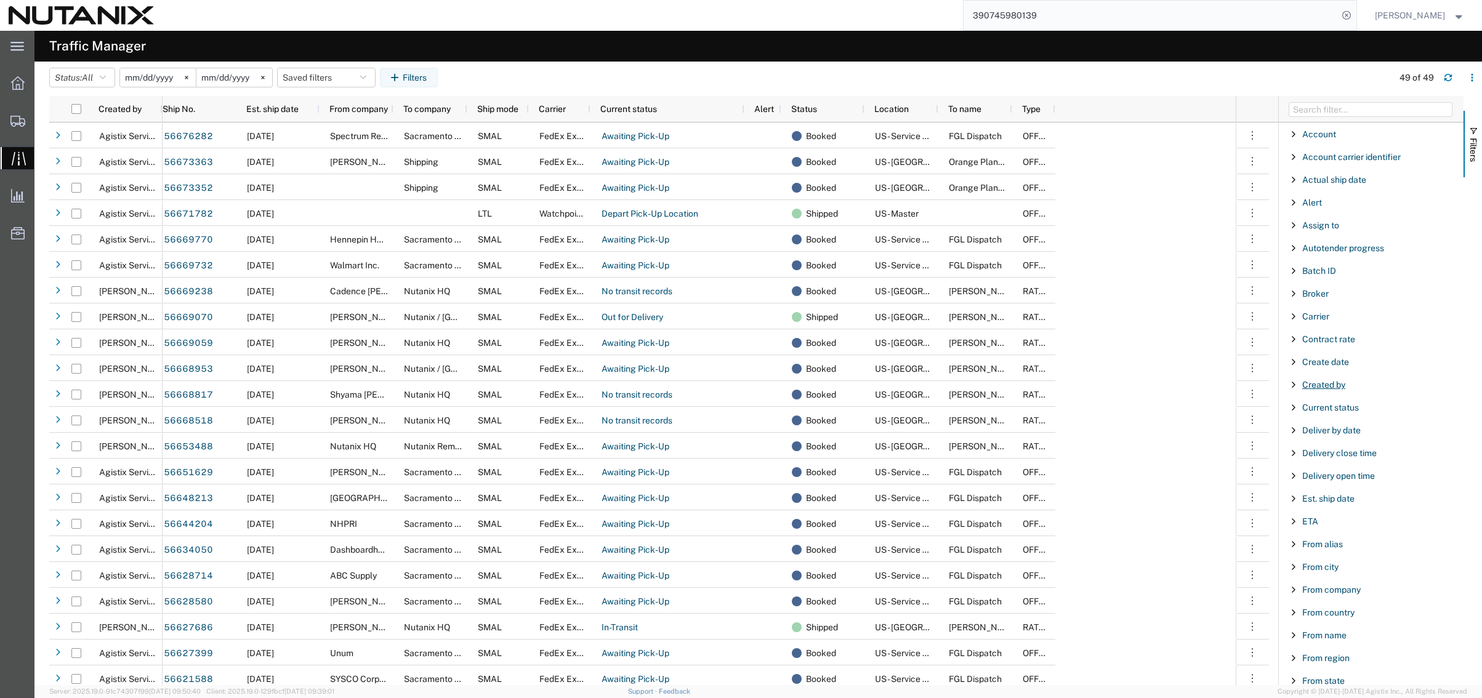
click at [1331, 387] on span "Created by" at bounding box center [1323, 385] width 43 height 10
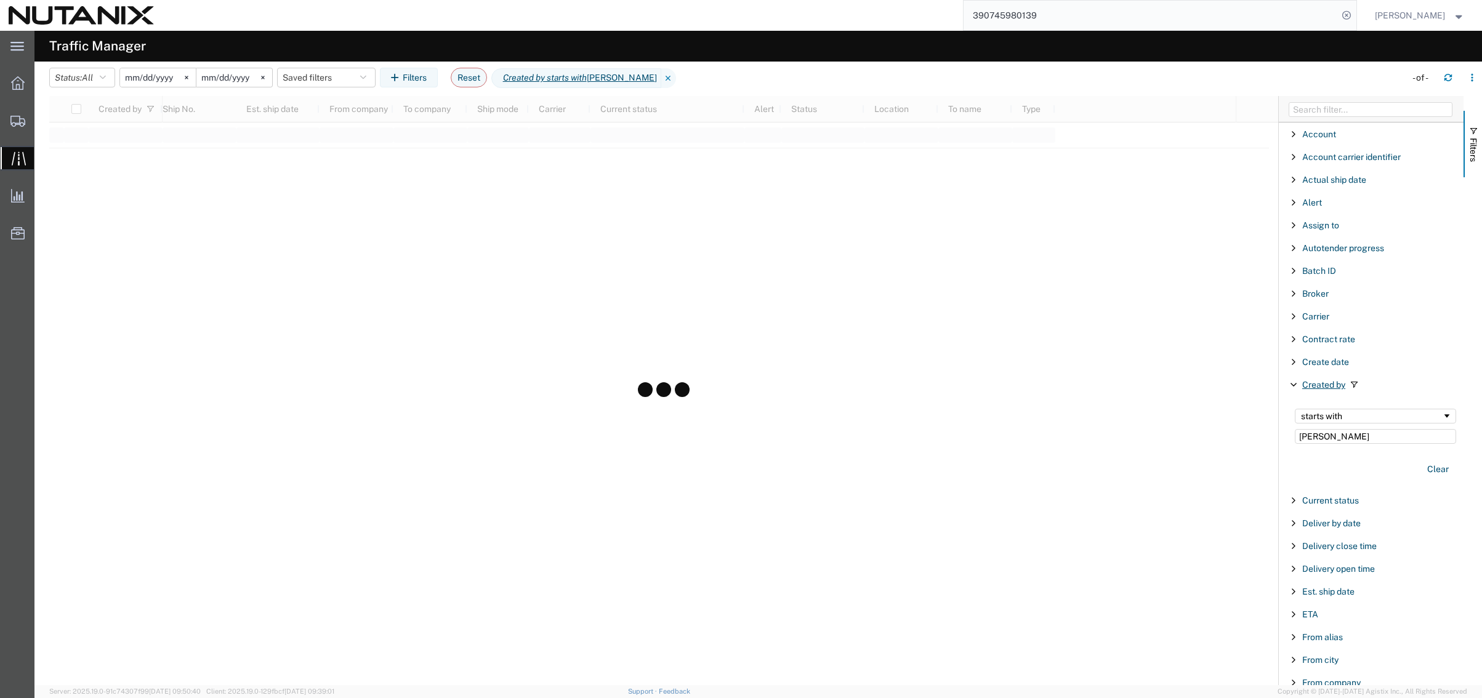
type input "[PERSON_NAME]"
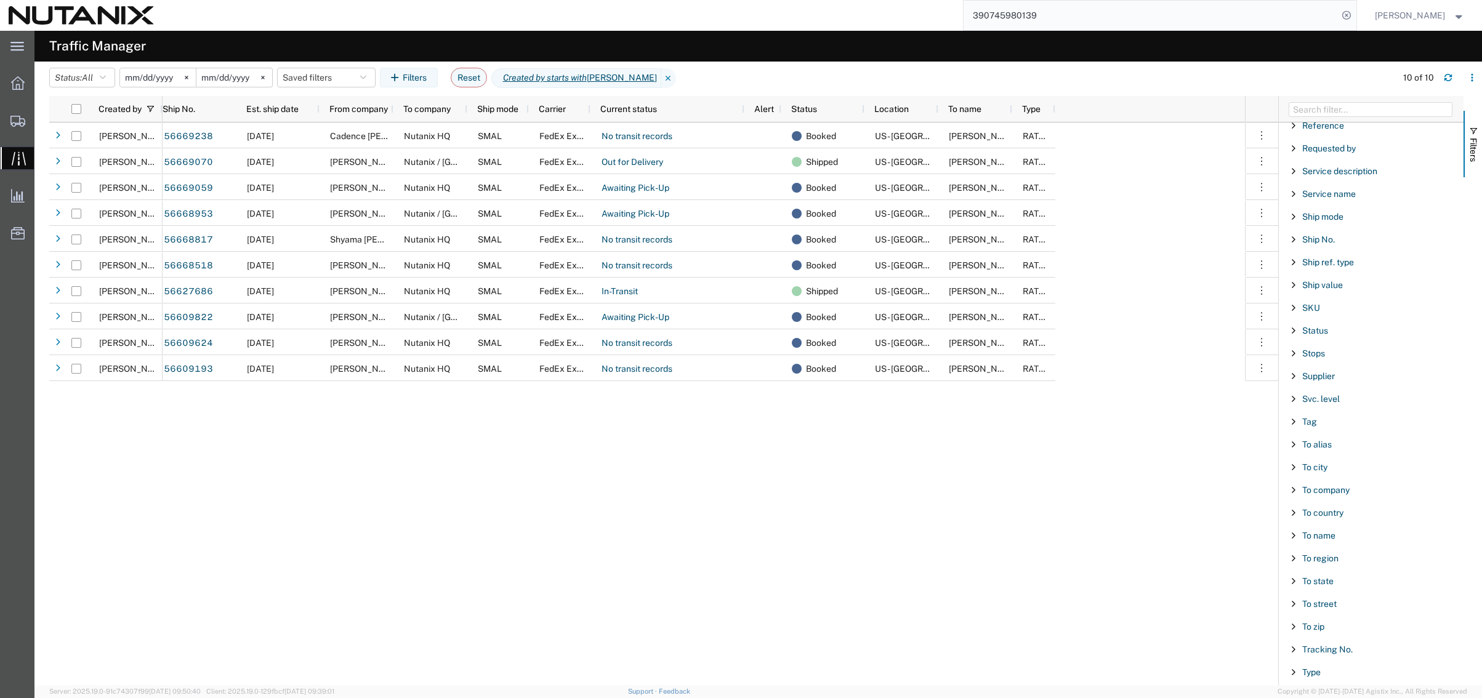
scroll to position [1047, 0]
click at [1309, 529] on span "To name" at bounding box center [1318, 525] width 33 height 10
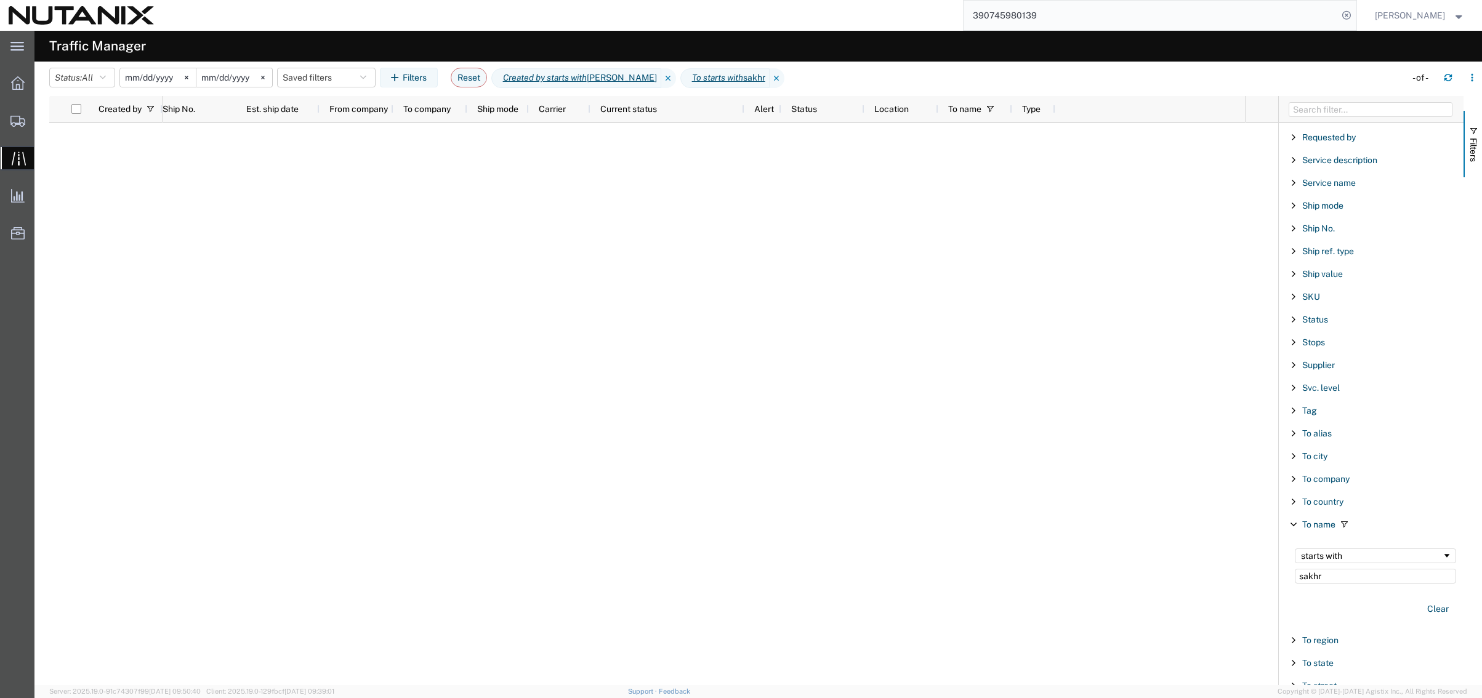
type input "sakhr"
click at [177, 75] on input "[DATE]" at bounding box center [158, 77] width 76 height 18
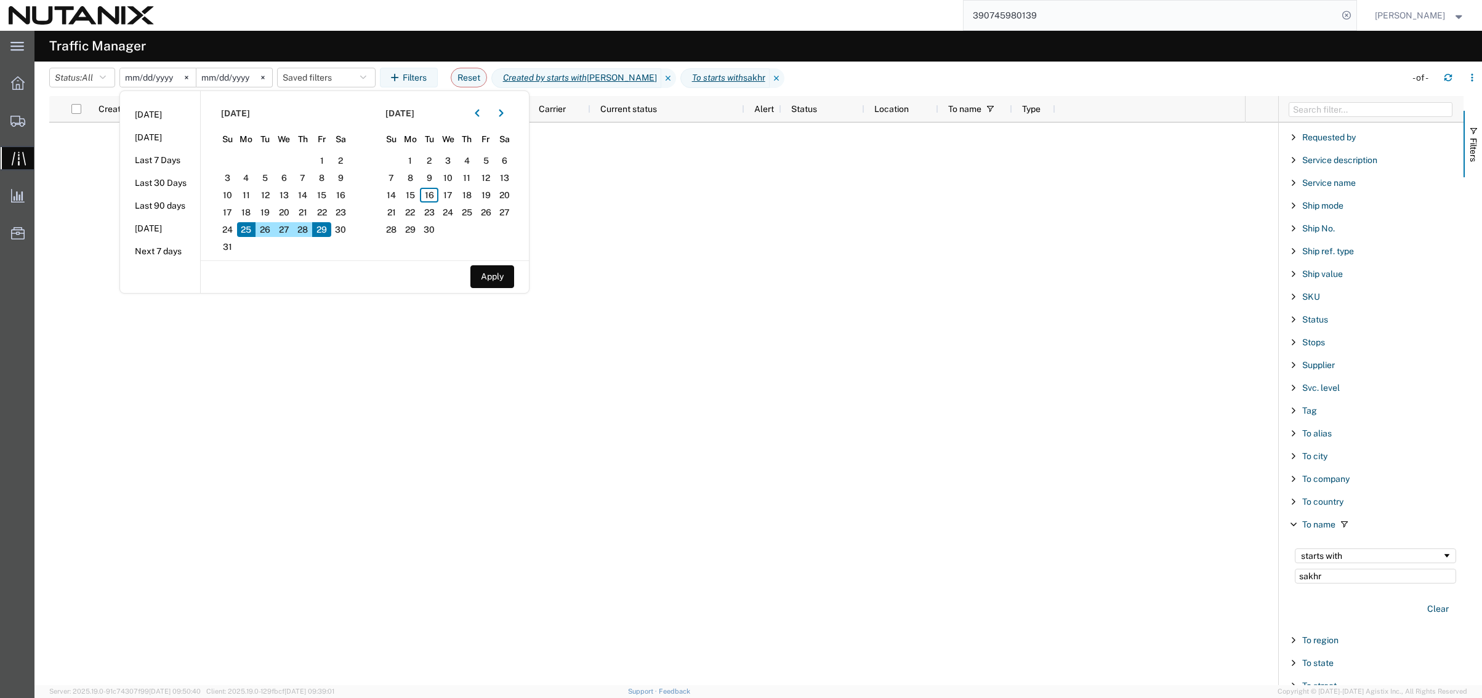
click at [251, 229] on span "25" at bounding box center [246, 229] width 19 height 15
click at [488, 161] on span "5" at bounding box center [486, 160] width 19 height 15
click at [494, 276] on button "Apply" at bounding box center [492, 276] width 44 height 23
type input "[DATE]"
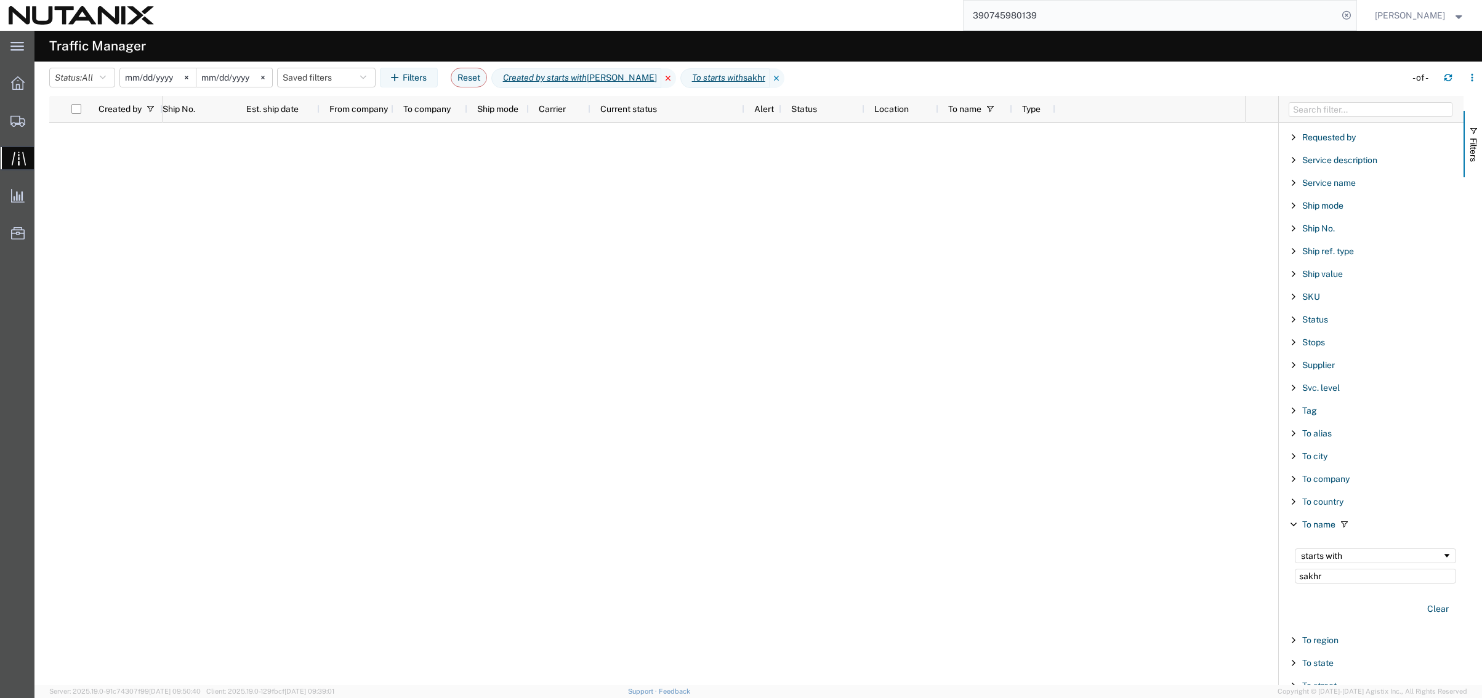
click at [661, 77] on icon at bounding box center [668, 78] width 15 height 20
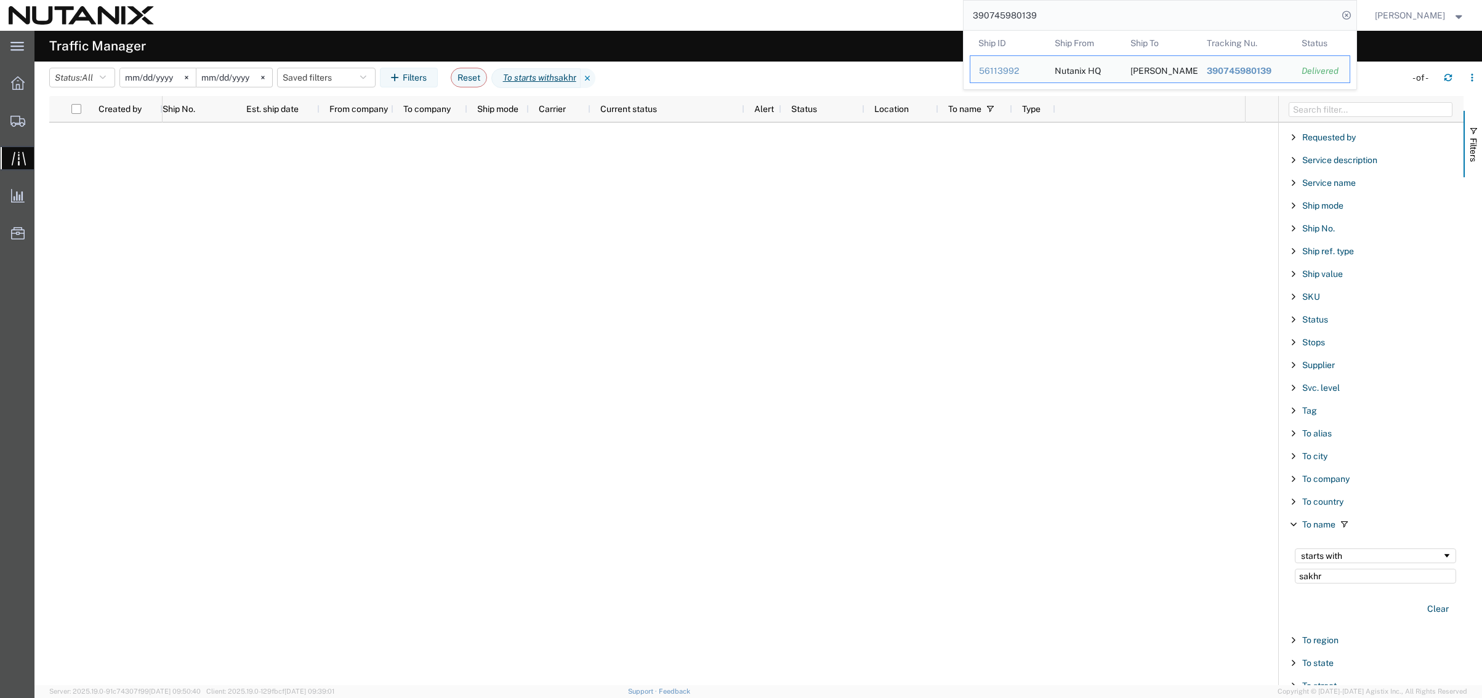
drag, startPoint x: 1070, startPoint y: 4, endPoint x: 873, endPoint y: 14, distance: 197.3
click at [873, 14] on div "390745980139 Ship ID Ship From Ship To Tracking Nu. Status Ship ID 56113992 Shi…" at bounding box center [760, 15] width 1195 height 31
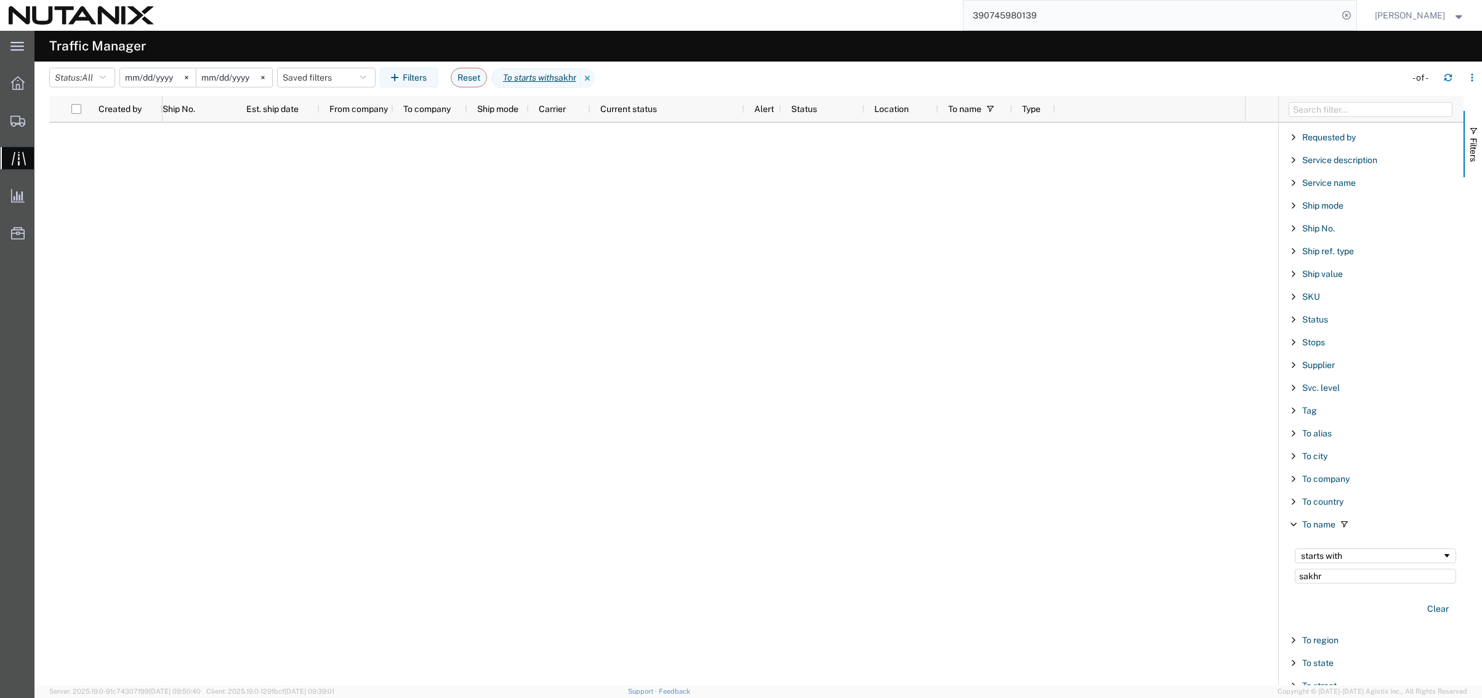
paste input "2284614765"
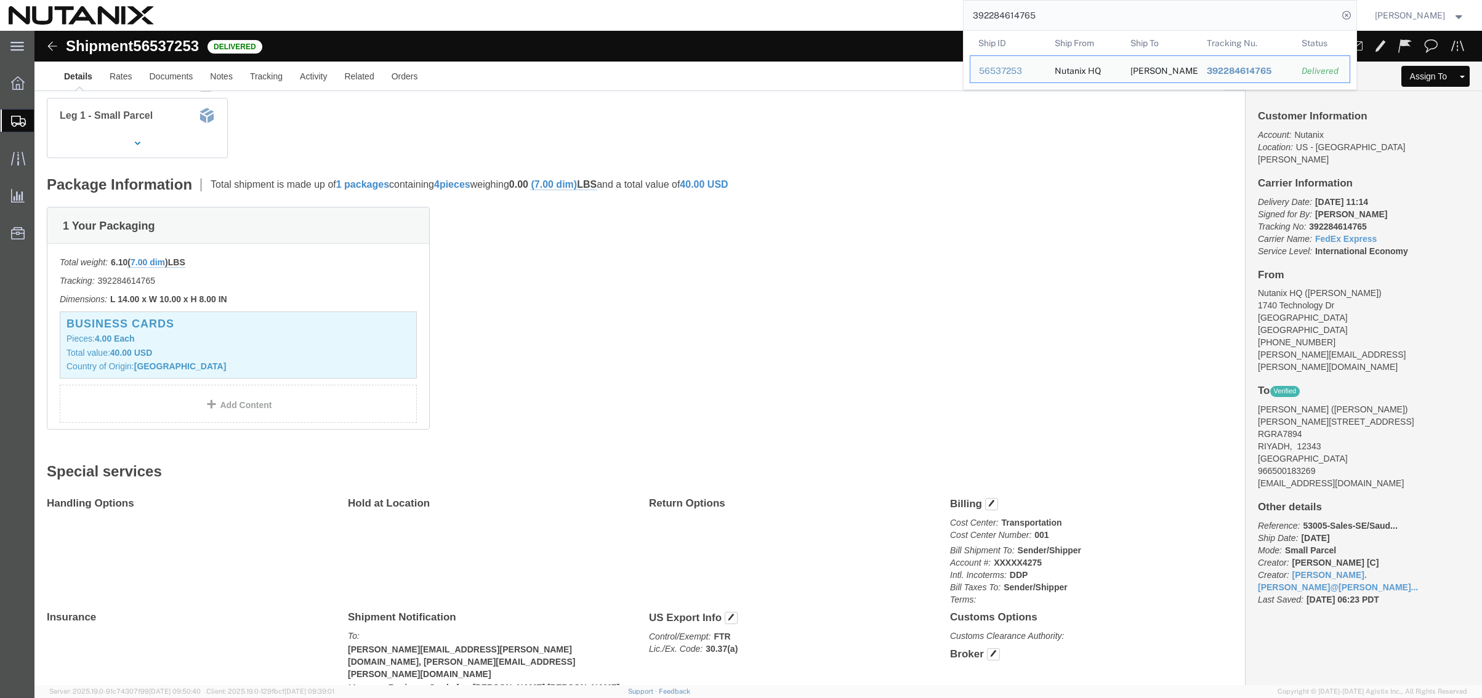
scroll to position [185, 0]
drag, startPoint x: 1035, startPoint y: 13, endPoint x: 926, endPoint y: 9, distance: 109.1
click at [926, 9] on div "392284614765 Ship ID Ship From Ship To Tracking Nu. Status Ship ID 56537253 Shi…" at bounding box center [760, 15] width 1195 height 31
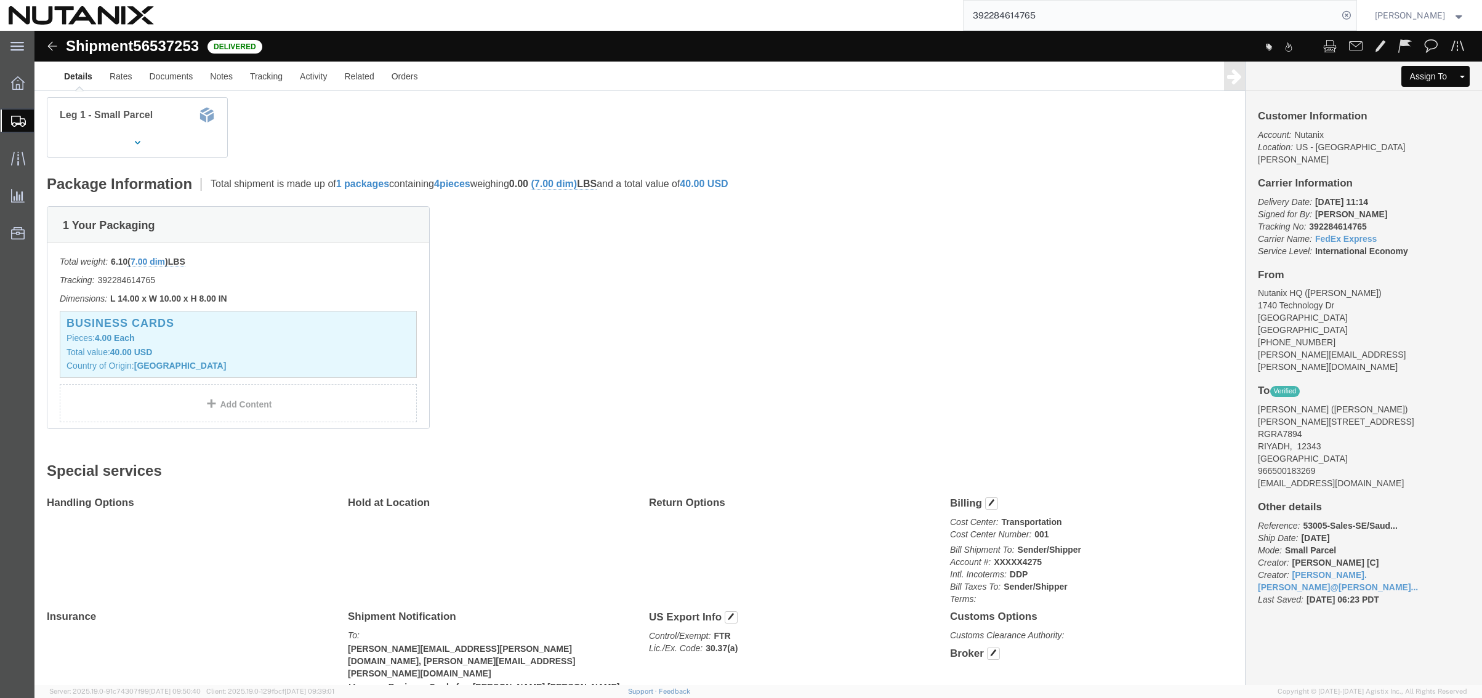
paste input "661644437"
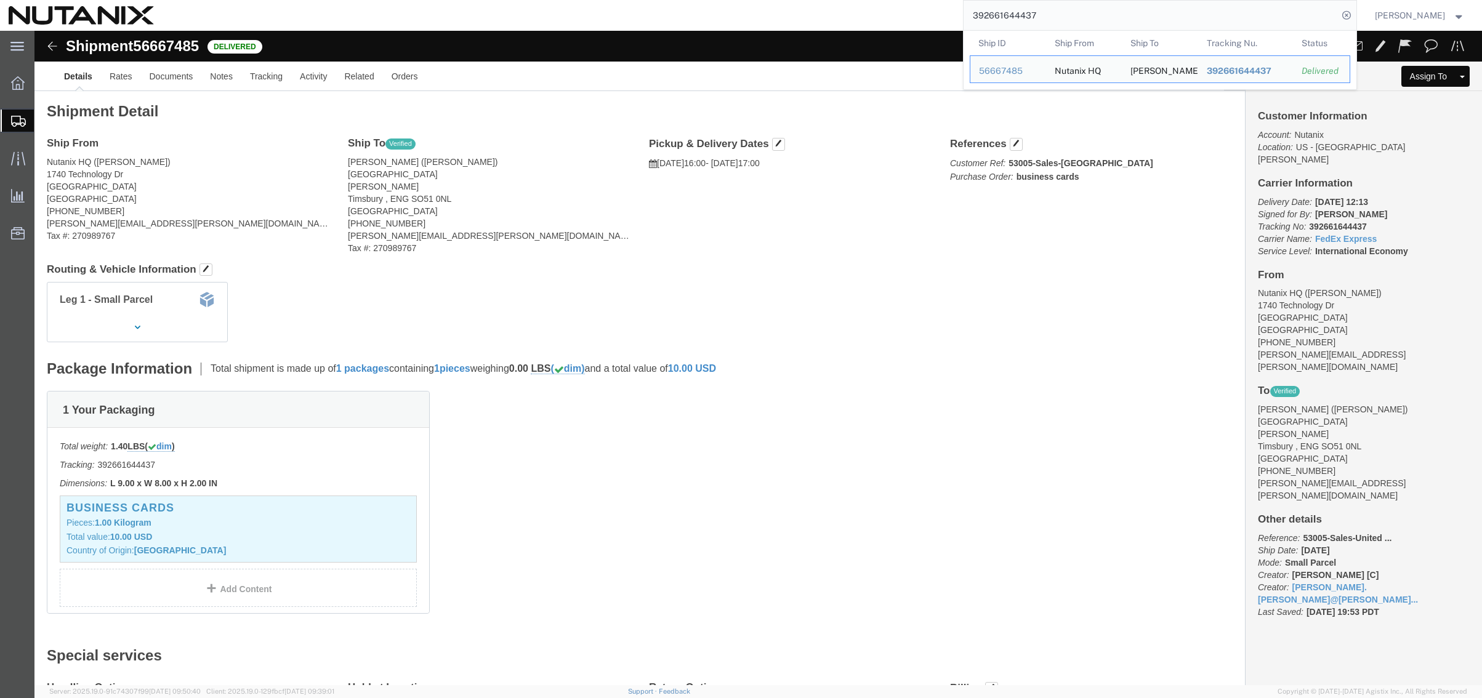
drag, startPoint x: 1049, startPoint y: 20, endPoint x: 858, endPoint y: 21, distance: 190.3
click at [858, 21] on div "392661644437 Ship ID Ship From Ship To Tracking Nu. Status Ship ID 56667485 Shi…" at bounding box center [760, 15] width 1195 height 31
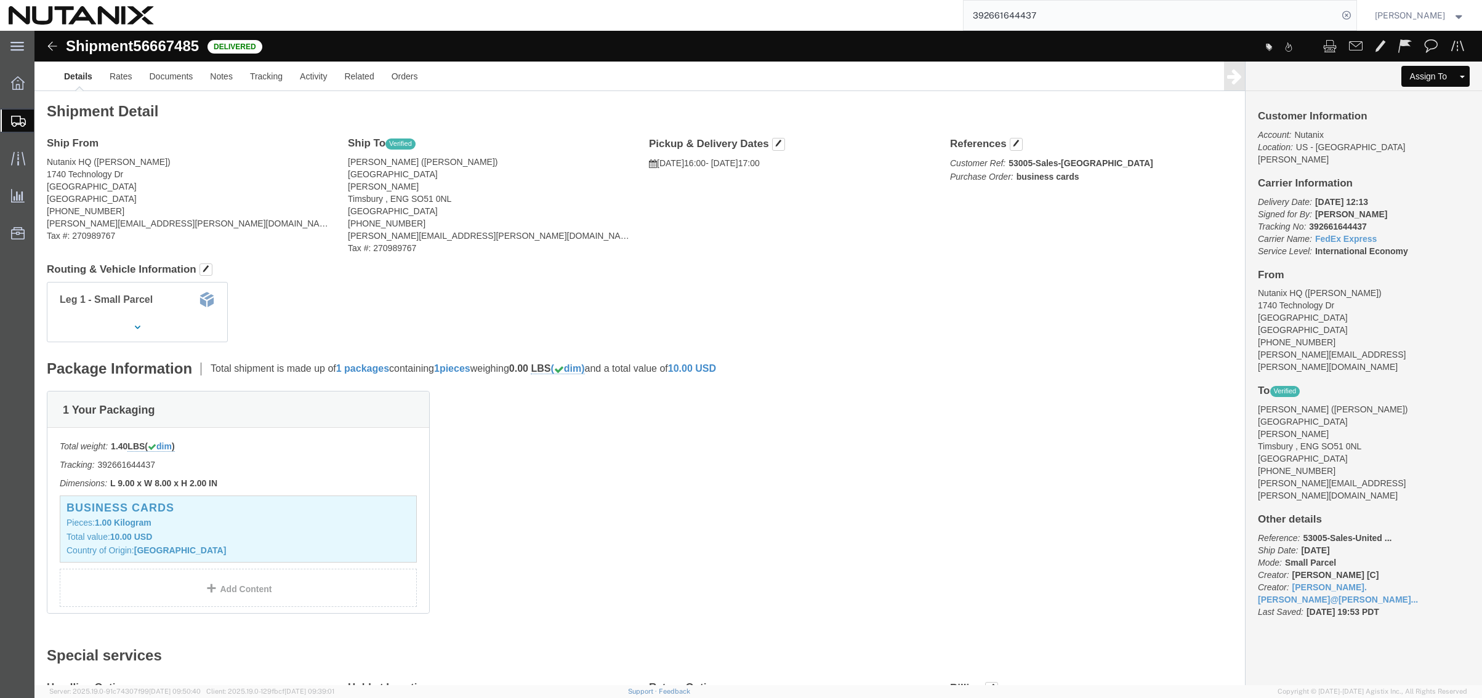
paste input "281165145"
type input "392281165145"
